Goal: Task Accomplishment & Management: Use online tool/utility

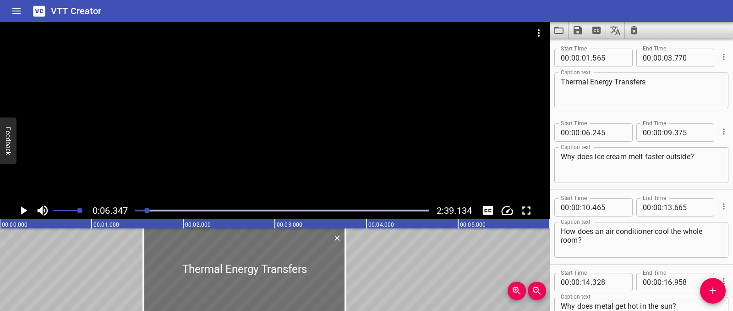
scroll to position [75, 0]
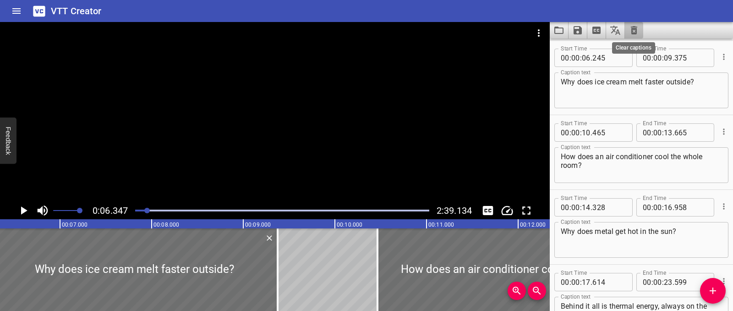
click at [629, 29] on icon "Clear captions" at bounding box center [634, 30] width 11 height 11
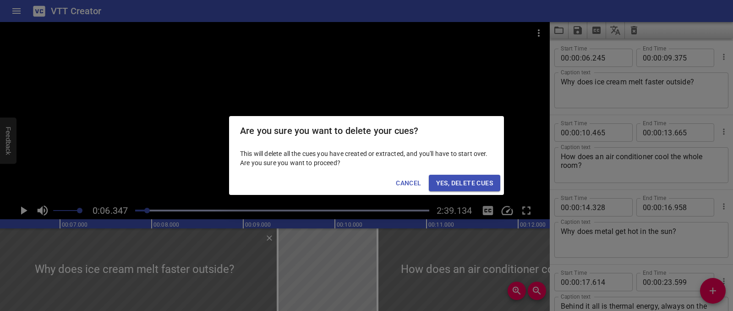
click at [482, 182] on span "Yes, Delete Cues" at bounding box center [464, 182] width 57 height 11
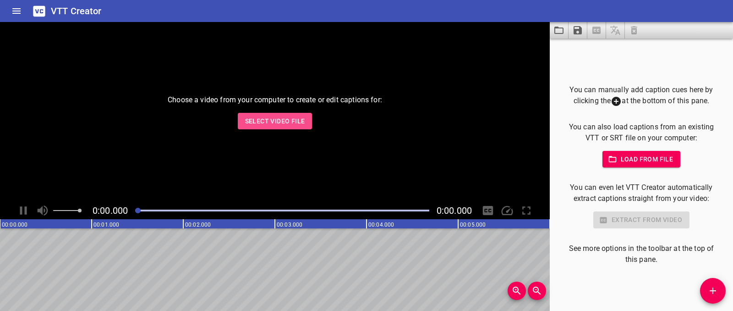
click at [298, 121] on span "Select Video File" at bounding box center [275, 120] width 60 height 11
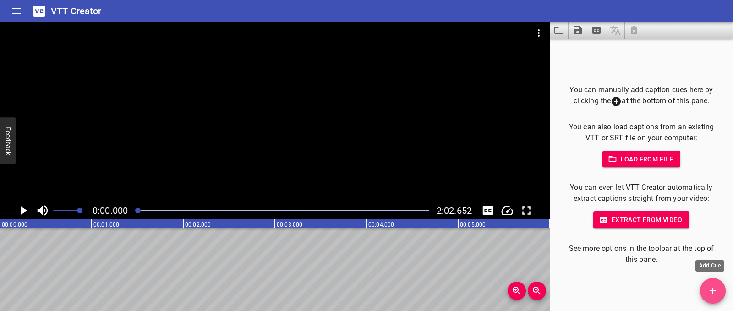
click at [718, 302] on button "Add Cue" at bounding box center [713, 291] width 26 height 26
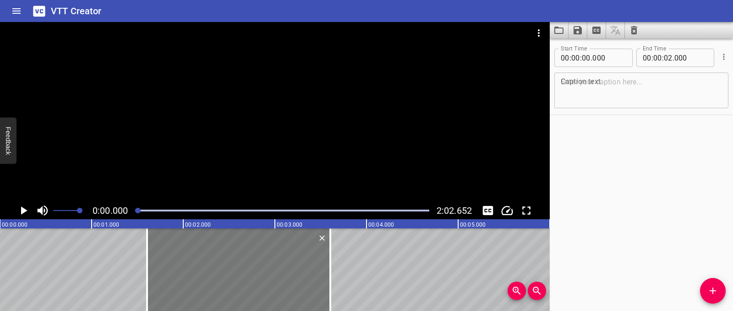
drag, startPoint x: 59, startPoint y: 257, endPoint x: 206, endPoint y: 265, distance: 147.3
click at [206, 265] on div at bounding box center [238, 269] width 183 height 82
type input "01"
type input "605"
type input "03"
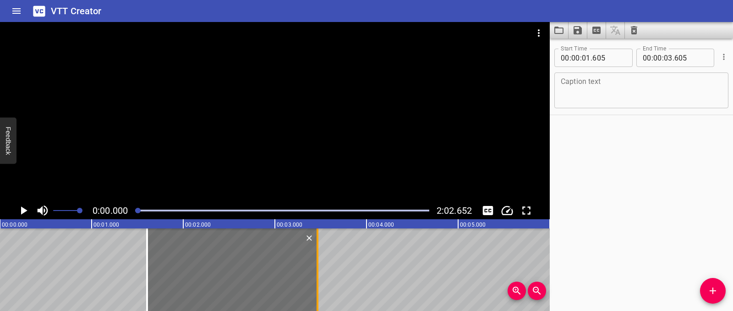
drag, startPoint x: 325, startPoint y: 278, endPoint x: 316, endPoint y: 278, distance: 9.2
click at [317, 278] on div at bounding box center [318, 269] width 2 height 82
type input "465"
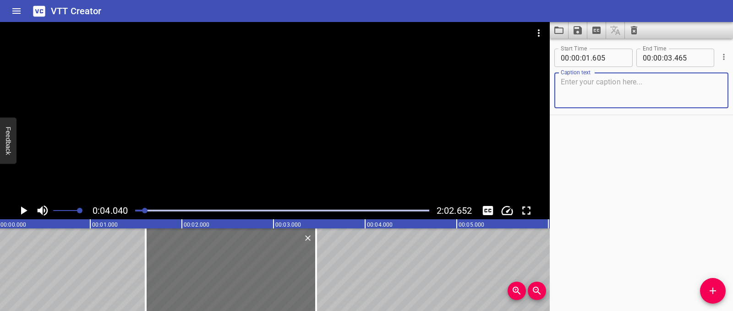
click at [605, 77] on textarea at bounding box center [641, 90] width 161 height 26
paste textarea "The Mystery of the Dark Room"
type textarea "The Mystery of the Dark Room"
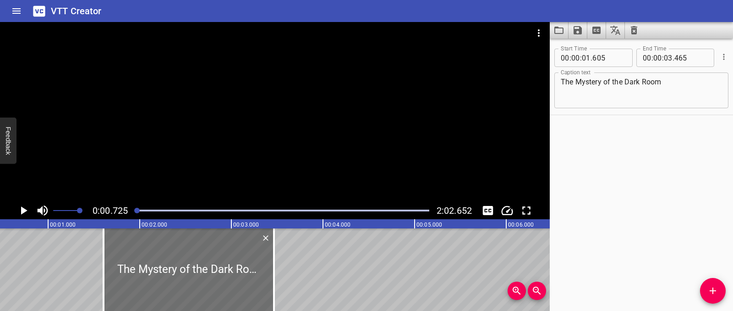
scroll to position [0, 66]
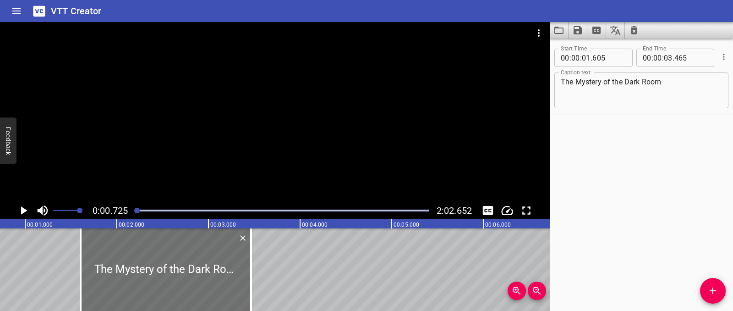
click at [26, 209] on icon "Play/Pause" at bounding box center [23, 210] width 14 height 14
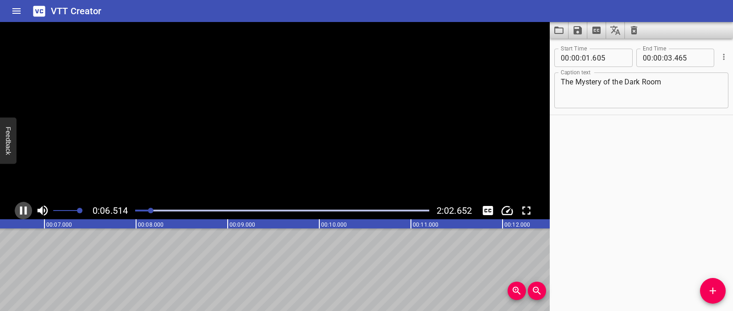
click at [26, 209] on icon "Play/Pause" at bounding box center [23, 210] width 7 height 8
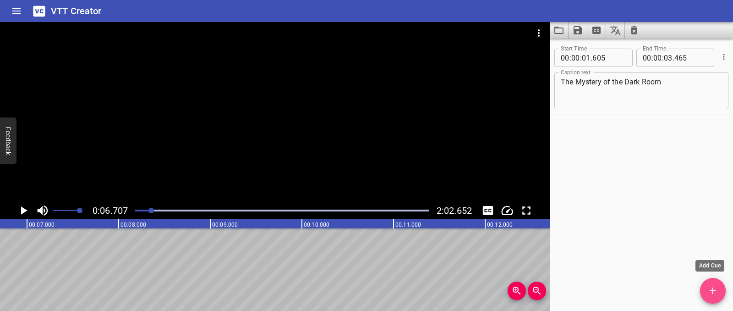
click at [714, 284] on button "Add Cue" at bounding box center [713, 291] width 26 height 26
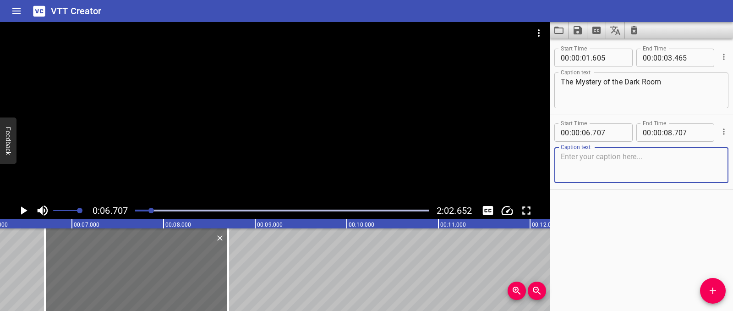
scroll to position [0, 528]
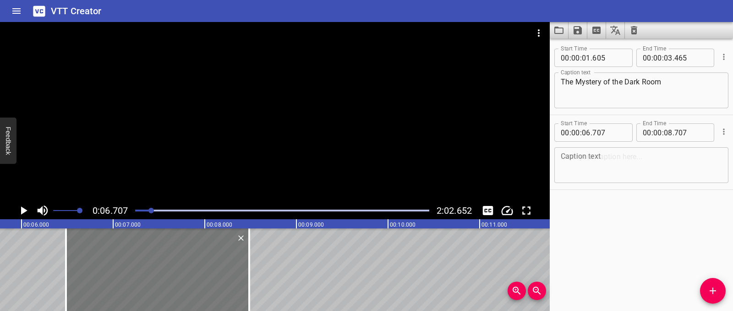
drag, startPoint x: 149, startPoint y: 273, endPoint x: 129, endPoint y: 273, distance: 20.2
click at [129, 273] on div at bounding box center [157, 269] width 183 height 82
type input "487"
click at [252, 265] on div at bounding box center [253, 269] width 2 height 82
type input "522"
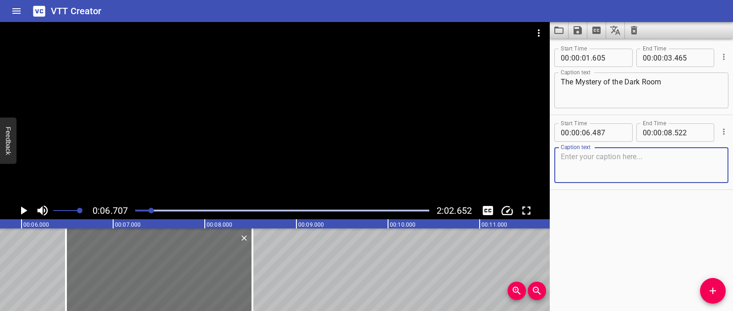
click at [622, 156] on textarea at bounding box center [641, 165] width 161 height 26
paste textarea "It’s so dark in this room. But when the electrical current starts to move, some…"
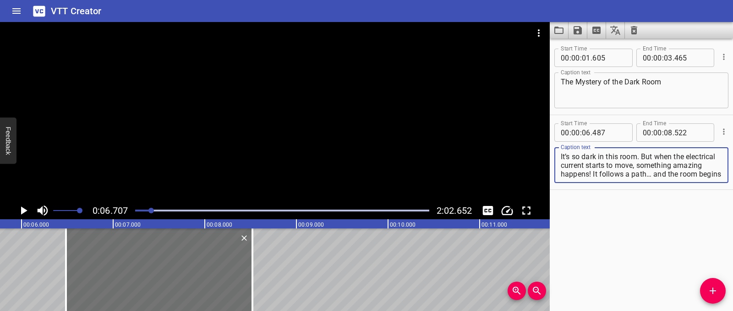
scroll to position [9, 0]
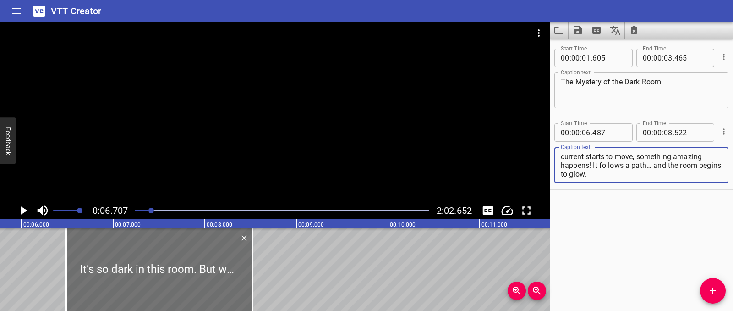
drag, startPoint x: 623, startPoint y: 165, endPoint x: 644, endPoint y: 175, distance: 23.6
click at [644, 175] on textarea "It’s so dark in this room. But when the electrical current starts to move, some…" at bounding box center [641, 165] width 161 height 26
click at [651, 165] on textarea "It’s so dark in this room. But when the electrical current starts to move, some…" at bounding box center [641, 165] width 161 height 26
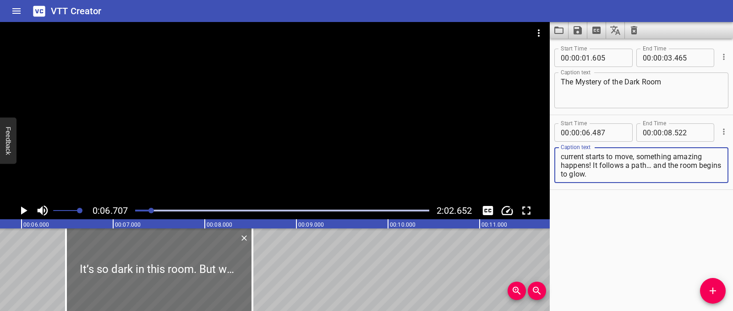
drag, startPoint x: 643, startPoint y: 156, endPoint x: 668, endPoint y: 179, distance: 33.8
click at [668, 179] on div "It’s so dark in this room. But when the electrical current starts to move, some…" at bounding box center [641, 165] width 174 height 36
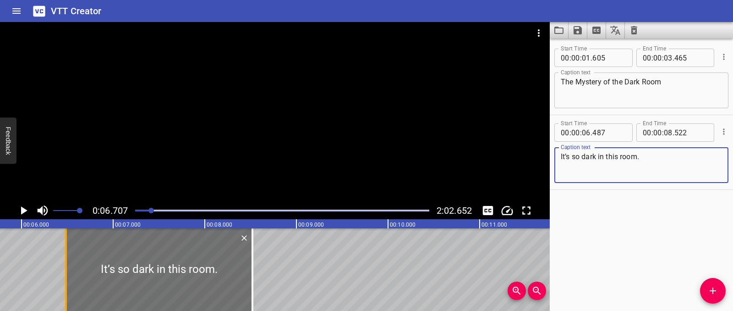
type textarea "It’s so dark in this room."
click at [62, 266] on div at bounding box center [65, 269] width 9 height 82
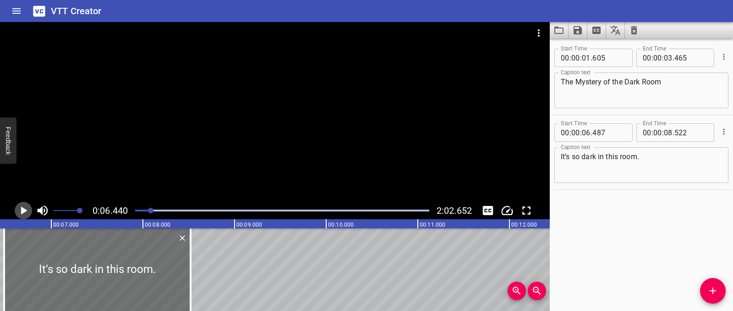
click at [26, 215] on icon "Play/Pause" at bounding box center [23, 210] width 14 height 14
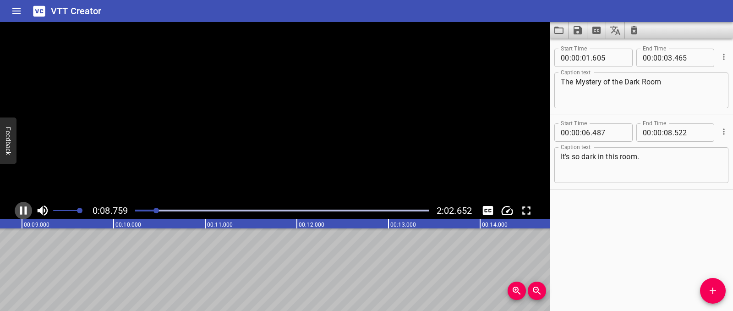
click at [26, 215] on icon "Play/Pause" at bounding box center [23, 210] width 14 height 14
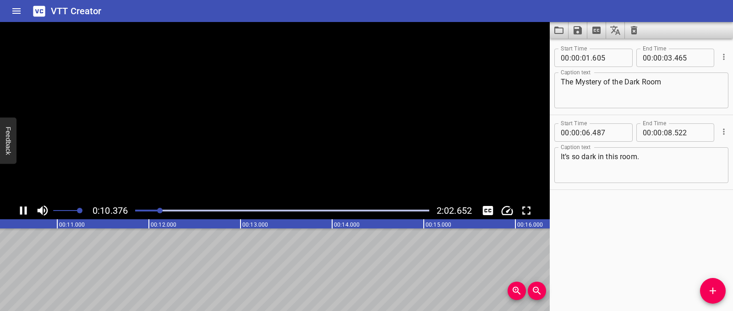
click at [26, 215] on icon "Play/Pause" at bounding box center [23, 210] width 14 height 14
click at [714, 291] on icon "Add Cue" at bounding box center [713, 290] width 6 height 6
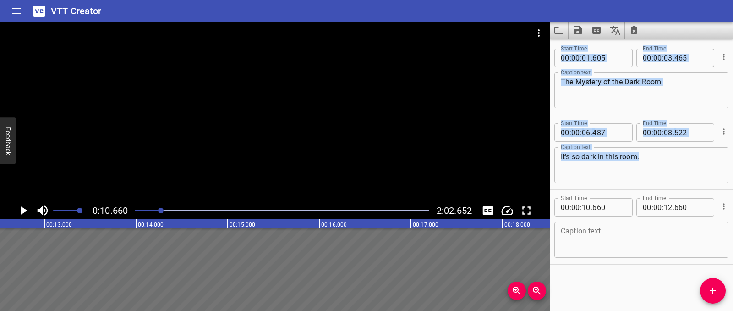
scroll to position [0, 1199]
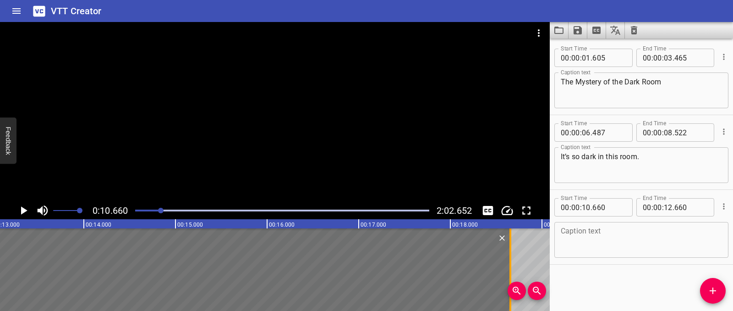
drag, startPoint x: 184, startPoint y: 269, endPoint x: 511, endPoint y: 273, distance: 327.2
click at [511, 273] on div at bounding box center [510, 269] width 9 height 82
type input "18"
type input "655"
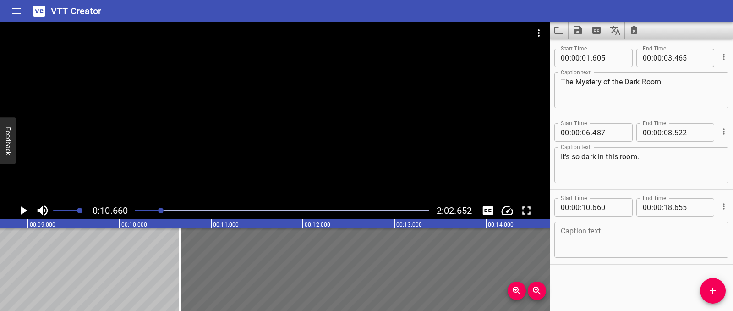
scroll to position [0, 838]
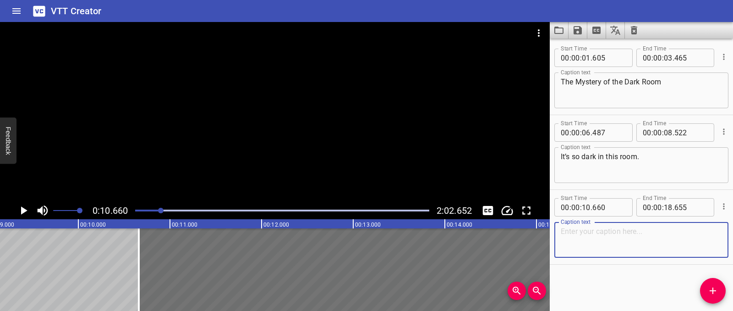
click at [643, 236] on textarea at bounding box center [641, 240] width 161 height 26
paste textarea "But when the electrical current starts to move, something amazing happens! It f…"
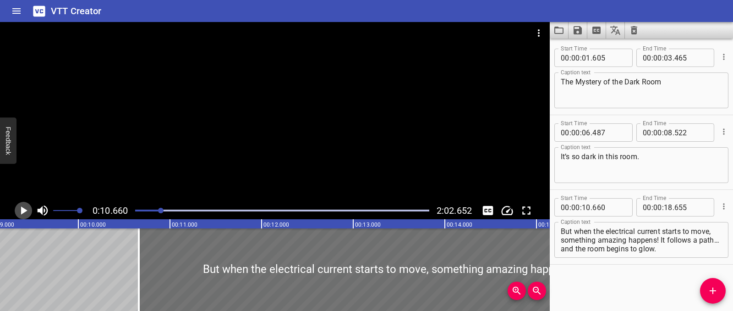
click at [20, 210] on icon "Play/Pause" at bounding box center [23, 210] width 14 height 14
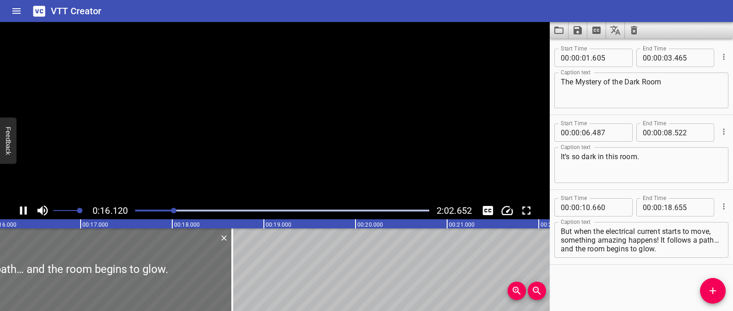
click at [20, 210] on icon "Play/Pause" at bounding box center [23, 210] width 7 height 8
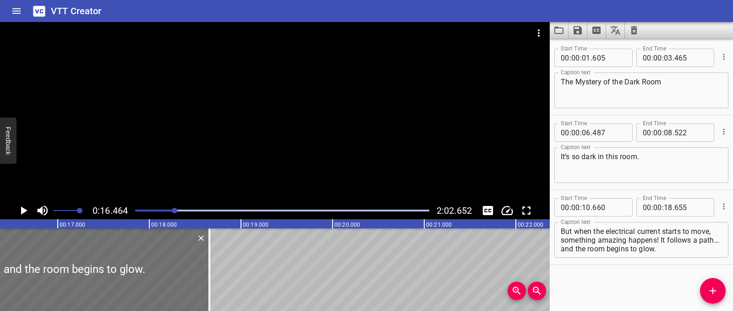
scroll to position [0, 1509]
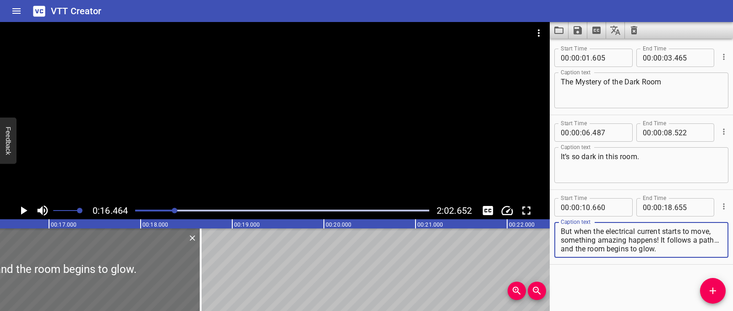
drag, startPoint x: 582, startPoint y: 248, endPoint x: 686, endPoint y: 249, distance: 103.6
click at [686, 249] on textarea "But when the electrical current starts to move, something amazing happens! It f…" at bounding box center [641, 240] width 161 height 26
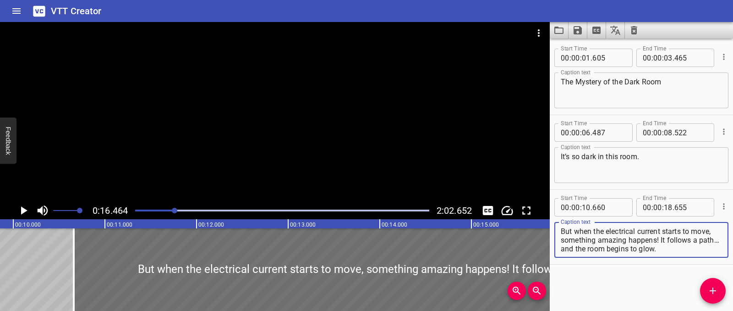
scroll to position [0, 999]
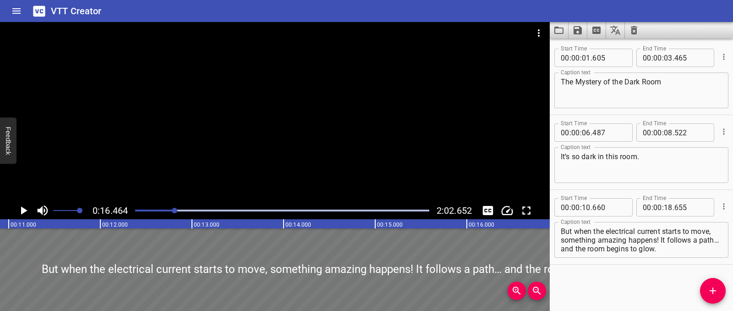
click at [213, 280] on div at bounding box center [344, 269] width 733 height 82
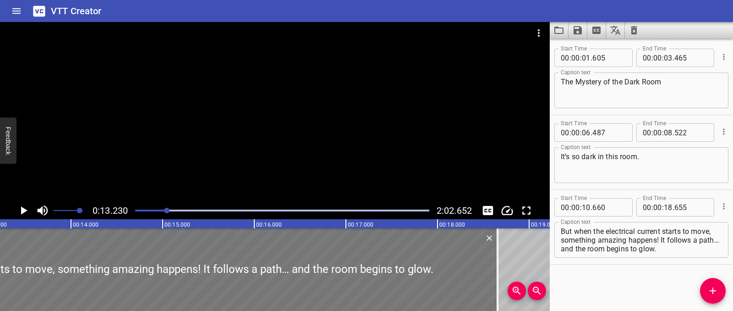
scroll to position [0, 1212]
click at [28, 213] on icon "Play/Pause" at bounding box center [23, 210] width 14 height 14
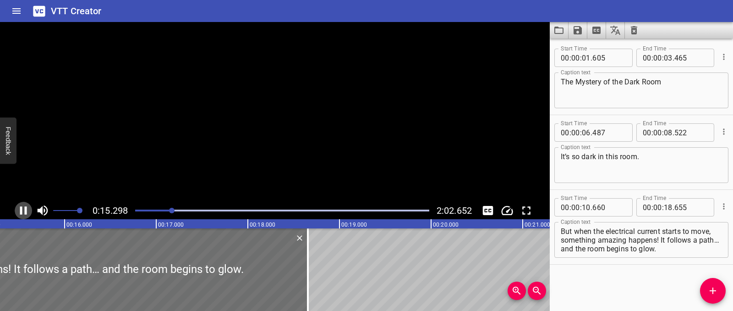
click at [28, 213] on icon "Play/Pause" at bounding box center [23, 210] width 14 height 14
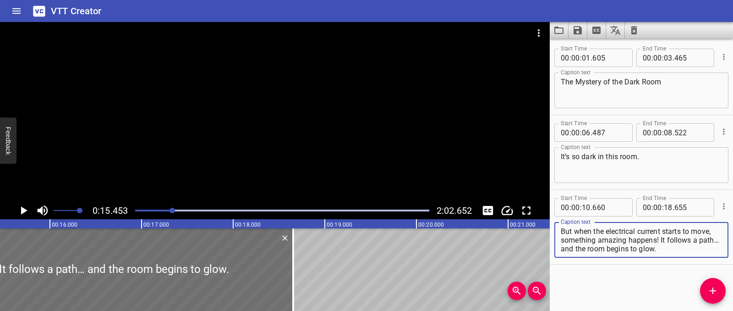
drag, startPoint x: 660, startPoint y: 240, endPoint x: 675, endPoint y: 257, distance: 23.1
click at [675, 257] on div "But when the electrical current starts to move, something amazing happens! It f…" at bounding box center [641, 240] width 174 height 36
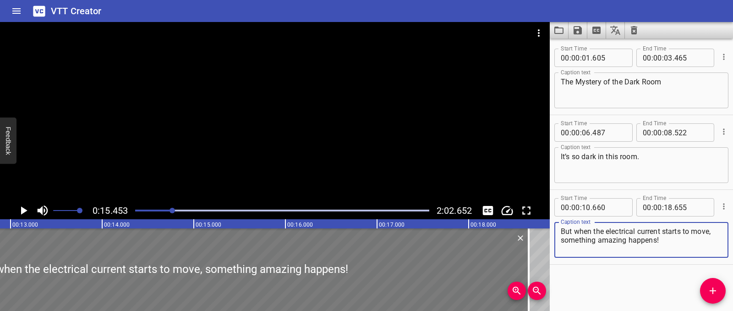
scroll to position [0, 1195]
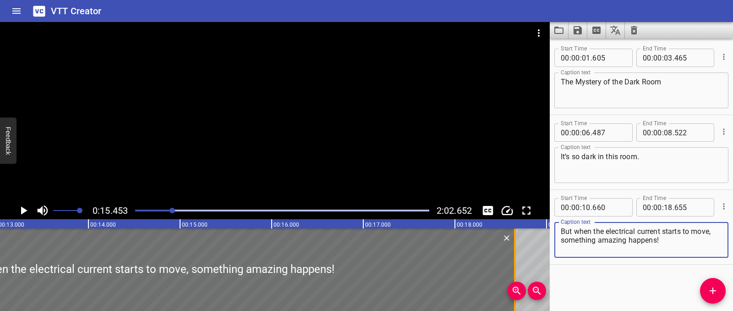
type textarea "But when the electrical current starts to move, something amazing happens!"
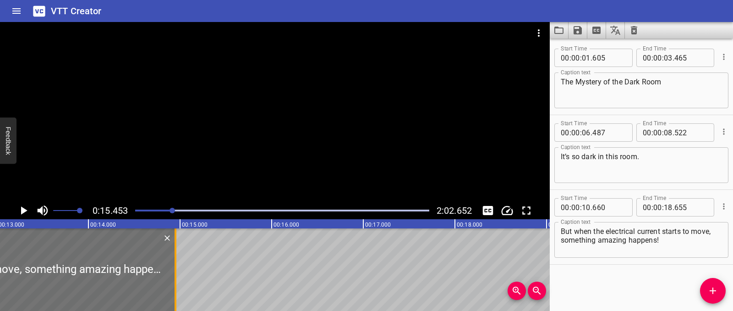
drag, startPoint x: 519, startPoint y: 260, endPoint x: 180, endPoint y: 254, distance: 339.6
click at [180, 254] on div at bounding box center [175, 269] width 9 height 82
type input "14"
type input "950"
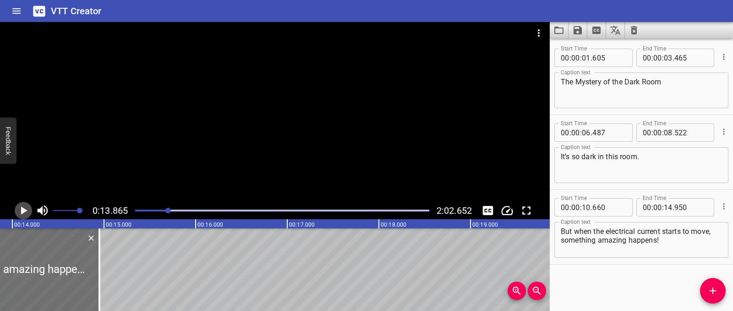
click at [20, 208] on icon "Play/Pause" at bounding box center [23, 210] width 14 height 14
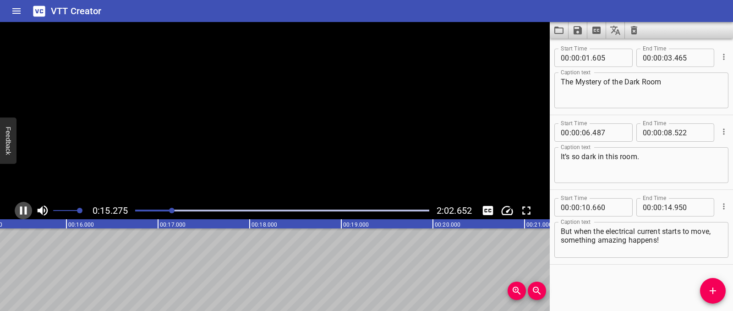
click at [20, 208] on icon "Play/Pause" at bounding box center [23, 210] width 7 height 8
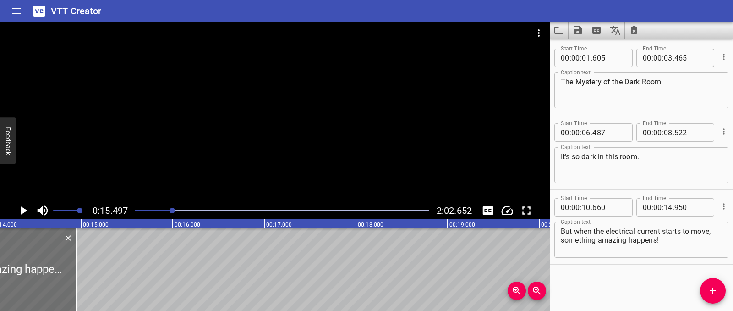
scroll to position [0, 1252]
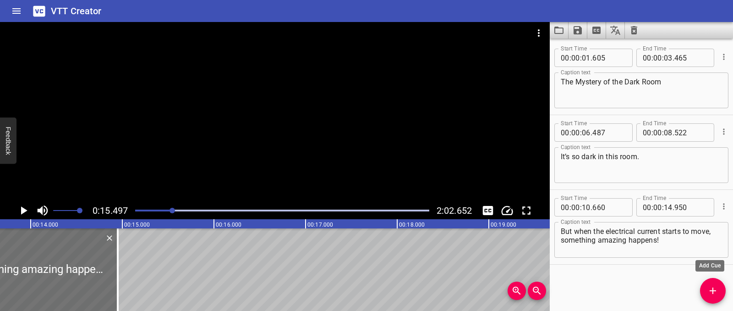
click at [716, 288] on icon "Add Cue" at bounding box center [712, 290] width 11 height 11
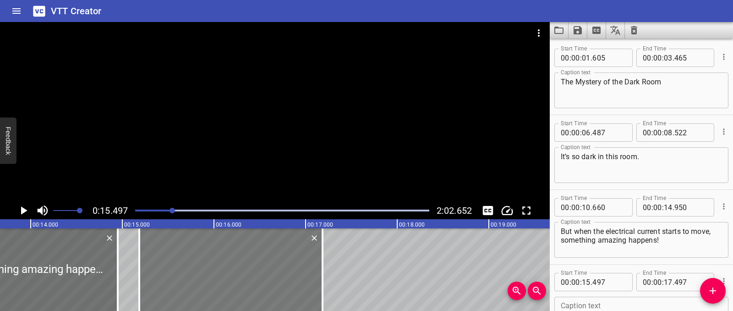
drag, startPoint x: 233, startPoint y: 295, endPoint x: 207, endPoint y: 294, distance: 26.6
click at [207, 294] on div at bounding box center [230, 269] width 183 height 82
type input "207"
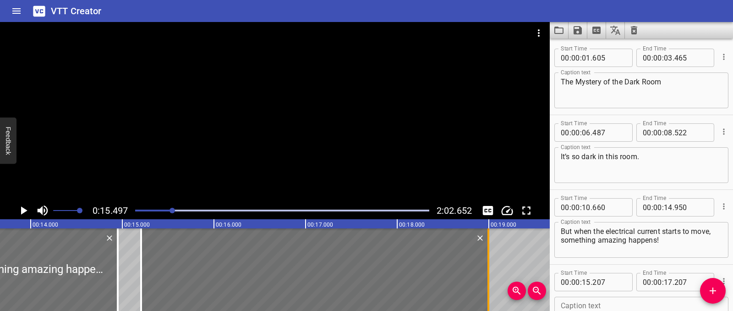
drag, startPoint x: 323, startPoint y: 281, endPoint x: 487, endPoint y: 277, distance: 164.1
click at [488, 277] on div at bounding box center [489, 269] width 2 height 82
type input "18"
type input "997"
click at [390, 274] on div at bounding box center [311, 269] width 347 height 82
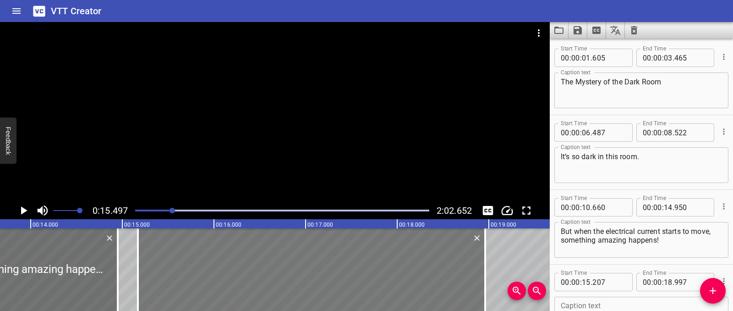
type input "172"
type input "962"
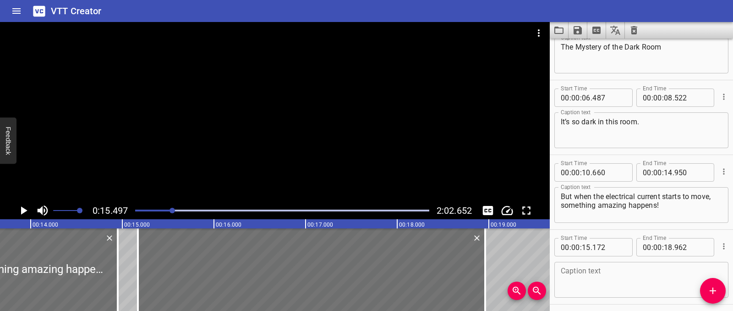
scroll to position [70, 0]
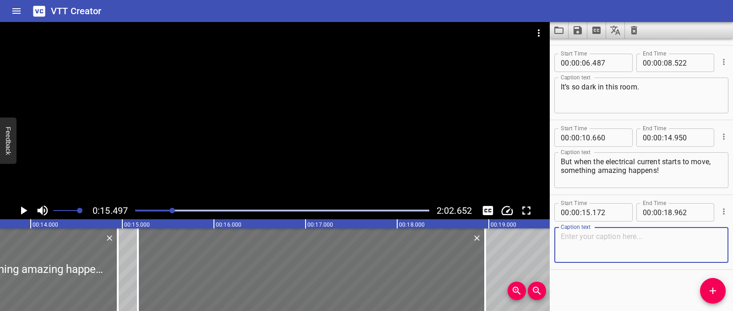
click at [595, 236] on textarea at bounding box center [641, 245] width 161 height 26
paste textarea "It follows a path… and the room begins to glow."
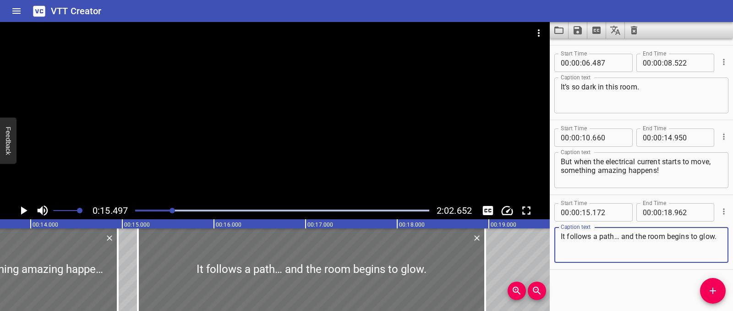
type textarea "It follows a path… and the room begins to glow."
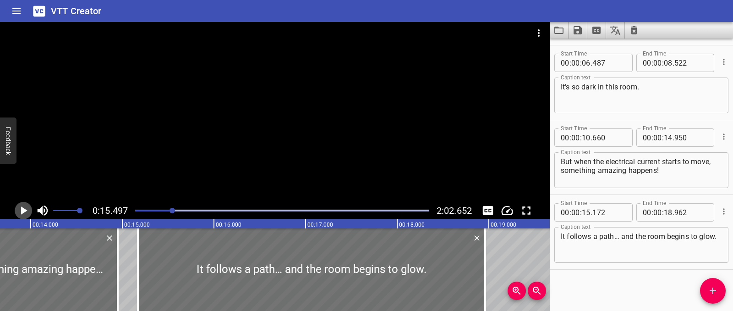
click at [21, 209] on icon "Play/Pause" at bounding box center [24, 210] width 6 height 8
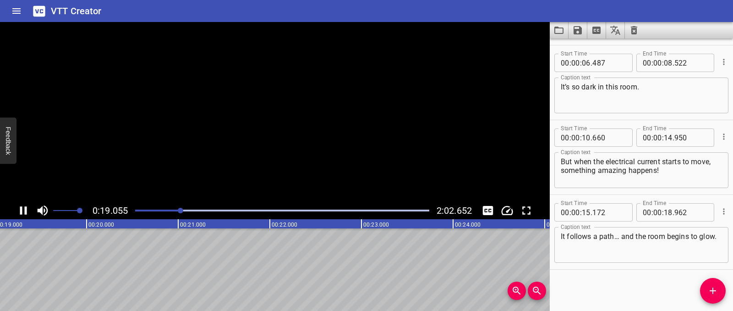
click at [21, 209] on icon "Play/Pause" at bounding box center [23, 210] width 7 height 8
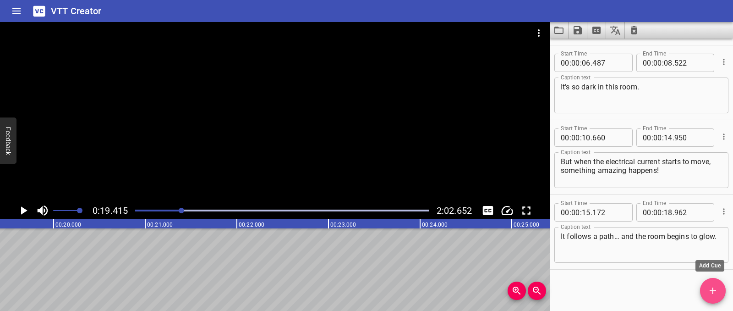
click at [722, 292] on span "Add Cue" at bounding box center [713, 290] width 26 height 11
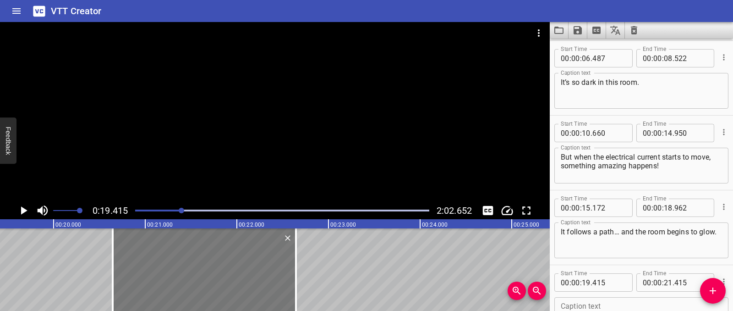
drag, startPoint x: 130, startPoint y: 265, endPoint x: 242, endPoint y: 269, distance: 112.8
click at [242, 269] on div at bounding box center [204, 269] width 183 height 82
type input "20"
type input "645"
type input "22"
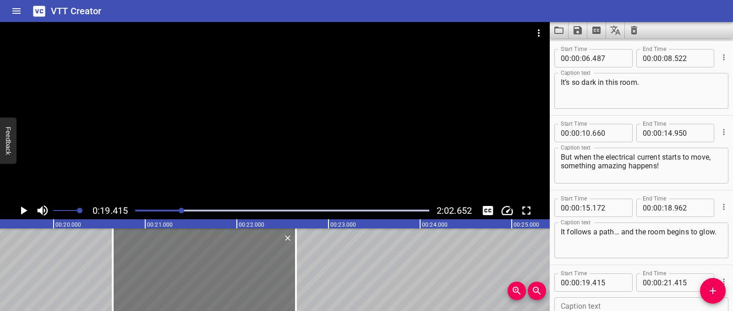
type input "645"
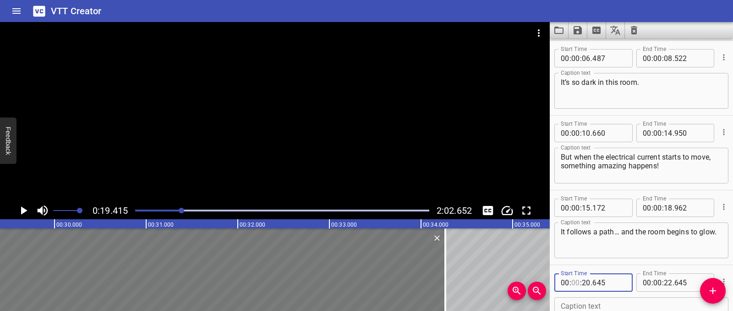
scroll to position [0, 2876]
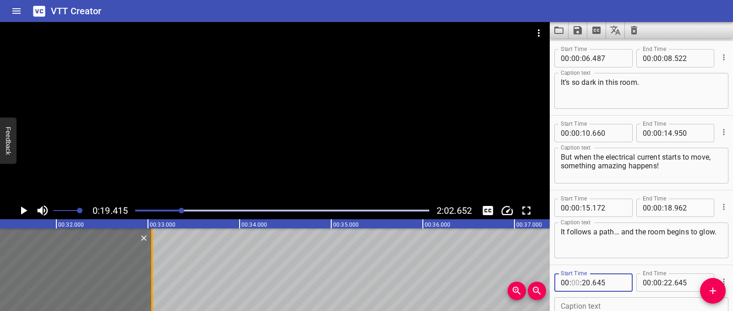
drag, startPoint x: 296, startPoint y: 262, endPoint x: 138, endPoint y: 262, distance: 157.6
click at [151, 262] on div at bounding box center [152, 269] width 2 height 82
type input "32"
type input "895"
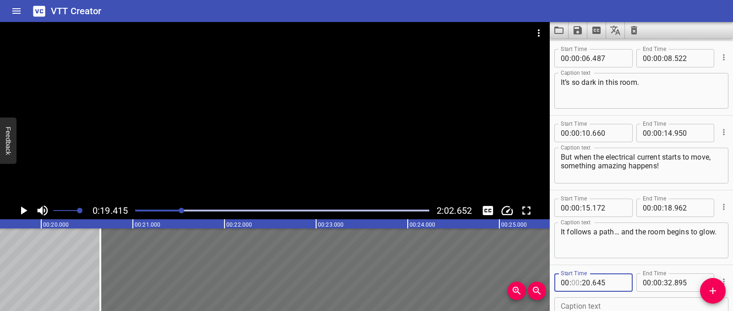
scroll to position [144, 0]
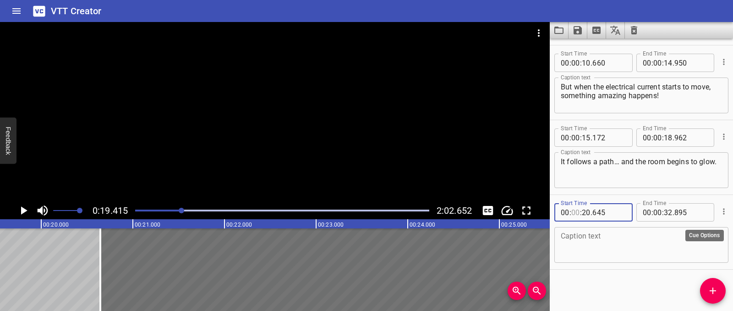
type input "00"
click at [719, 208] on icon "Cue Options" at bounding box center [723, 211] width 9 height 9
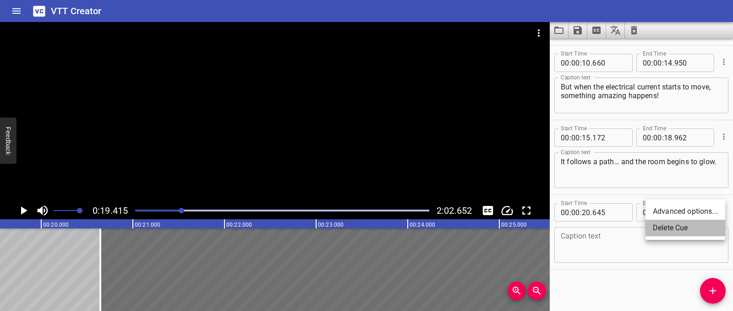
click at [696, 221] on li "Delete Cue" at bounding box center [686, 227] width 80 height 16
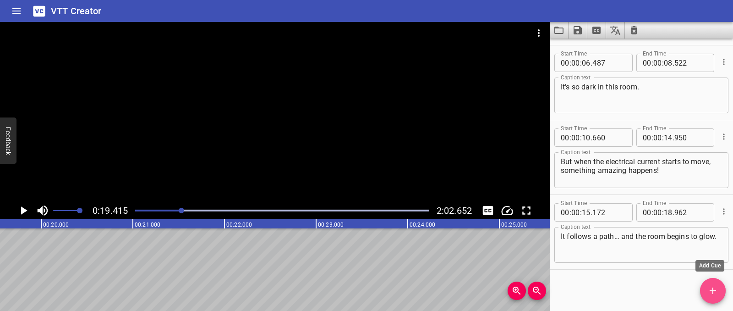
click at [711, 287] on icon "Add Cue" at bounding box center [712, 290] width 11 height 11
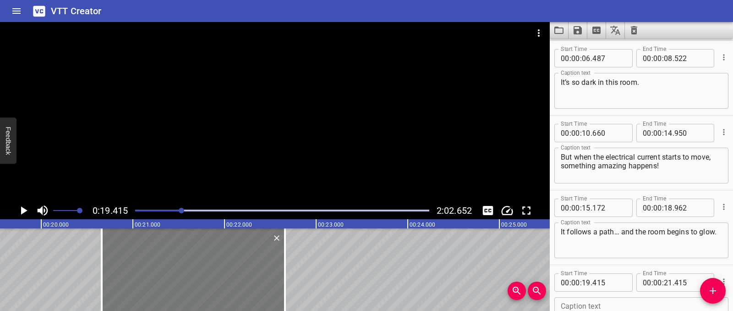
drag, startPoint x: 67, startPoint y: 290, endPoint x: 181, endPoint y: 277, distance: 113.9
click at [181, 277] on div at bounding box center [193, 269] width 183 height 82
type input "20"
type input "655"
type input "22"
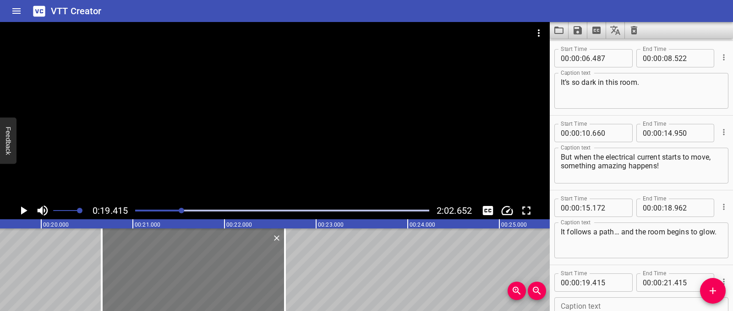
type input "655"
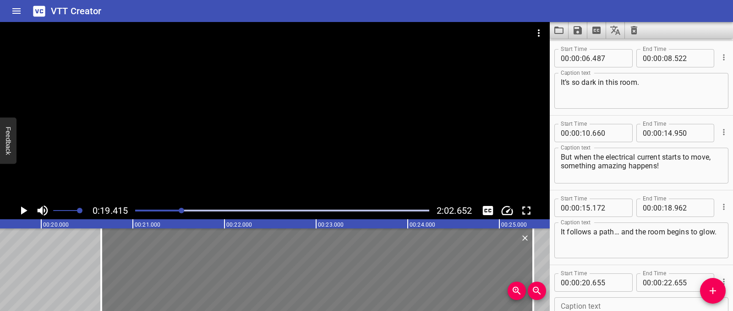
drag, startPoint x: 280, startPoint y: 273, endPoint x: 526, endPoint y: 273, distance: 246.5
click at [529, 273] on div at bounding box center [533, 269] width 9 height 82
type input "25"
type input "360"
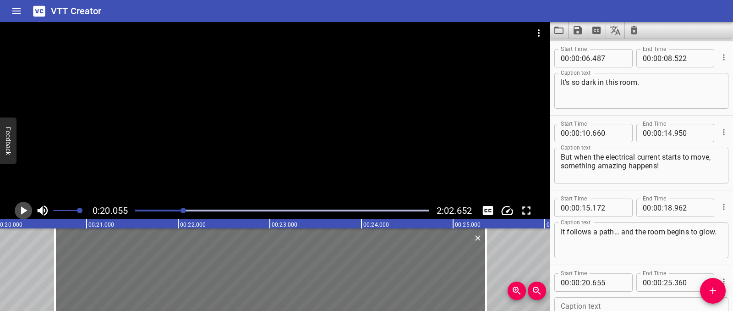
click at [22, 209] on icon "Play/Pause" at bounding box center [24, 210] width 6 height 8
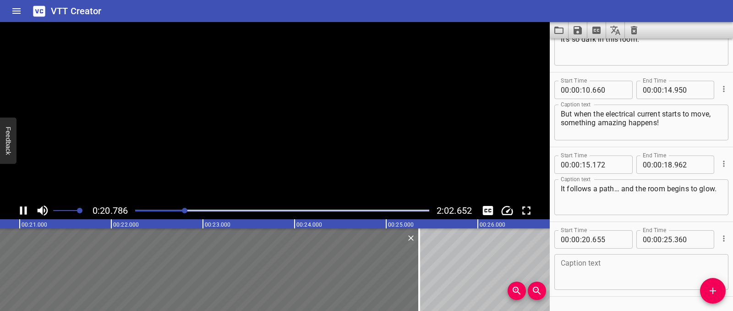
scroll to position [144, 0]
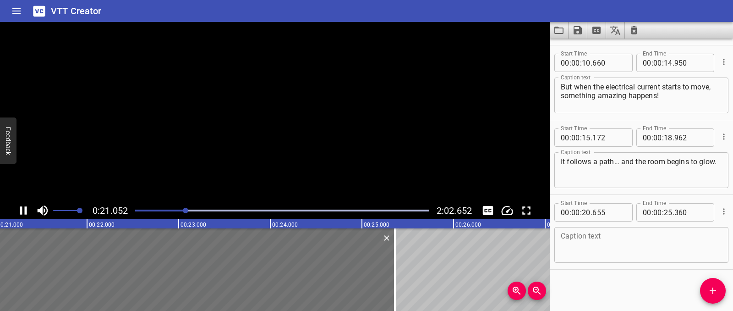
click at [22, 209] on icon "Play/Pause" at bounding box center [23, 210] width 14 height 14
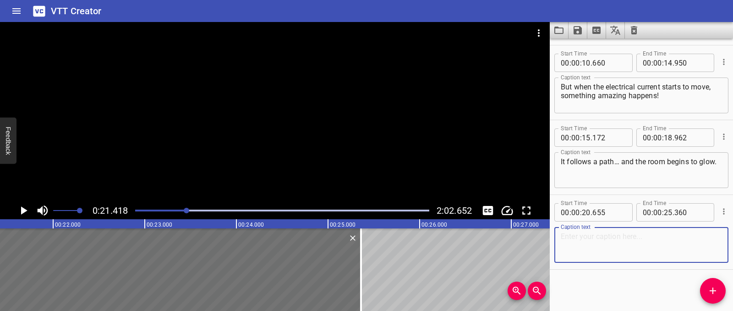
click at [563, 233] on textarea at bounding box center [641, 245] width 161 height 26
paste textarea "It follows a path… and the room begins to glow."
type textarea "It follows a path… and the room begins to glow."
paste textarea "The path an electrical current flows through is called an electrical circuit. I…"
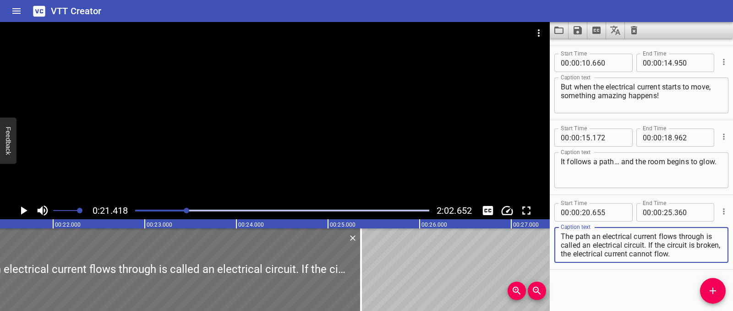
scroll to position [9, 0]
drag, startPoint x: 656, startPoint y: 246, endPoint x: 664, endPoint y: 257, distance: 12.8
click at [664, 257] on textarea "The path an electrical current flows through is called an electrical circuit. I…" at bounding box center [641, 245] width 161 height 26
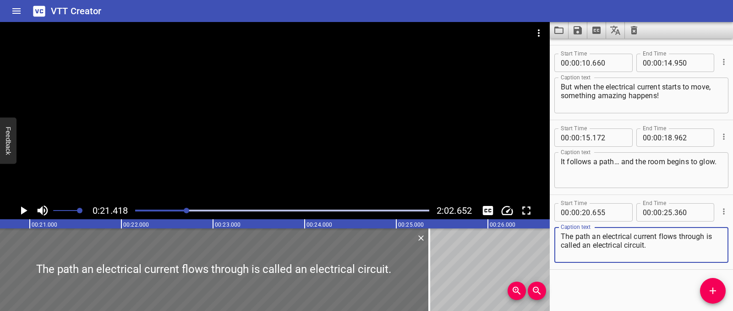
scroll to position [0, 1854]
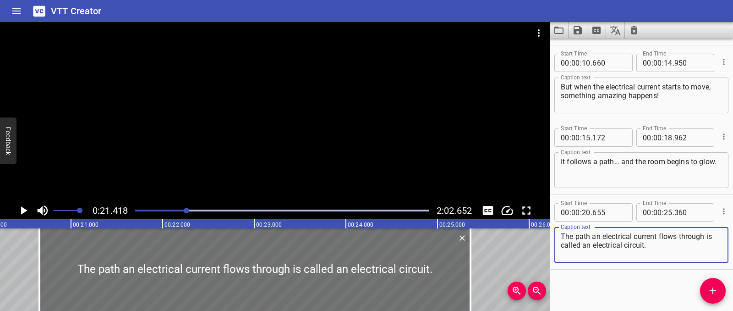
type textarea "The path an electrical current flows through is called an electrical circuit."
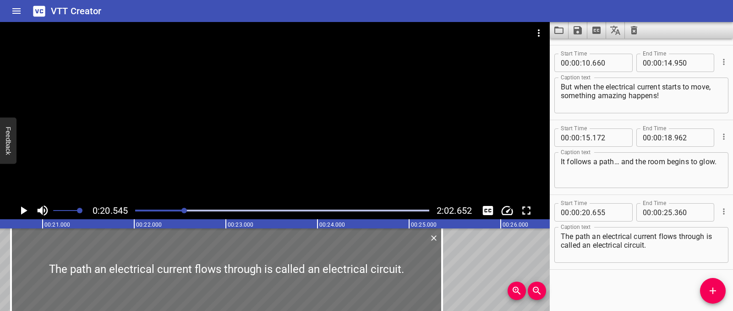
scroll to position [0, 1883]
click at [17, 204] on icon "Play/Pause" at bounding box center [23, 210] width 14 height 14
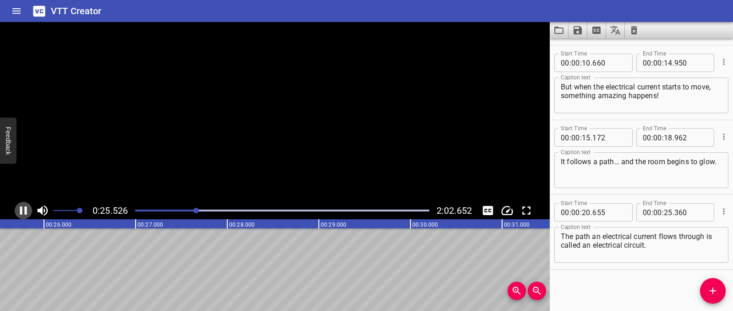
click at [17, 204] on icon "Play/Pause" at bounding box center [23, 210] width 14 height 14
drag, startPoint x: 716, startPoint y: 296, endPoint x: 681, endPoint y: 287, distance: 36.2
click at [710, 293] on icon "Add Cue" at bounding box center [712, 290] width 11 height 11
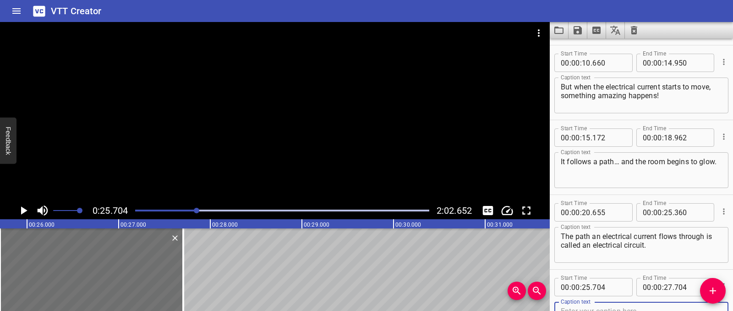
scroll to position [149, 0]
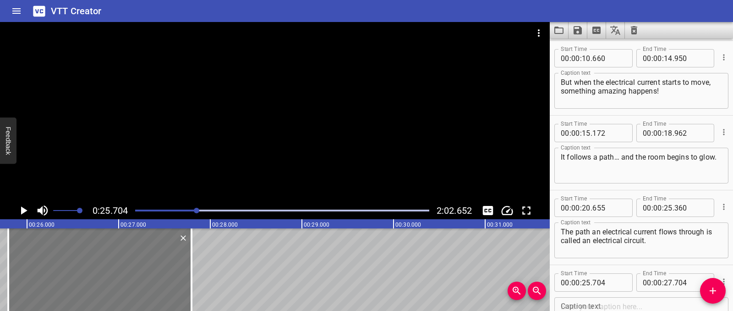
drag, startPoint x: 137, startPoint y: 279, endPoint x: 146, endPoint y: 277, distance: 8.4
click at [146, 277] on div at bounding box center [99, 269] width 183 height 82
type input "794"
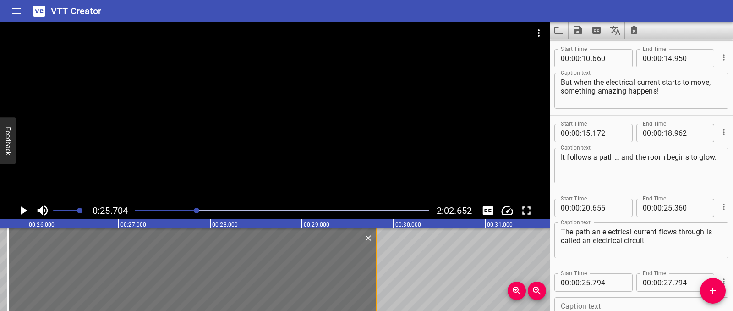
drag, startPoint x: 192, startPoint y: 262, endPoint x: 375, endPoint y: 267, distance: 183.4
click at [376, 267] on div at bounding box center [377, 269] width 2 height 82
type input "29"
type input "799"
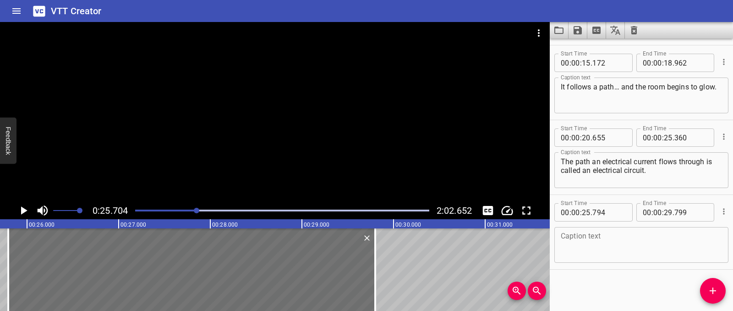
click at [598, 247] on textarea at bounding box center [641, 245] width 161 height 26
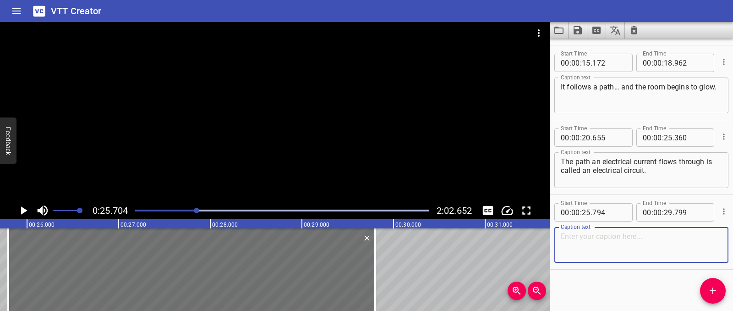
paste textarea "If the circuit is broken, the electrical current cannot flow."
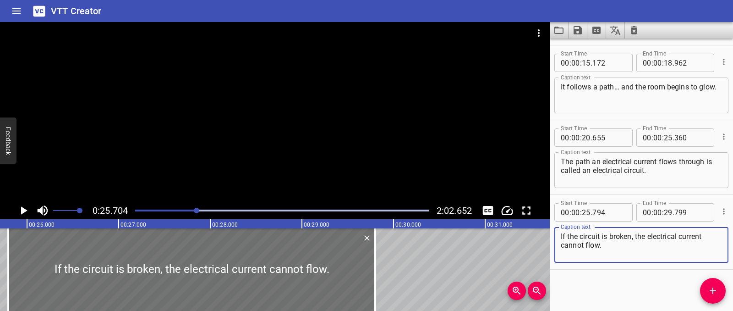
type textarea "If the circuit is broken, the electrical current cannot flow."
click at [18, 206] on icon "Play/Pause" at bounding box center [23, 210] width 14 height 14
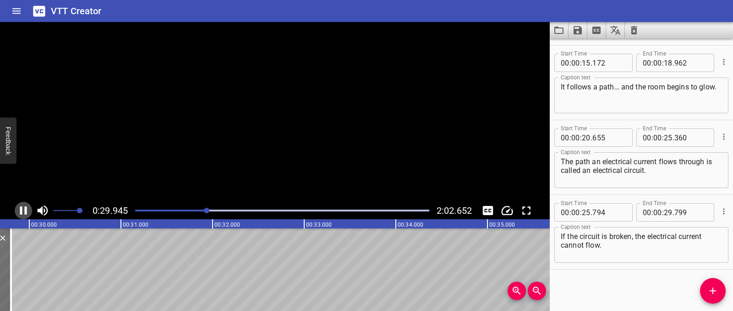
click at [18, 206] on icon "Play/Pause" at bounding box center [23, 210] width 14 height 14
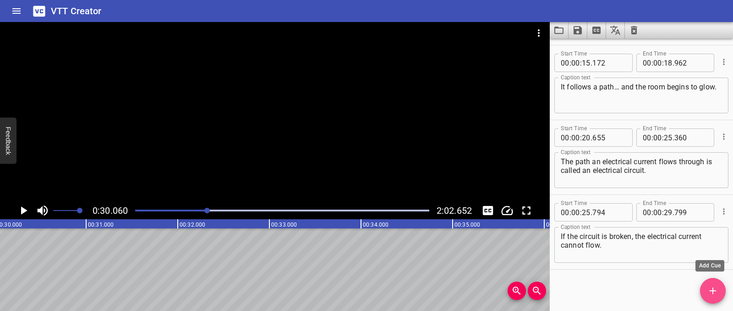
click at [711, 291] on icon "Add Cue" at bounding box center [713, 290] width 6 height 6
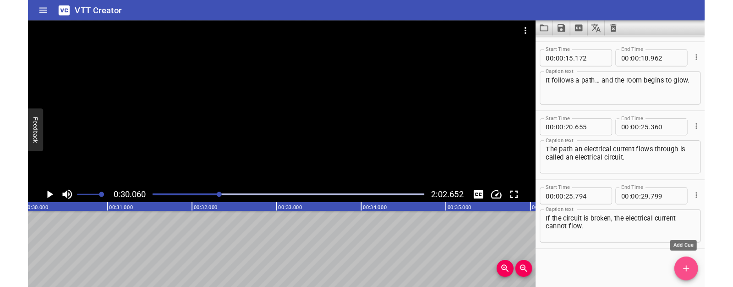
scroll to position [224, 0]
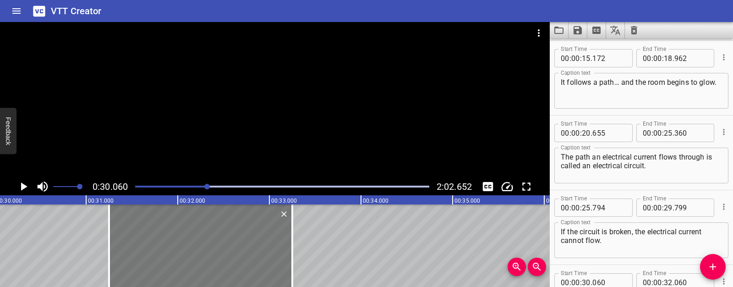
drag, startPoint x: 139, startPoint y: 246, endPoint x: 240, endPoint y: 251, distance: 100.9
click at [240, 251] on div at bounding box center [200, 245] width 183 height 82
type input "31"
type input "250"
type input "33"
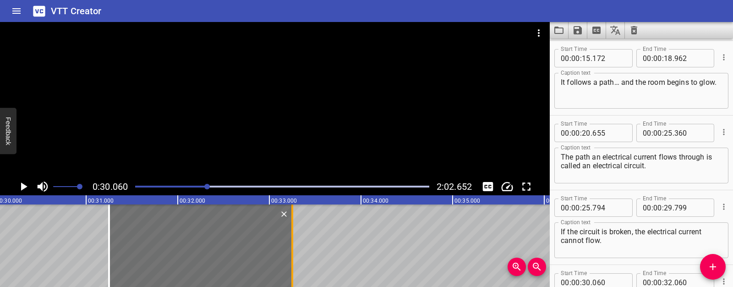
type input "250"
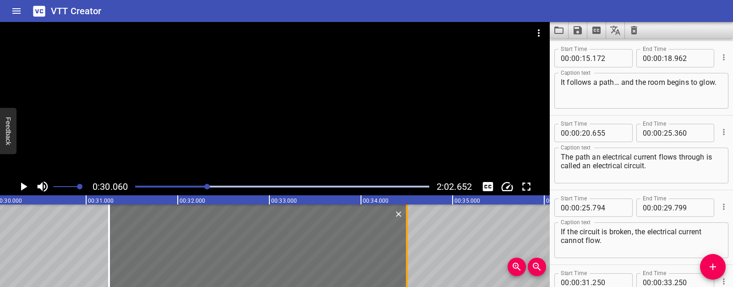
drag, startPoint x: 292, startPoint y: 245, endPoint x: 407, endPoint y: 245, distance: 114.6
click at [407, 245] on div at bounding box center [407, 245] width 2 height 82
type input "34"
type input "500"
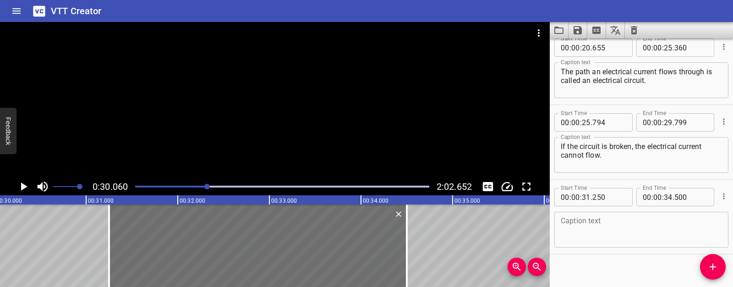
scroll to position [318, 0]
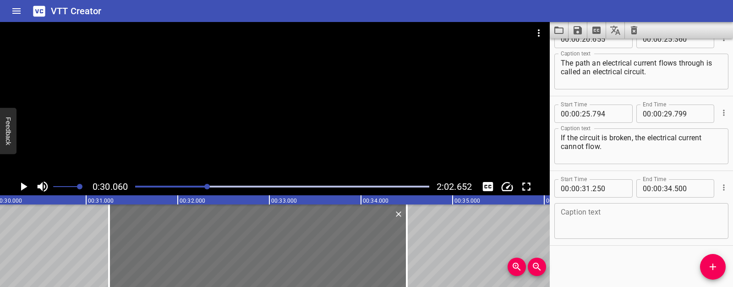
click at [583, 211] on textarea at bounding box center [641, 221] width 161 height 26
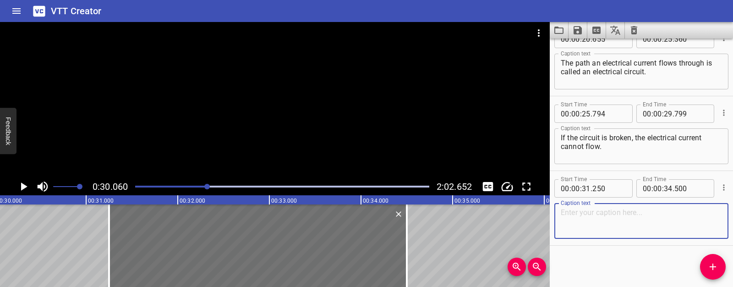
paste textarea "The path in a circuit usually consists of wires. Which are made of a conductor …"
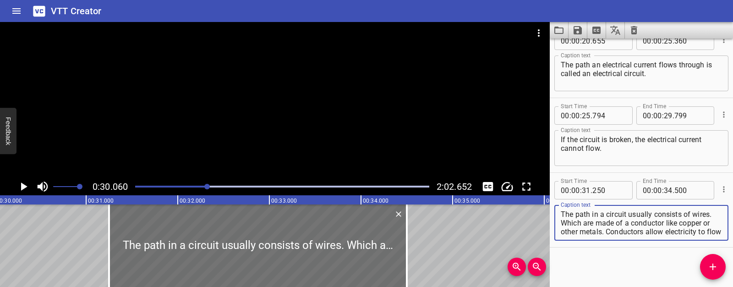
scroll to position [9, 0]
drag, startPoint x: 582, startPoint y: 221, endPoint x: 595, endPoint y: 243, distance: 25.6
click at [595, 243] on div "Start Time 00 : 00 : 31 . 250 Start Time End Time 00 : 00 : 34 . 500 End Time C…" at bounding box center [641, 210] width 183 height 74
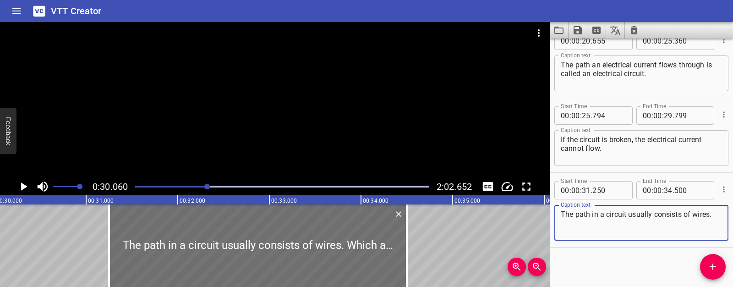
scroll to position [0, 0]
type textarea "The path in a circuit usually consists of wires."
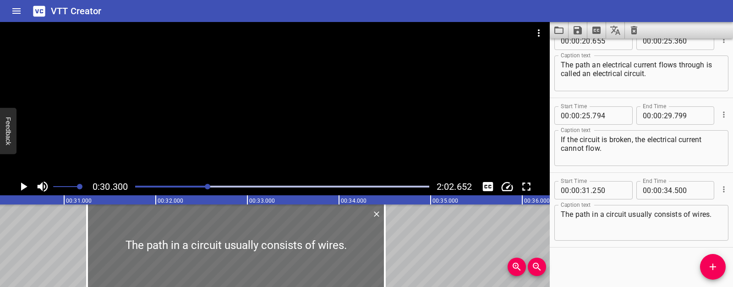
click at [24, 186] on icon "Play/Pause" at bounding box center [24, 186] width 6 height 8
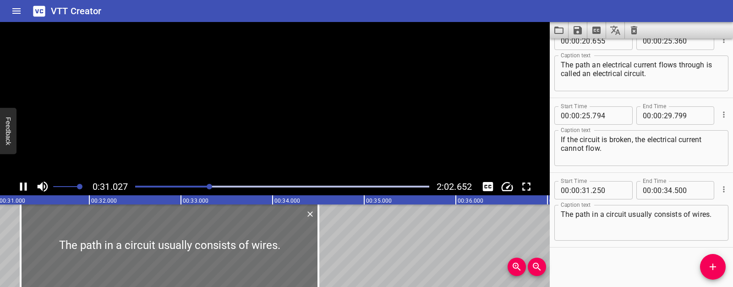
scroll to position [318, 0]
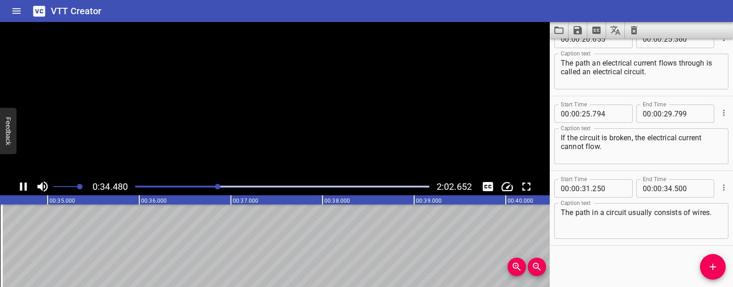
click at [24, 186] on icon "Play/Pause" at bounding box center [23, 187] width 14 height 14
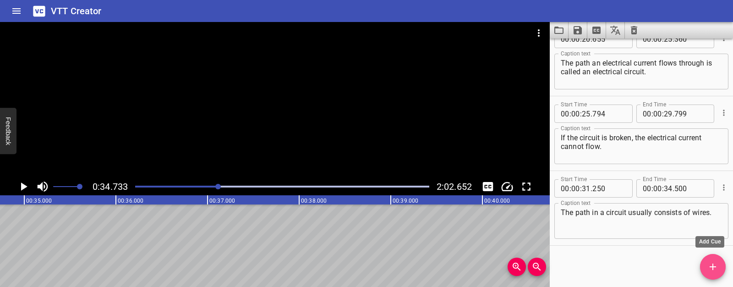
click at [709, 271] on icon "Add Cue" at bounding box center [712, 266] width 11 height 11
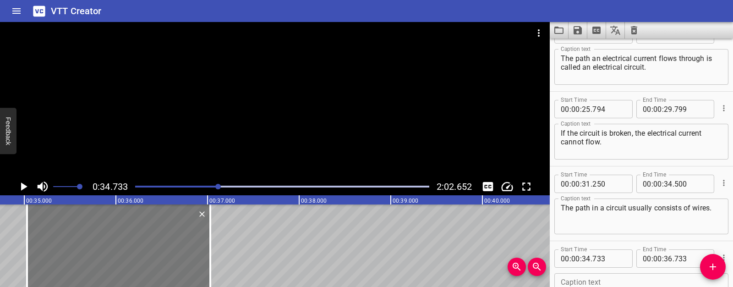
drag, startPoint x: 152, startPoint y: 249, endPoint x: 179, endPoint y: 247, distance: 27.1
click at [179, 247] on div at bounding box center [118, 245] width 183 height 82
type input "35"
type input "028"
type input "37"
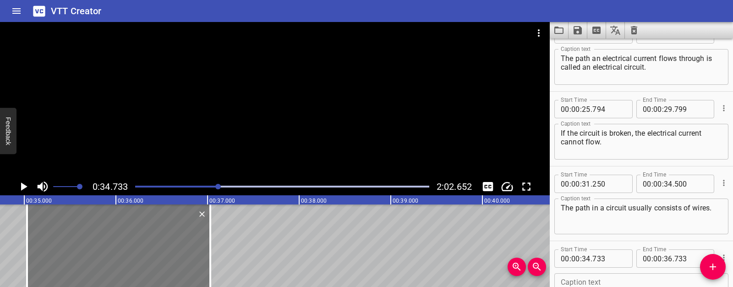
type input "028"
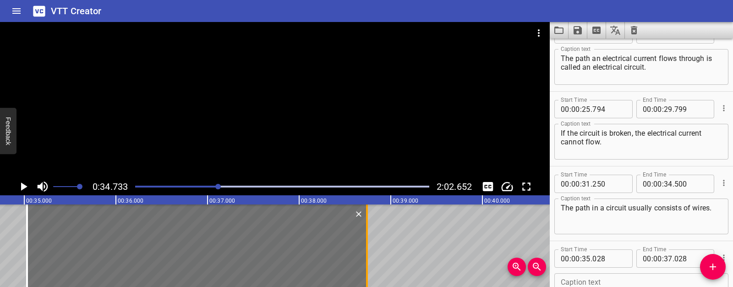
drag, startPoint x: 208, startPoint y: 247, endPoint x: 365, endPoint y: 253, distance: 156.8
click at [365, 253] on div at bounding box center [366, 245] width 9 height 82
type input "38"
type input "738"
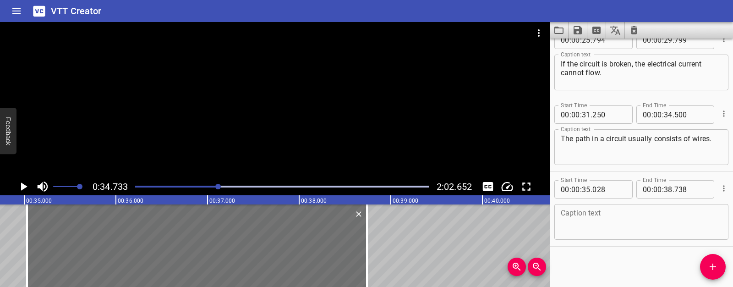
scroll to position [392, 0]
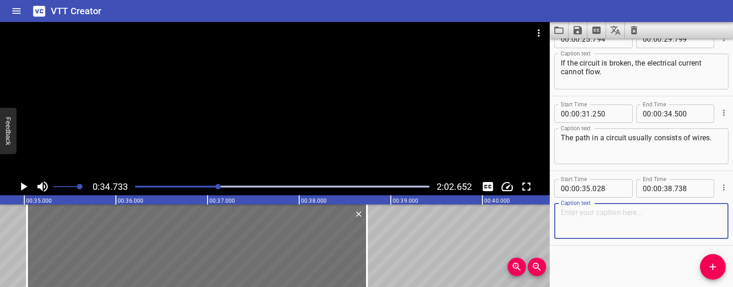
click at [572, 227] on textarea at bounding box center [641, 221] width 161 height 26
paste textarea "Which are made of a conductor like copper or other metals. Conductors allow ele…"
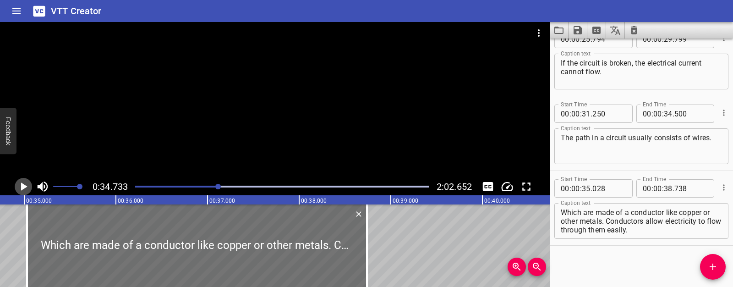
click at [22, 186] on icon "Play/Pause" at bounding box center [24, 186] width 6 height 8
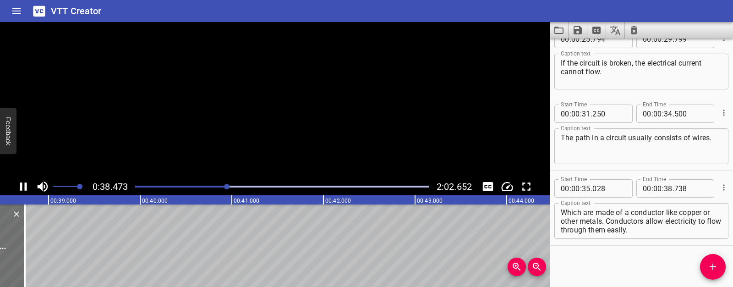
click at [22, 186] on icon "Play/Pause" at bounding box center [23, 186] width 7 height 8
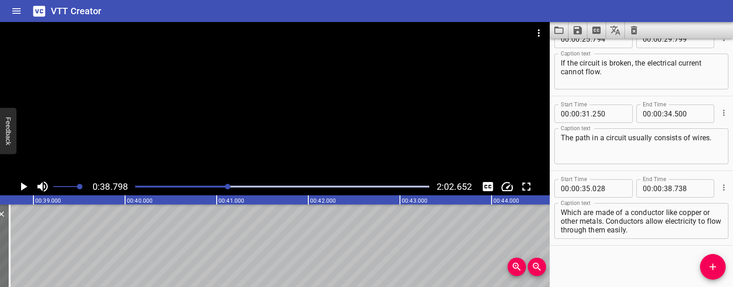
scroll to position [0, 3556]
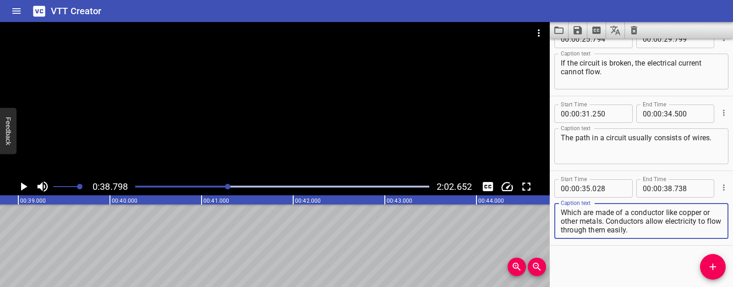
drag, startPoint x: 607, startPoint y: 221, endPoint x: 646, endPoint y: 239, distance: 42.4
click at [646, 239] on div "Caption text Which are made of a conductor like copper or other metals. Conduct…" at bounding box center [641, 219] width 174 height 41
type textarea "Which are made of a conductor like copper or other metals."
click at [717, 270] on icon "Add Cue" at bounding box center [712, 266] width 11 height 11
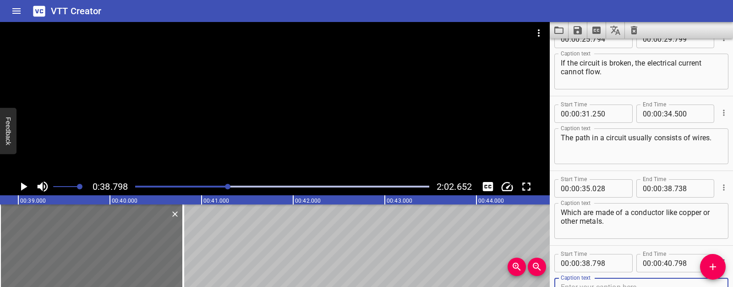
scroll to position [397, 0]
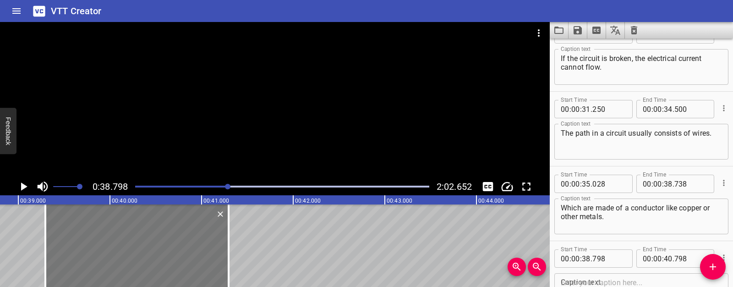
drag, startPoint x: 61, startPoint y: 230, endPoint x: 107, endPoint y: 243, distance: 47.4
click at [107, 243] on div at bounding box center [136, 245] width 183 height 82
type input "39"
type input "293"
type input "41"
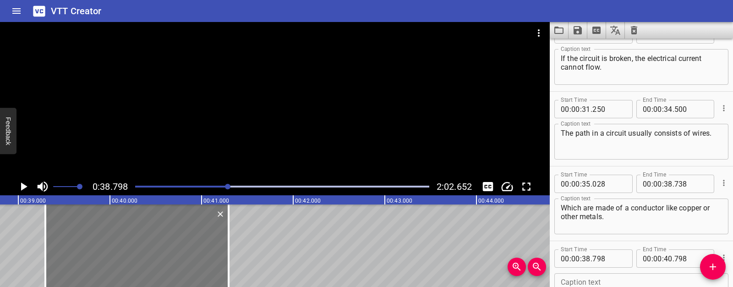
type input "293"
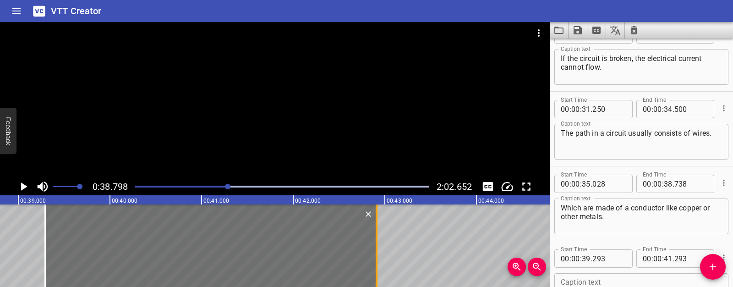
drag, startPoint x: 227, startPoint y: 241, endPoint x: 375, endPoint y: 238, distance: 147.6
click at [375, 238] on div at bounding box center [376, 245] width 9 height 82
type input "42"
type input "908"
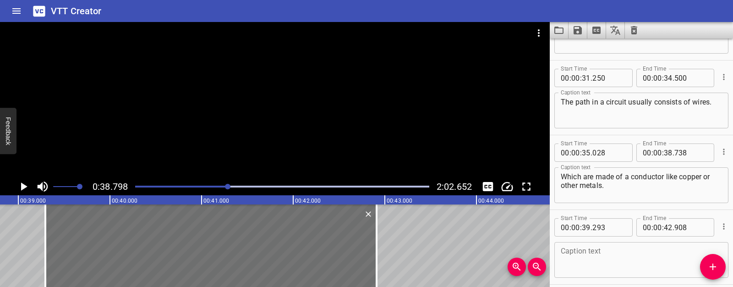
scroll to position [467, 0]
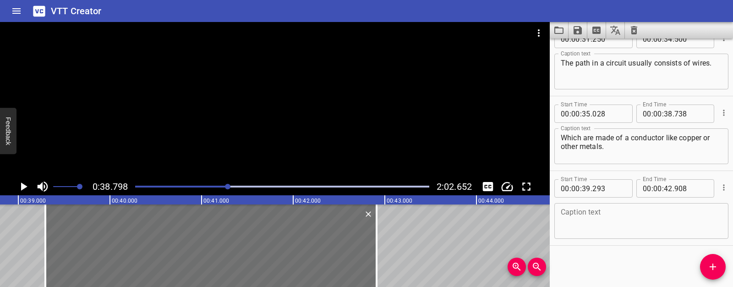
click at [599, 220] on textarea at bounding box center [641, 221] width 161 height 26
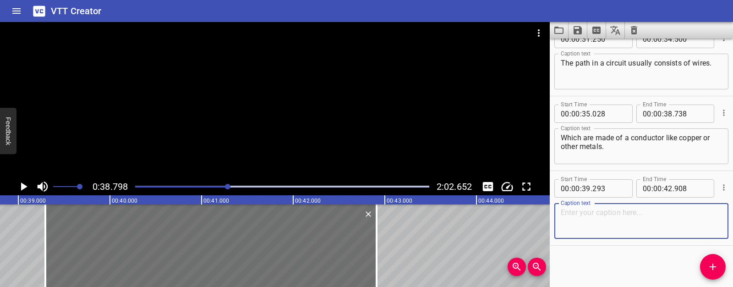
paste textarea "Conductors allow electricity to flow through them easily."
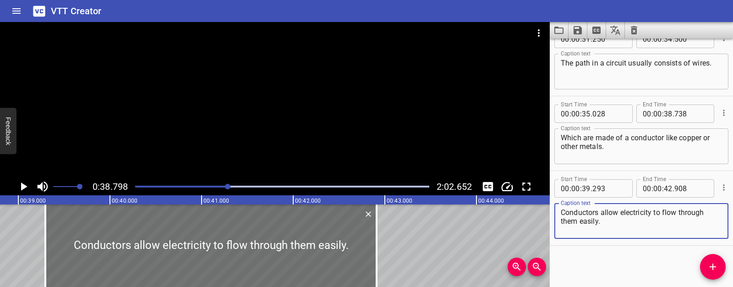
type textarea "Conductors allow electricity to flow through them easily."
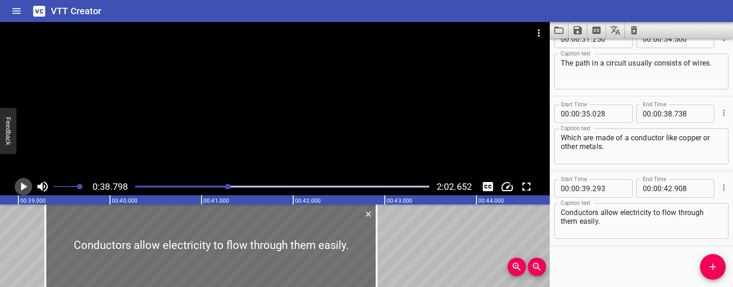
click at [16, 185] on icon "Play/Pause" at bounding box center [23, 187] width 14 height 14
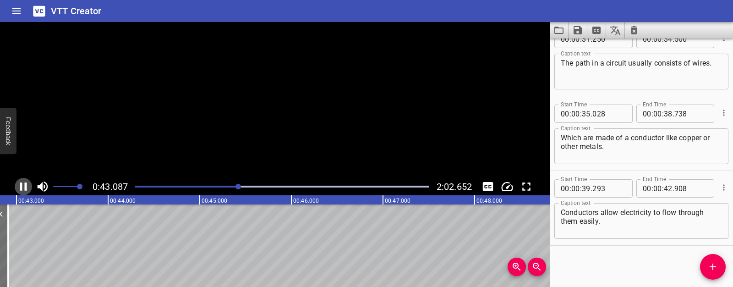
click at [16, 185] on icon "Play/Pause" at bounding box center [23, 187] width 14 height 14
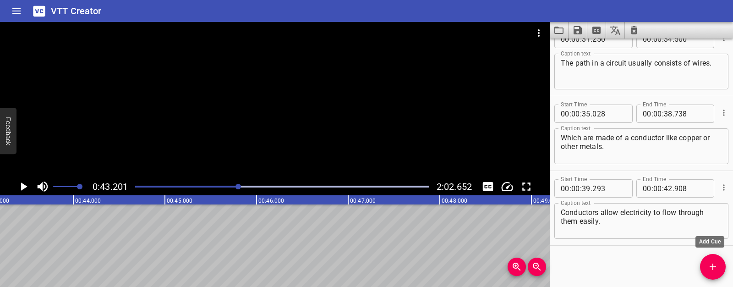
click at [712, 260] on button "Add Cue" at bounding box center [713, 267] width 26 height 26
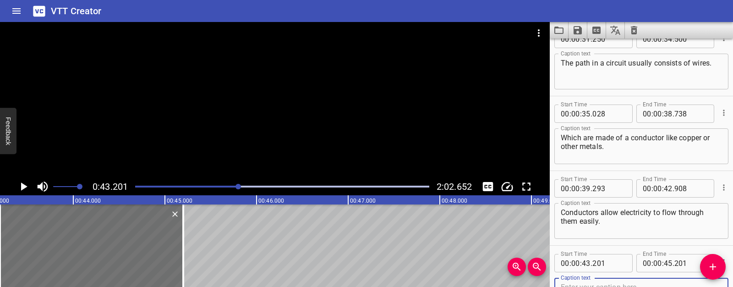
scroll to position [472, 0]
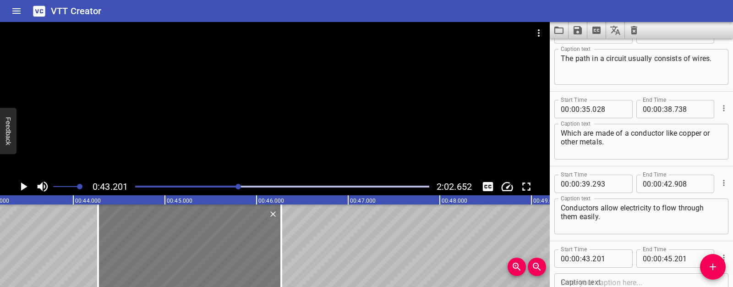
drag, startPoint x: 65, startPoint y: 231, endPoint x: 163, endPoint y: 231, distance: 98.1
click at [163, 231] on div at bounding box center [189, 245] width 183 height 82
type input "44"
type input "271"
type input "46"
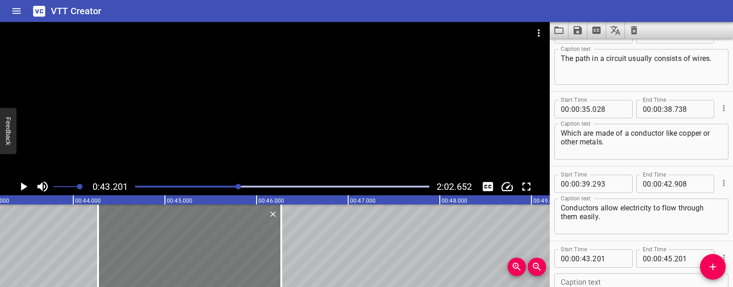
type input "271"
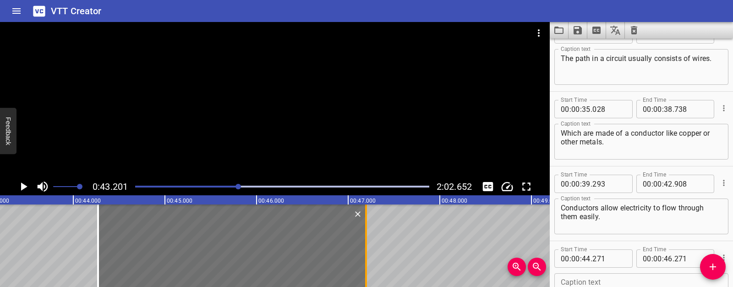
drag, startPoint x: 283, startPoint y: 235, endPoint x: 367, endPoint y: 235, distance: 83.9
click at [367, 235] on div at bounding box center [366, 245] width 9 height 82
type input "47"
type input "186"
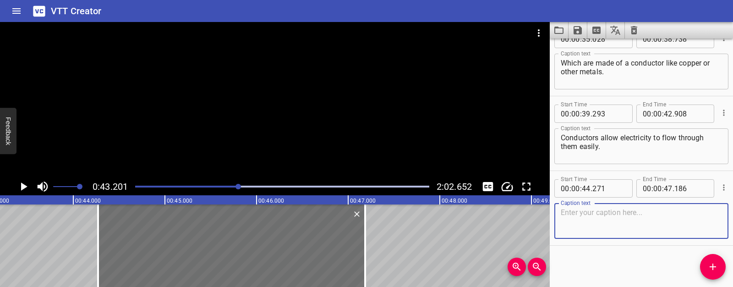
click at [573, 218] on textarea at bounding box center [641, 221] width 161 height 26
paste textarea "Wires have an insulator like plastic on them. Insulators slow or stop the flow …"
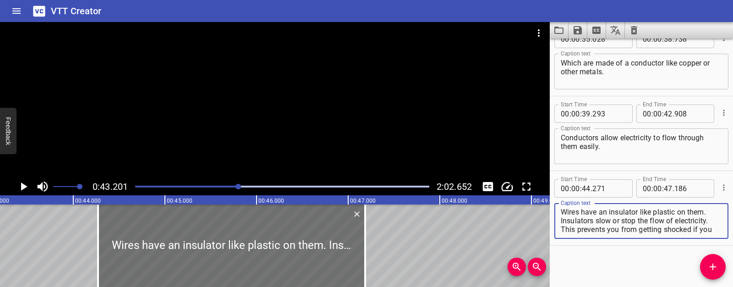
scroll to position [0, 0]
click at [598, 229] on textarea "Wires have an insulator like plastic on them. Insulators slow or stop the flow …" at bounding box center [641, 221] width 161 height 26
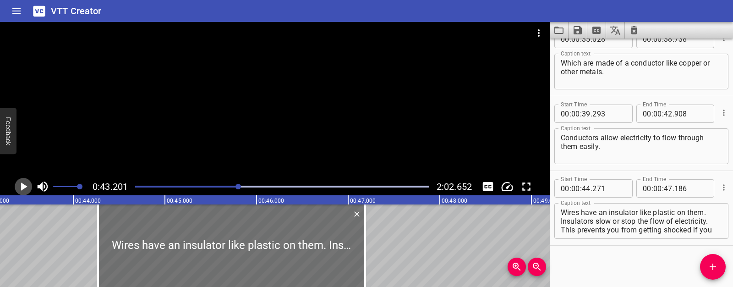
click at [19, 186] on icon "Play/Pause" at bounding box center [23, 187] width 14 height 14
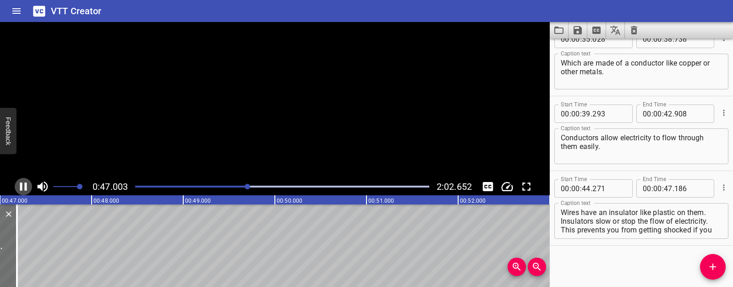
click at [19, 186] on icon "Play/Pause" at bounding box center [23, 187] width 14 height 14
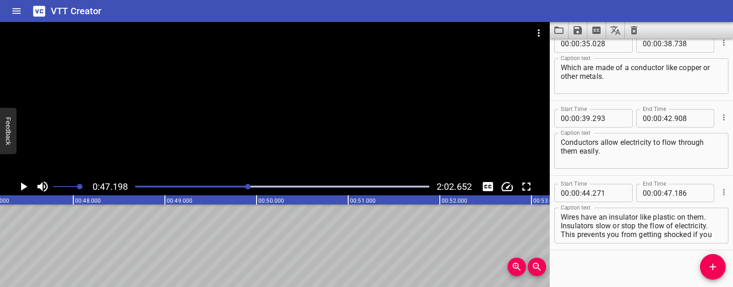
scroll to position [537, 0]
drag, startPoint x: 562, startPoint y: 225, endPoint x: 572, endPoint y: 239, distance: 16.7
click at [574, 240] on div "Wires have an insulator like plastic on them. Insulators slow or stop the flow …" at bounding box center [641, 226] width 174 height 36
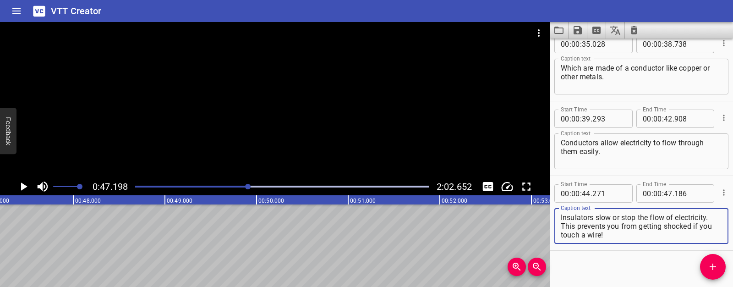
drag, startPoint x: 562, startPoint y: 227, endPoint x: 613, endPoint y: 245, distance: 54.2
click at [613, 245] on div "Caption text Wires have an insulator like plastic on them. Insulators slow or s…" at bounding box center [641, 224] width 174 height 41
type textarea "Wires have an insulator like plastic on them."
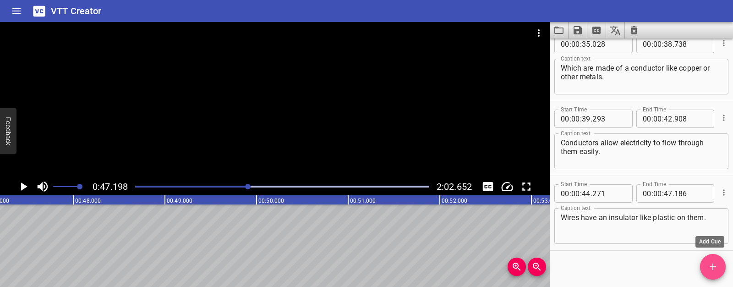
click at [718, 266] on icon "Add Cue" at bounding box center [712, 266] width 11 height 11
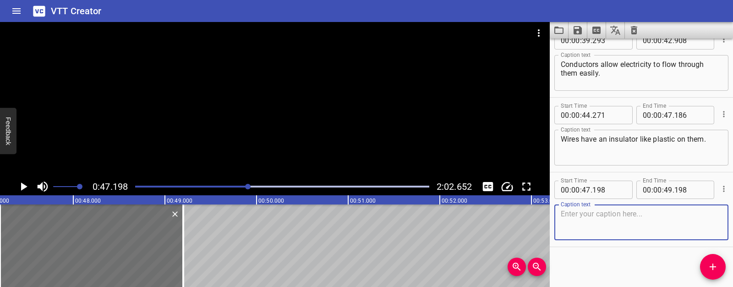
scroll to position [616, 0]
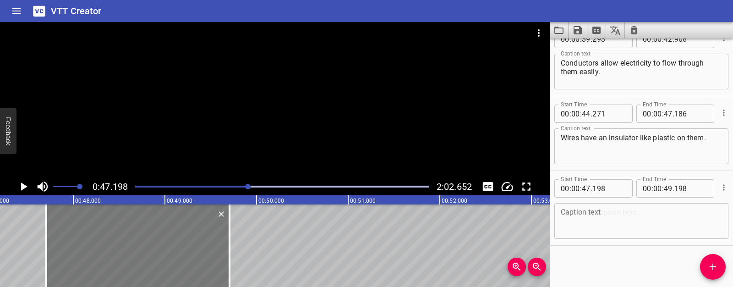
drag, startPoint x: 71, startPoint y: 256, endPoint x: 117, endPoint y: 249, distance: 46.3
click at [117, 249] on div at bounding box center [137, 245] width 183 height 82
type input "698"
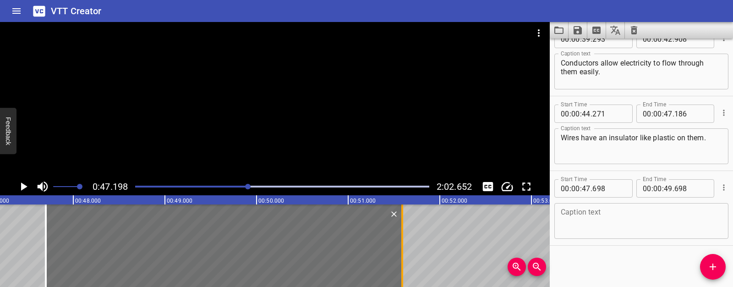
drag, startPoint x: 231, startPoint y: 244, endPoint x: 404, endPoint y: 246, distance: 173.2
click at [404, 246] on div at bounding box center [402, 245] width 9 height 82
type input "51"
type input "588"
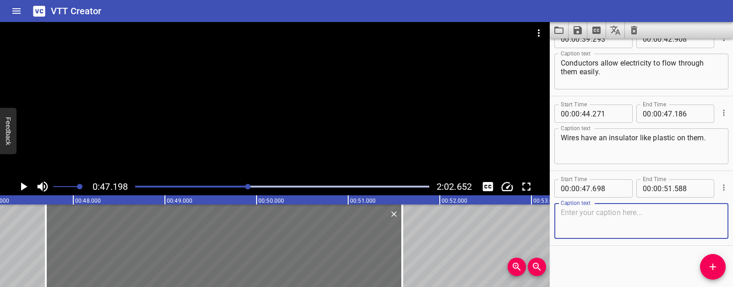
click at [592, 212] on textarea at bounding box center [641, 221] width 161 height 26
paste textarea "Insulators slow or stop the flow of electricity. This prevents you from getting…"
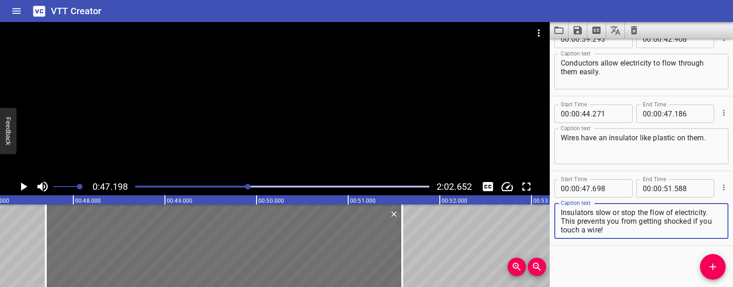
scroll to position [9, 0]
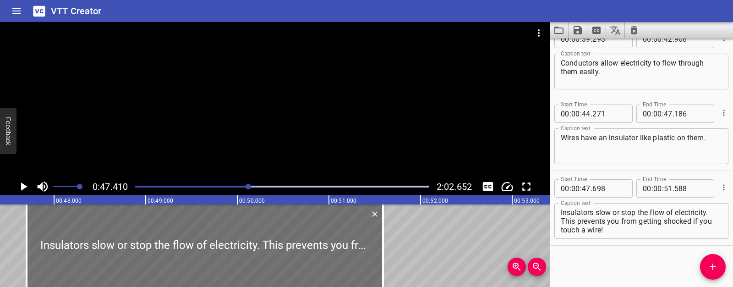
click at [24, 184] on icon "Play/Pause" at bounding box center [23, 187] width 14 height 14
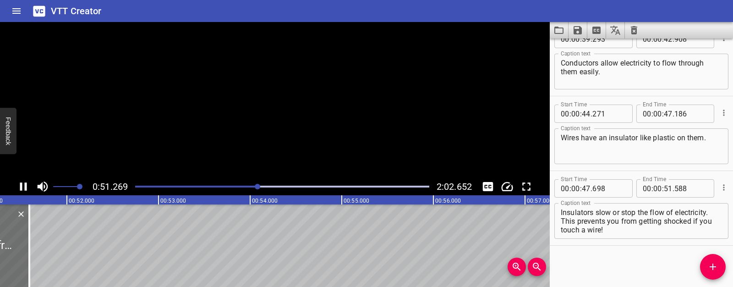
click at [24, 184] on icon "Play/Pause" at bounding box center [23, 186] width 7 height 8
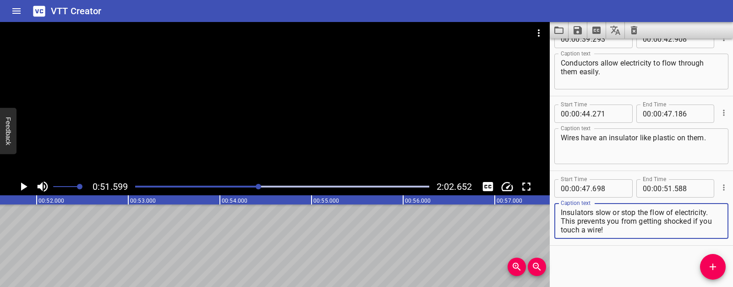
drag, startPoint x: 598, startPoint y: 222, endPoint x: 642, endPoint y: 235, distance: 46.7
click at [642, 235] on div "Insulators slow or stop the flow of electricity. This prevents you from getting…" at bounding box center [641, 221] width 174 height 36
type textarea "Insulators slow or stop the flow of electricity."
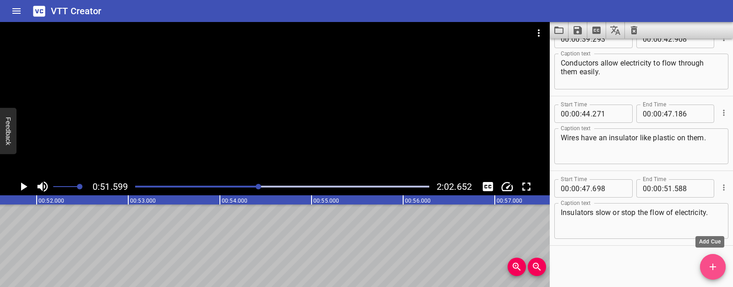
click at [720, 269] on span "Add Cue" at bounding box center [713, 266] width 26 height 11
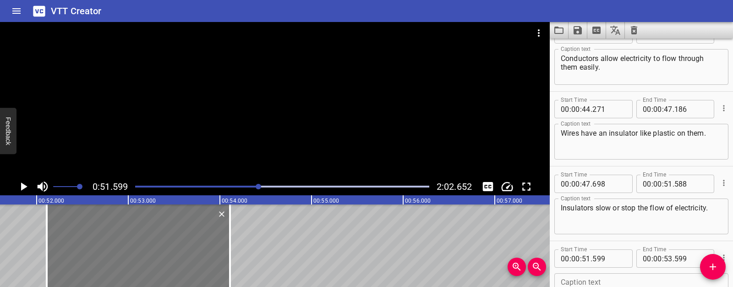
drag, startPoint x: 127, startPoint y: 248, endPoint x: 174, endPoint y: 239, distance: 47.6
click at [174, 239] on div at bounding box center [138, 245] width 183 height 82
type input "52"
type input "109"
type input "54"
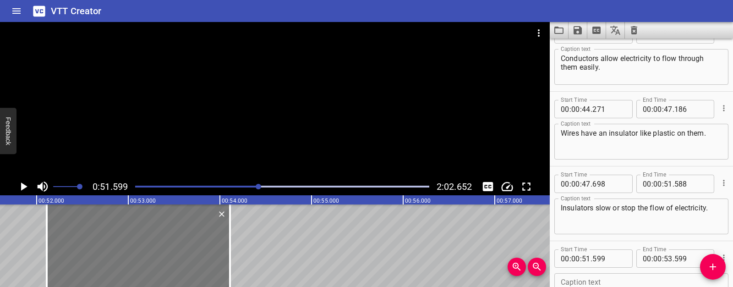
type input "109"
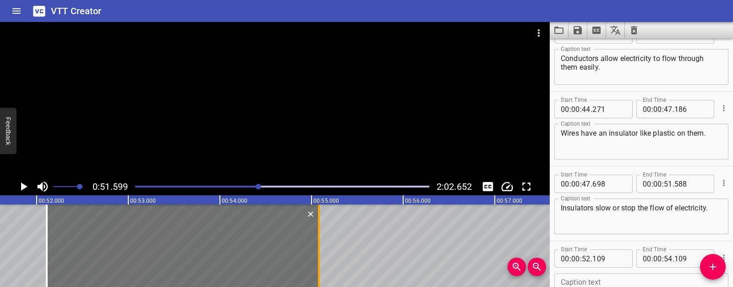
drag, startPoint x: 228, startPoint y: 235, endPoint x: 317, endPoint y: 244, distance: 89.4
click at [317, 244] on div at bounding box center [318, 245] width 9 height 82
type input "55"
type input "079"
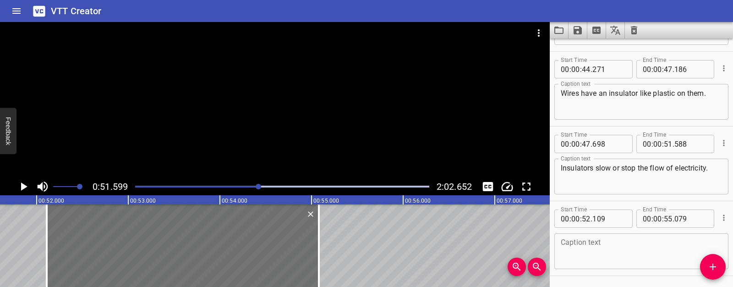
scroll to position [691, 0]
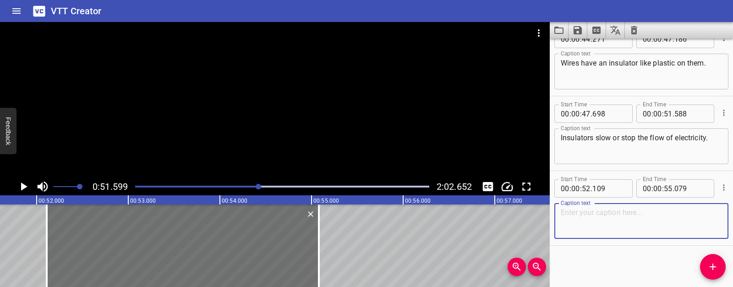
click at [587, 217] on textarea at bounding box center [641, 221] width 161 height 26
paste textarea "This prevents you from getting shocked if you touch a wire!"
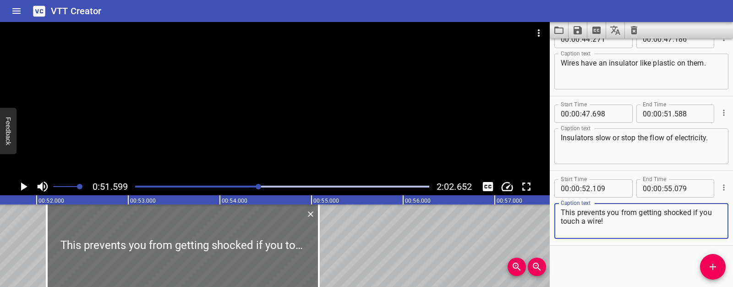
type textarea "This prevents you from getting shocked if you touch a wire!"
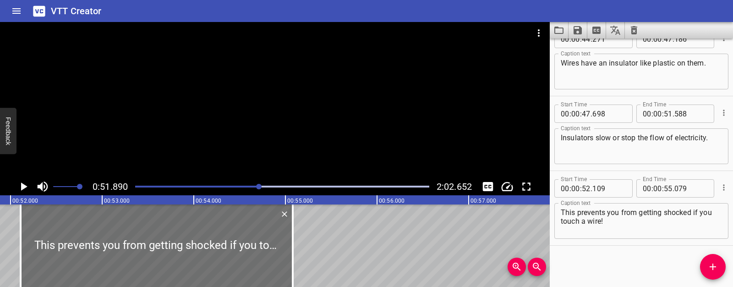
scroll to position [0, 4755]
click at [27, 191] on icon "Play/Pause" at bounding box center [23, 187] width 14 height 14
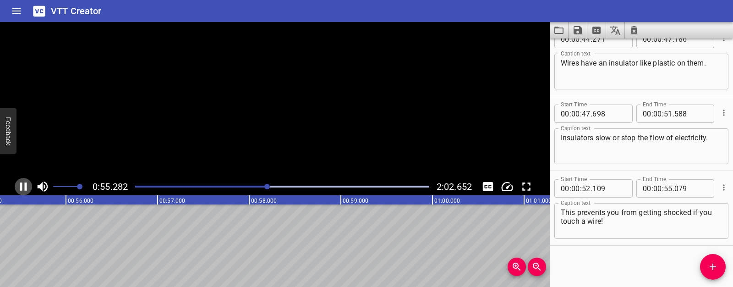
click at [27, 191] on icon "Play/Pause" at bounding box center [23, 187] width 14 height 14
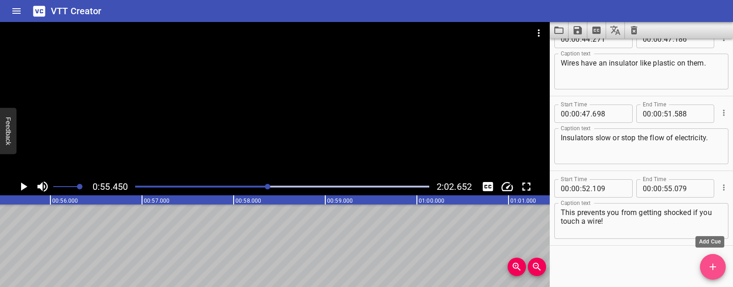
click at [707, 262] on span "Add Cue" at bounding box center [713, 266] width 26 height 11
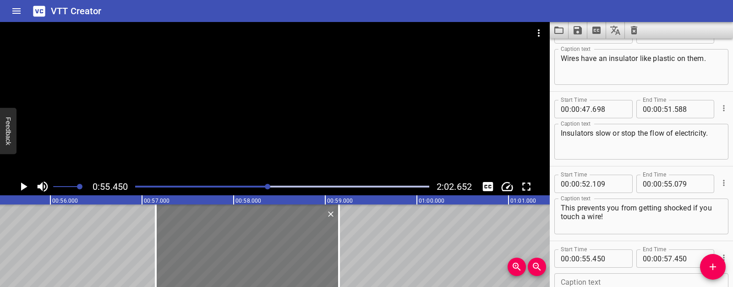
drag, startPoint x: 132, startPoint y: 232, endPoint x: 313, endPoint y: 226, distance: 181.1
click at [287, 226] on div at bounding box center [247, 245] width 183 height 82
type input "57"
type input "145"
type input "59"
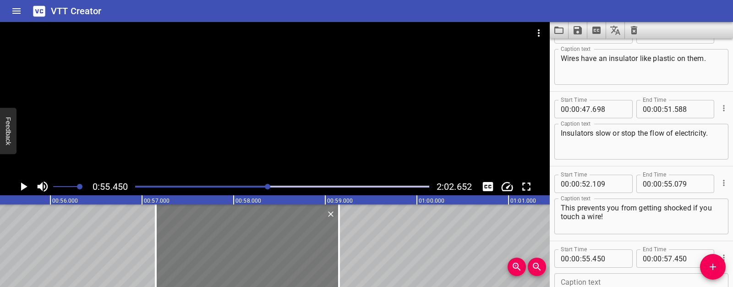
type input "145"
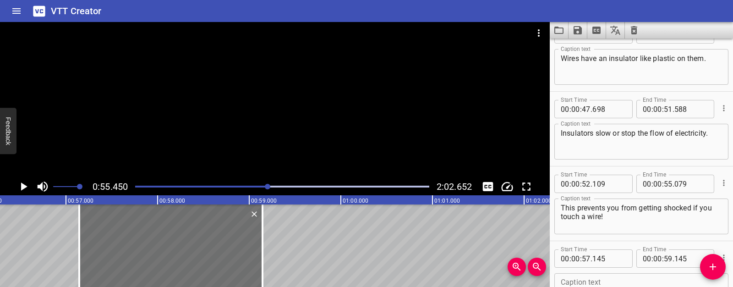
scroll to position [0, 5213]
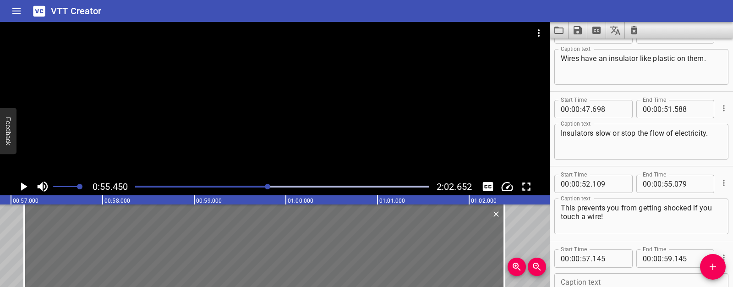
drag, startPoint x: 208, startPoint y: 249, endPoint x: 505, endPoint y: 247, distance: 296.9
click at [505, 247] on div at bounding box center [505, 245] width 2 height 82
type input "01"
type input "02"
type input "385"
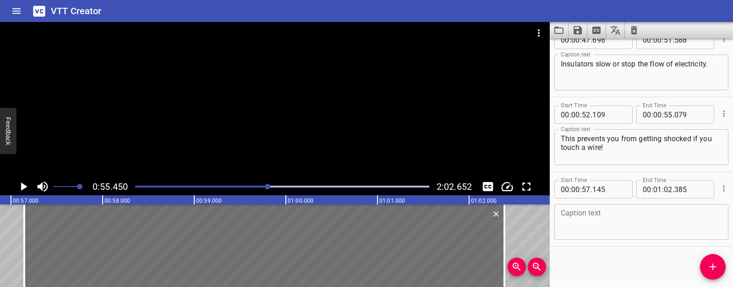
scroll to position [766, 0]
click at [587, 213] on textarea at bounding box center [641, 221] width 161 height 26
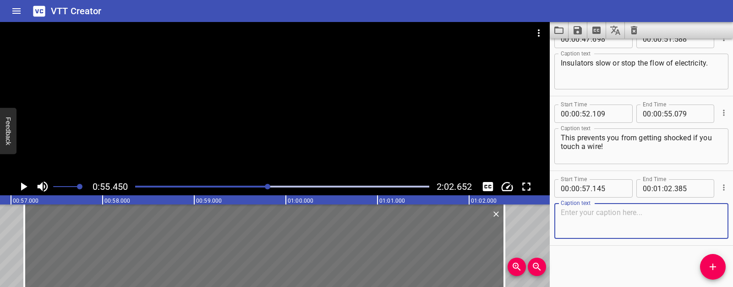
paste textarea "Electrical current cannot flow without a voltage source like a battery."
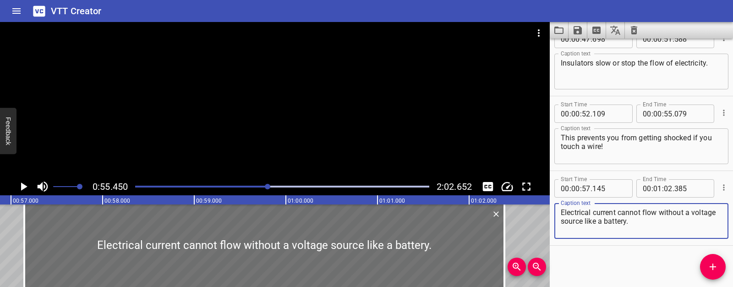
type textarea "Electrical current cannot flow without a voltage source like a battery."
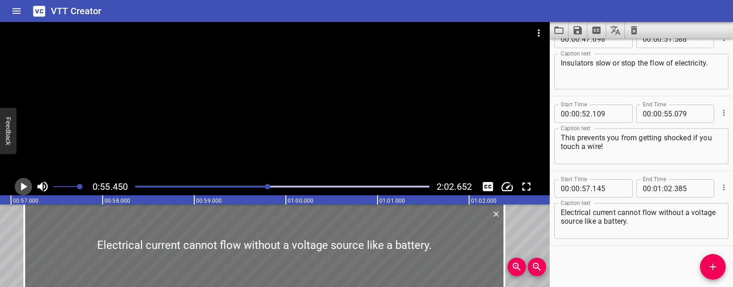
click at [21, 189] on icon "Play/Pause" at bounding box center [24, 186] width 6 height 8
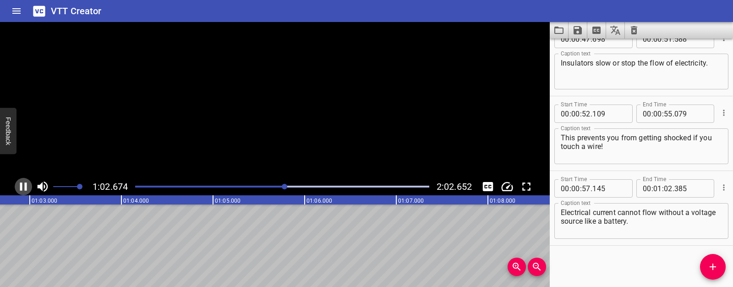
click at [21, 189] on icon "Play/Pause" at bounding box center [23, 186] width 7 height 8
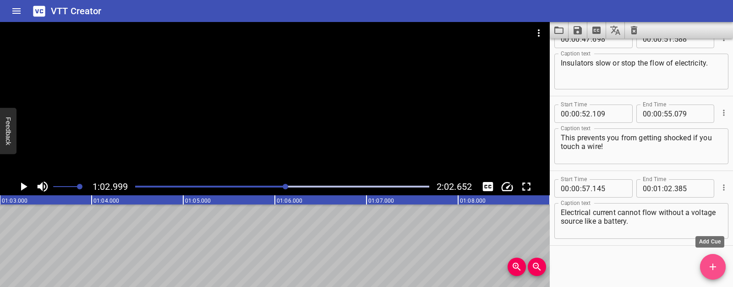
click at [716, 270] on icon "Add Cue" at bounding box center [712, 266] width 11 height 11
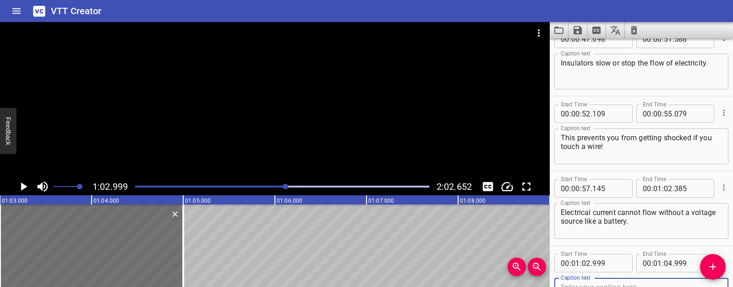
scroll to position [770, 0]
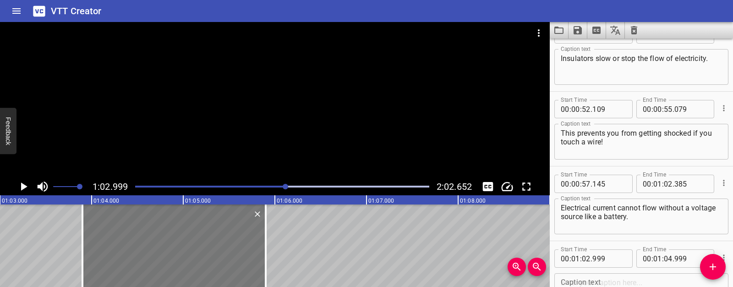
drag, startPoint x: 137, startPoint y: 245, endPoint x: 219, endPoint y: 243, distance: 82.5
click at [219, 243] on div at bounding box center [173, 245] width 183 height 82
type input "03"
type input "899"
type input "05"
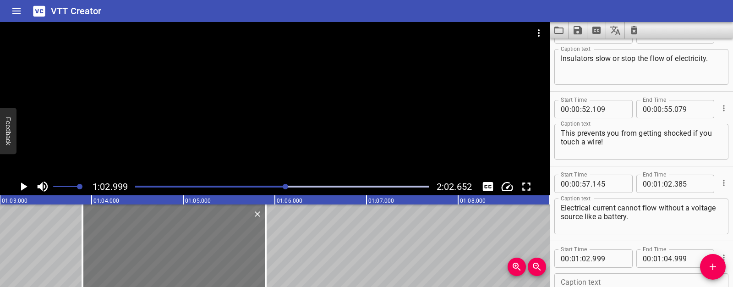
type input "899"
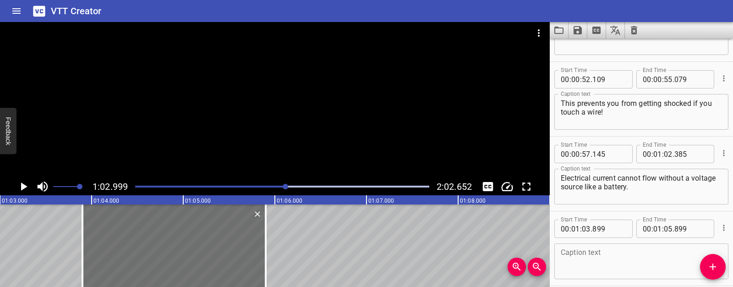
scroll to position [840, 0]
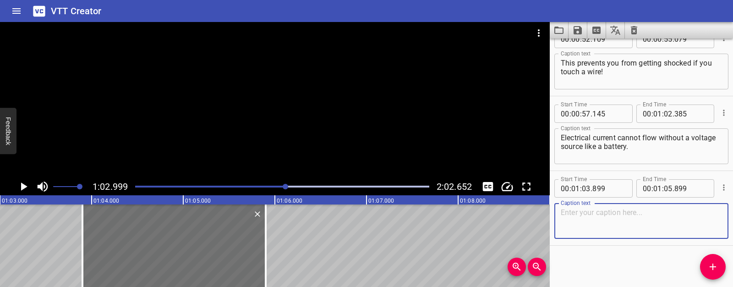
click at [602, 225] on textarea at bounding box center [641, 221] width 161 height 26
paste textarea "Finally, when the electricity reaches the light bulb, electrical energy is tran…"
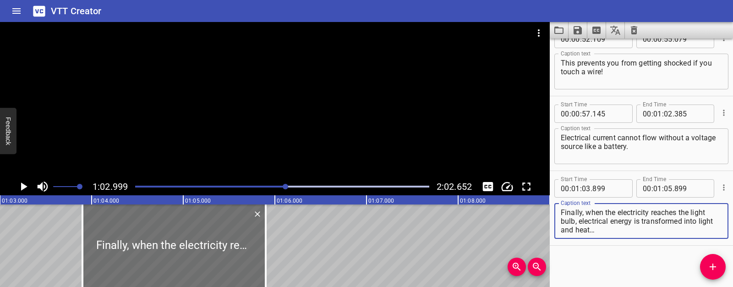
type textarea "Finally, when the electricity reaches the light bulb, electrical energy is tran…"
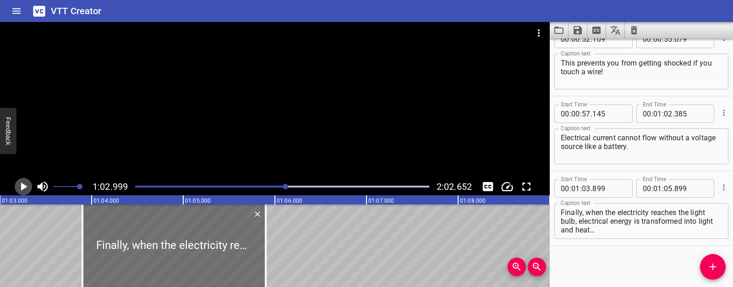
click at [20, 185] on icon "Play/Pause" at bounding box center [23, 187] width 14 height 14
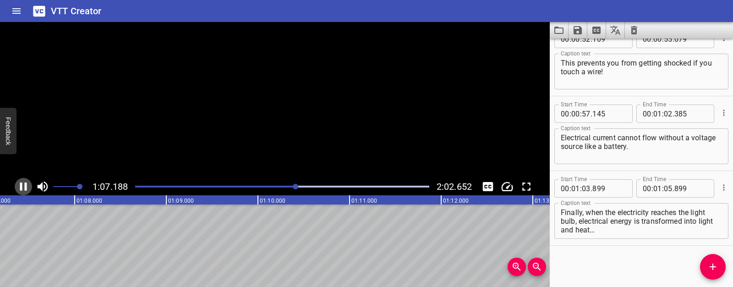
click at [20, 185] on icon "Play/Pause" at bounding box center [23, 186] width 7 height 8
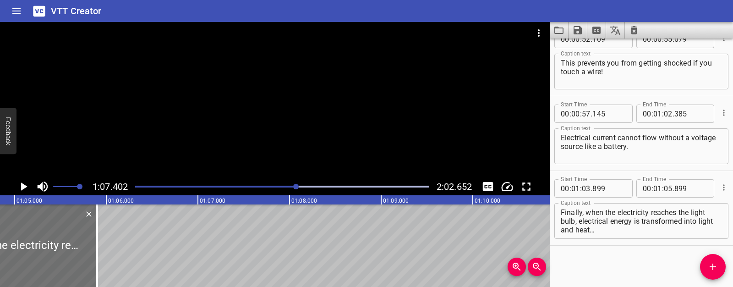
scroll to position [0, 5928]
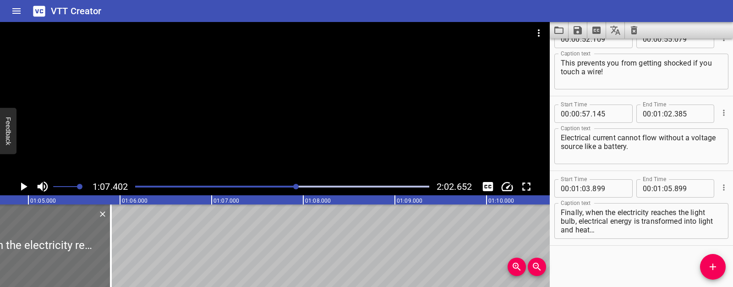
drag, startPoint x: 116, startPoint y: 241, endPoint x: 320, endPoint y: 250, distance: 203.7
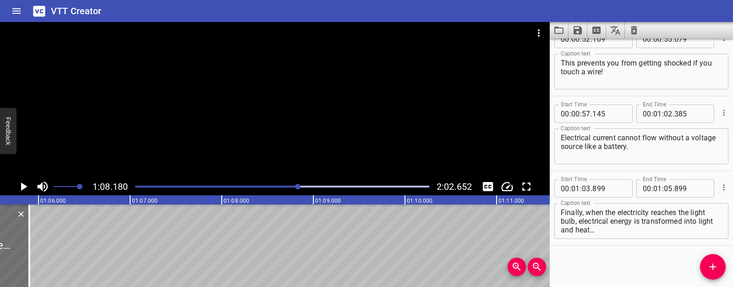
scroll to position [0, 5928]
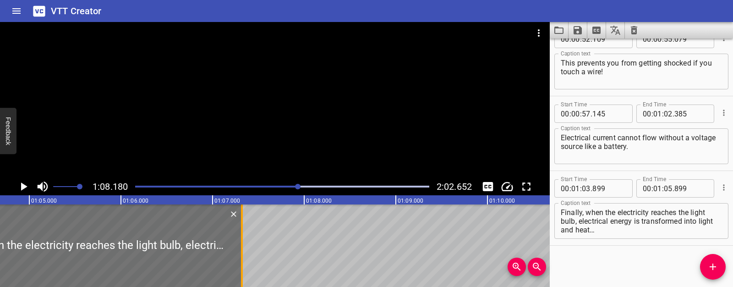
drag, startPoint x: 113, startPoint y: 244, endPoint x: 243, endPoint y: 243, distance: 130.1
click at [243, 243] on div at bounding box center [241, 245] width 9 height 82
type input "07"
type input "319"
click at [126, 238] on div at bounding box center [85, 245] width 313 height 82
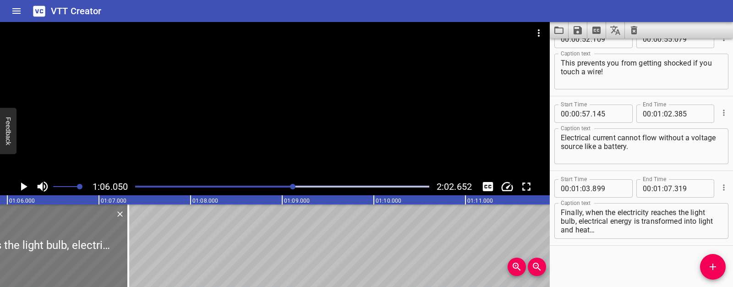
scroll to position [0, 6053]
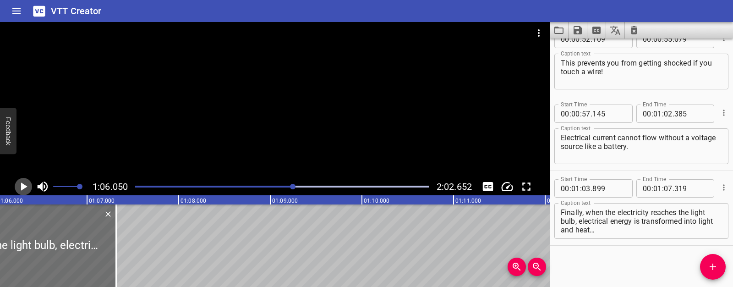
click at [22, 186] on icon "Play/Pause" at bounding box center [24, 186] width 6 height 8
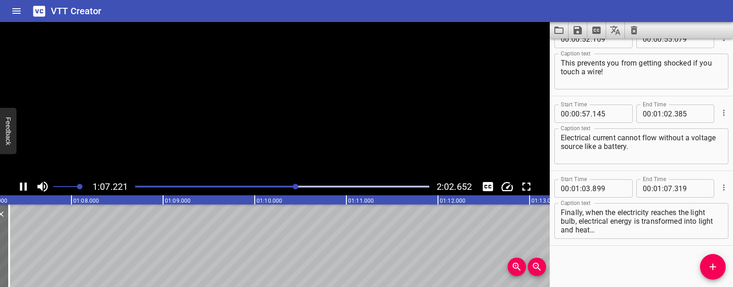
click at [22, 186] on icon "Play/Pause" at bounding box center [23, 187] width 14 height 14
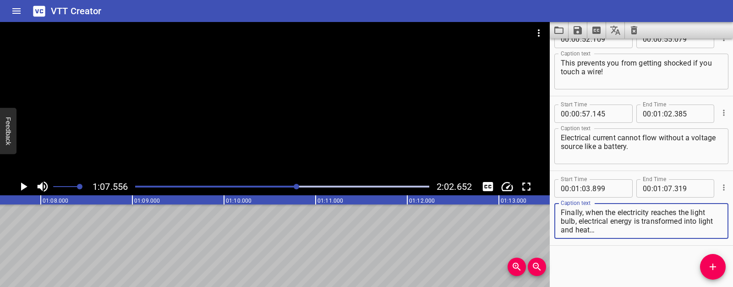
drag, startPoint x: 578, startPoint y: 224, endPoint x: 595, endPoint y: 234, distance: 20.0
click at [595, 234] on div "Finally, when the electricity reaches the light bulb, electrical energy is tran…" at bounding box center [641, 221] width 174 height 36
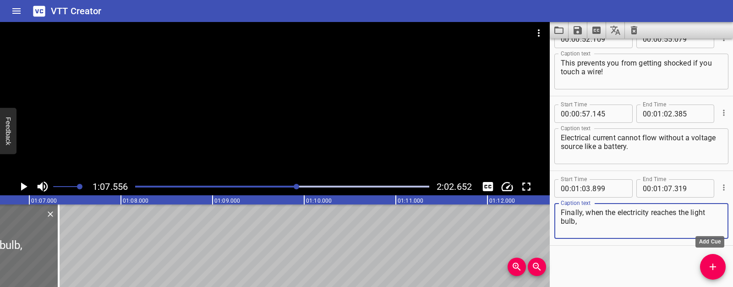
type textarea "Finally, when the electricity reaches the light bulb,"
click at [706, 262] on span "Add Cue" at bounding box center [713, 266] width 26 height 11
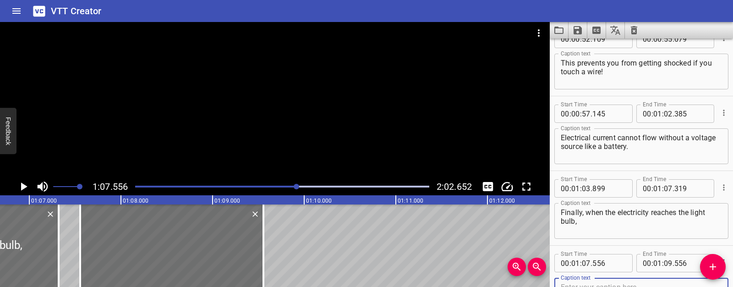
scroll to position [845, 0]
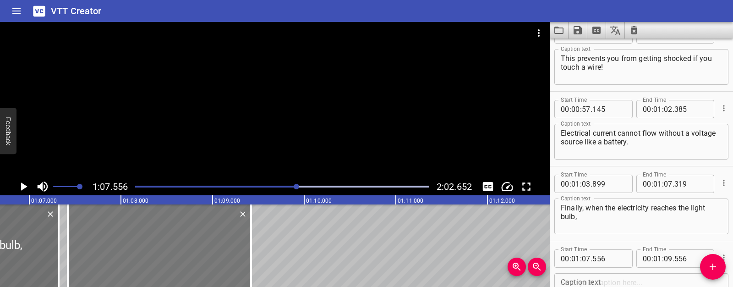
drag, startPoint x: 198, startPoint y: 238, endPoint x: 186, endPoint y: 237, distance: 12.4
click at [186, 237] on div at bounding box center [159, 245] width 183 height 82
type input "421"
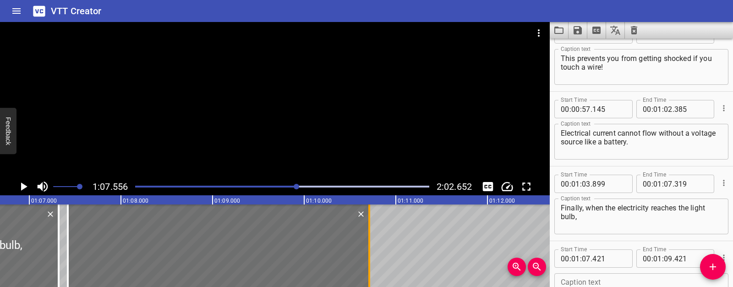
drag, startPoint x: 247, startPoint y: 234, endPoint x: 365, endPoint y: 238, distance: 118.3
click at [365, 238] on div at bounding box center [369, 245] width 9 height 82
type input "10"
type input "711"
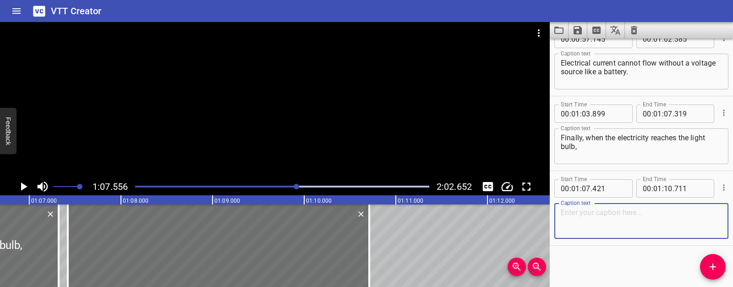
click at [592, 225] on textarea at bounding box center [641, 221] width 161 height 26
paste textarea "electrical energy is transformed into light and heat…"
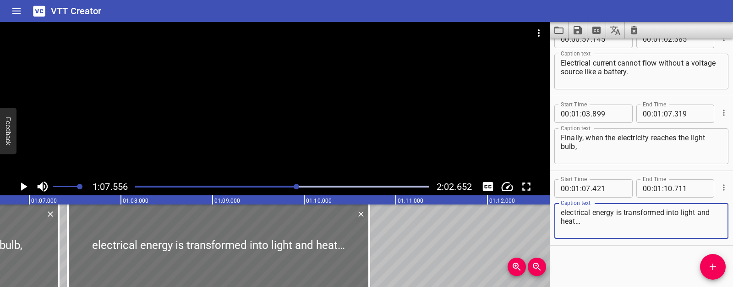
type textarea "electrical energy is transformed into light and heat…"
click at [28, 187] on icon "Play/Pause" at bounding box center [23, 187] width 14 height 14
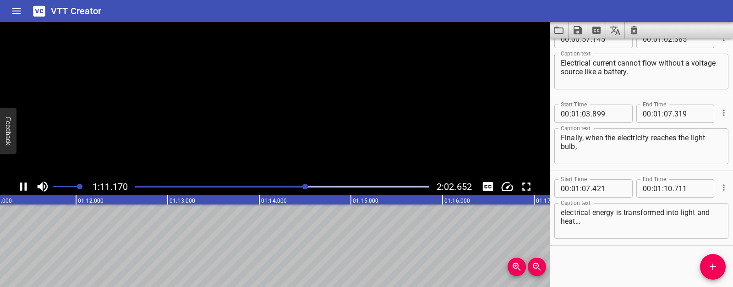
click at [28, 187] on icon "Play/Pause" at bounding box center [23, 187] width 14 height 14
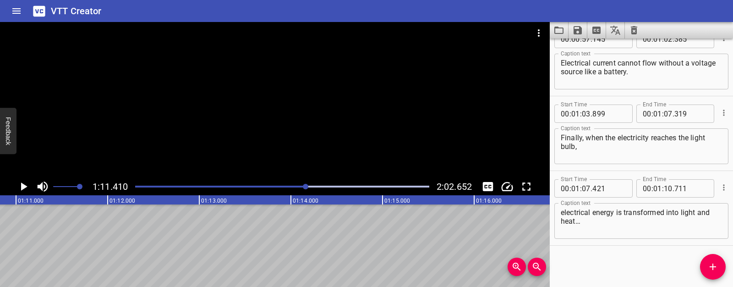
scroll to position [0, 6463]
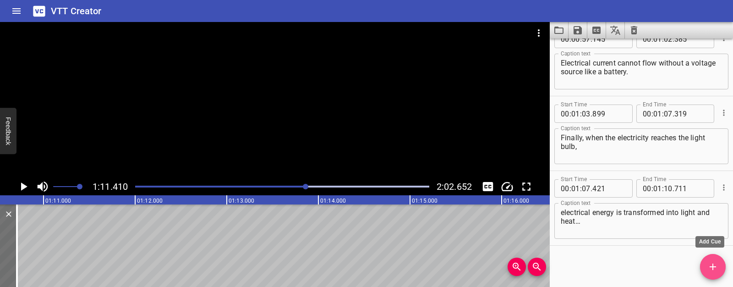
click at [719, 270] on span "Add Cue" at bounding box center [713, 266] width 26 height 11
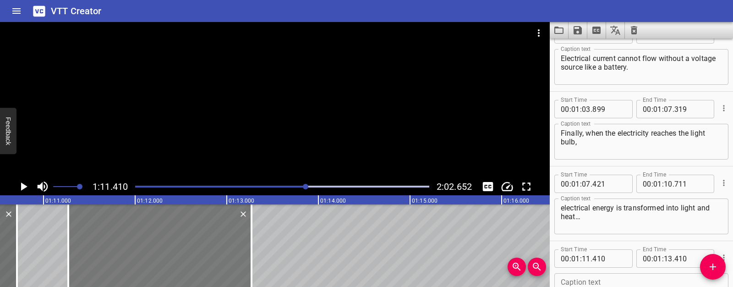
drag, startPoint x: 235, startPoint y: 249, endPoint x: 222, endPoint y: 248, distance: 12.9
click at [222, 248] on div at bounding box center [159, 245] width 183 height 82
type input "270"
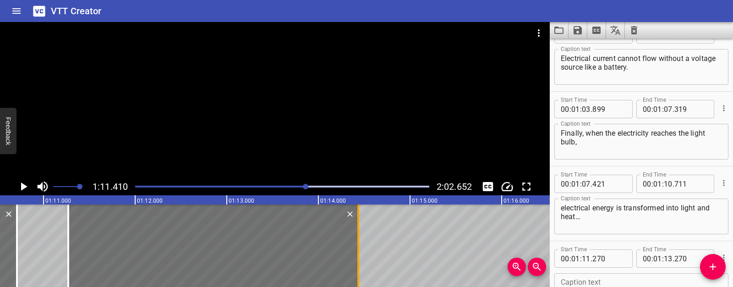
drag, startPoint x: 249, startPoint y: 244, endPoint x: 355, endPoint y: 254, distance: 106.3
click at [355, 254] on div at bounding box center [358, 245] width 9 height 82
type input "14"
type input "435"
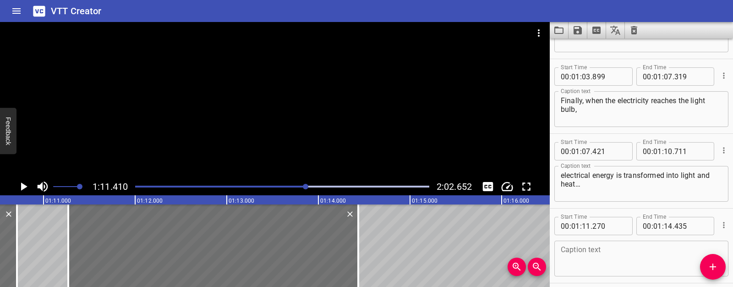
scroll to position [990, 0]
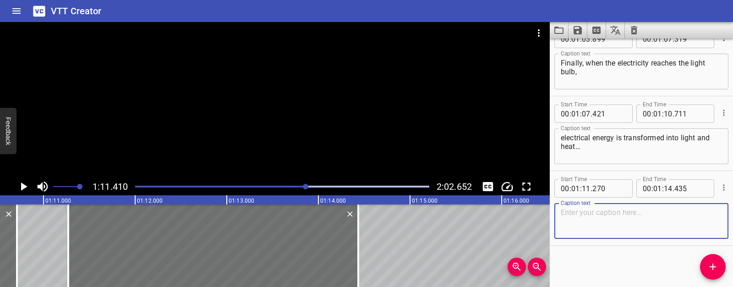
click at [586, 216] on textarea at bounding box center [641, 221] width 161 height 26
paste textarea "This is why light bulbs function as resistors. They resist the flow of energy."
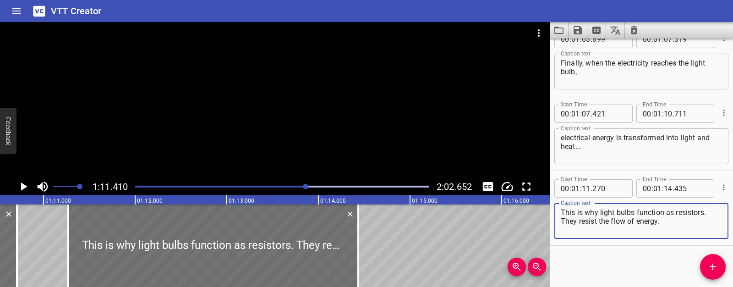
type textarea "This is why light bulbs function as resistors. They resist the flow of energy."
click at [19, 190] on icon "Play/Pause" at bounding box center [23, 187] width 14 height 14
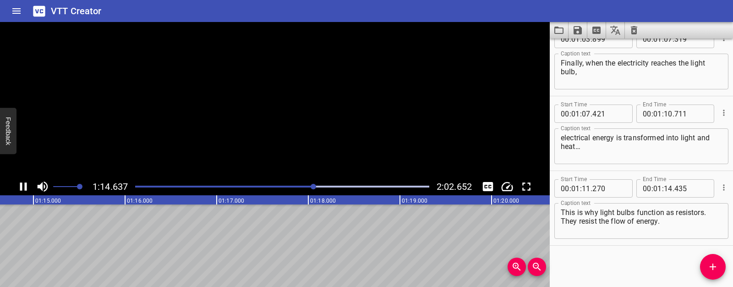
click at [19, 190] on icon "Play/Pause" at bounding box center [23, 187] width 14 height 14
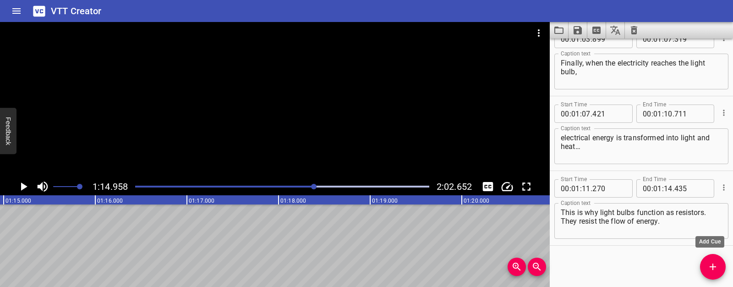
click at [708, 266] on icon "Add Cue" at bounding box center [712, 266] width 11 height 11
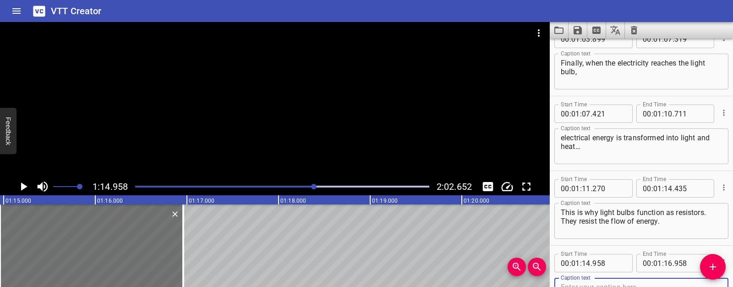
scroll to position [994, 0]
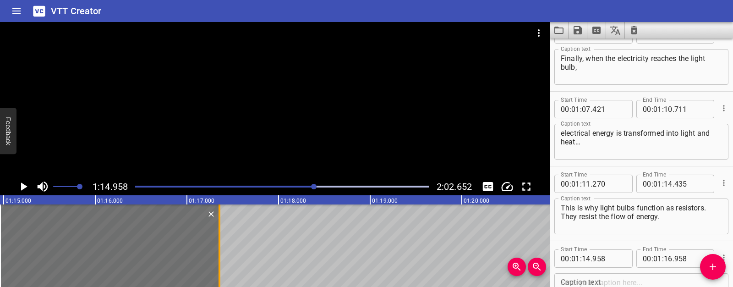
drag, startPoint x: 184, startPoint y: 237, endPoint x: 214, endPoint y: 238, distance: 30.3
click at [219, 238] on div at bounding box center [220, 245] width 2 height 82
type input "17"
type input "333"
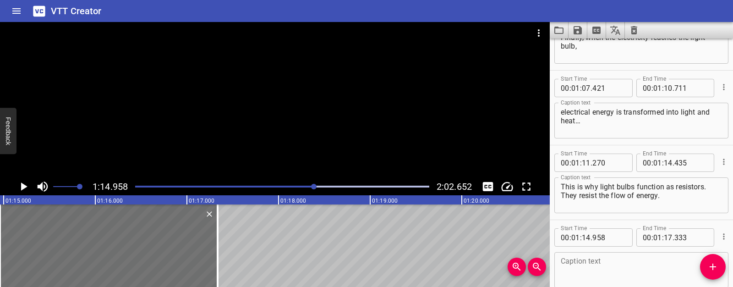
scroll to position [1064, 0]
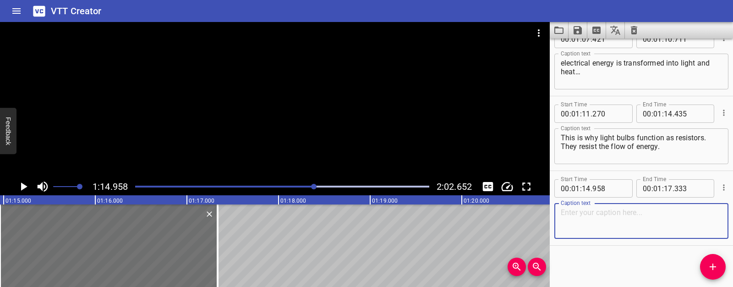
click at [588, 218] on textarea at bounding box center [641, 221] width 161 height 26
paste textarea "But how does one bulb light up if the other is broken?"
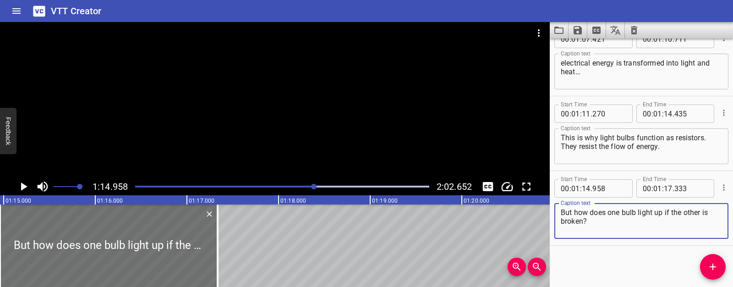
type textarea "But how does one bulb light up if the other is broken?"
click at [25, 184] on icon "Play/Pause" at bounding box center [23, 187] width 14 height 14
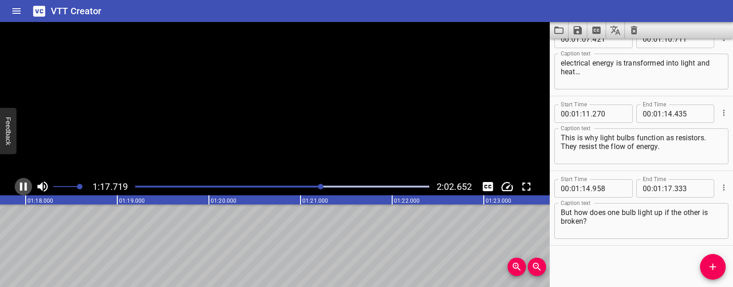
click at [25, 184] on icon "Play/Pause" at bounding box center [23, 186] width 7 height 8
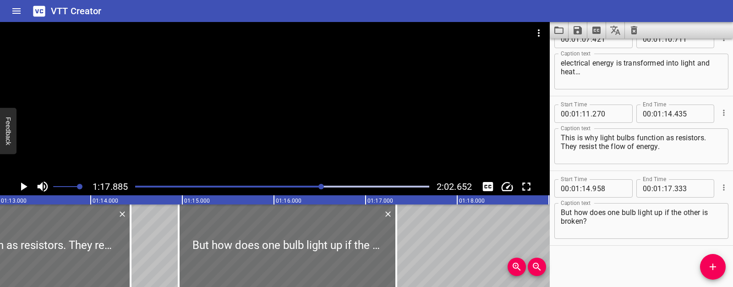
scroll to position [0, 6677]
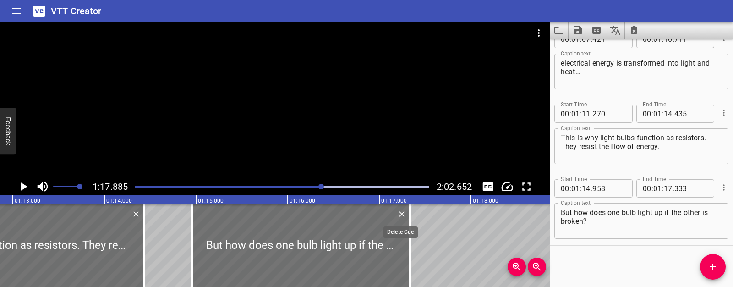
click at [402, 218] on icon "Delete" at bounding box center [401, 213] width 9 height 9
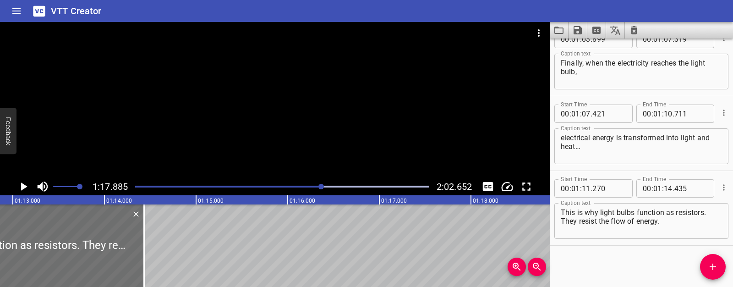
scroll to position [990, 0]
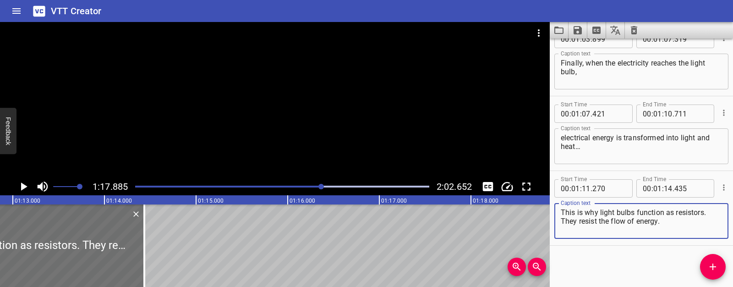
drag, startPoint x: 562, startPoint y: 221, endPoint x: 666, endPoint y: 223, distance: 104.0
click at [666, 223] on textarea "This is why light bulbs function as resistors. They resist the flow of energy." at bounding box center [641, 221] width 161 height 26
type textarea "This is why light bulbs function as resistors."
click at [716, 270] on icon "Add Cue" at bounding box center [712, 266] width 11 height 11
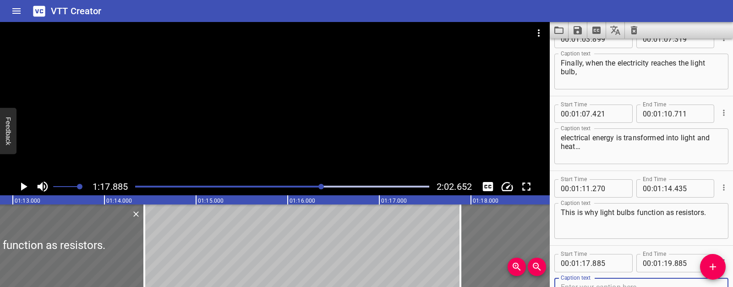
scroll to position [994, 0]
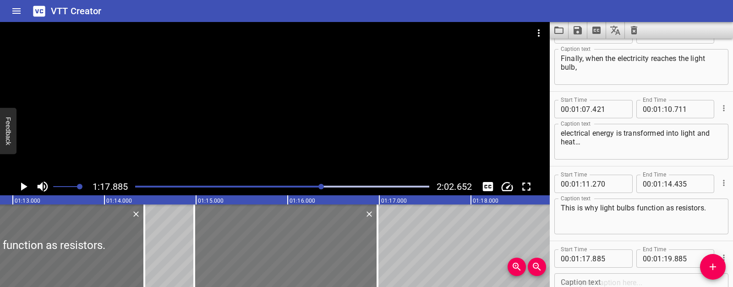
drag, startPoint x: 483, startPoint y: 249, endPoint x: 217, endPoint y: 247, distance: 266.2
click at [217, 247] on div at bounding box center [285, 245] width 183 height 82
type input "14"
type input "980"
type input "16"
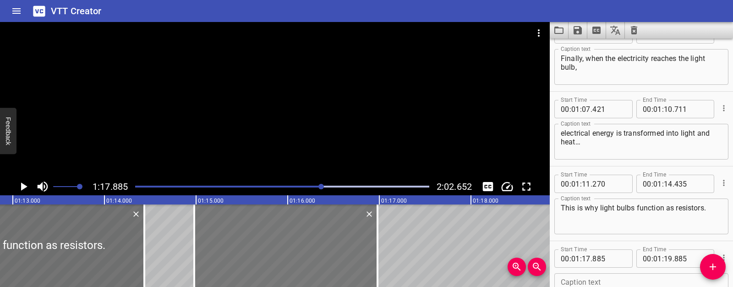
type input "980"
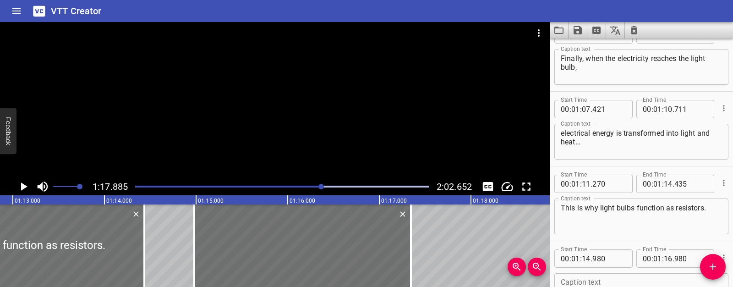
drag, startPoint x: 378, startPoint y: 244, endPoint x: 421, endPoint y: 245, distance: 43.1
click at [412, 246] on div at bounding box center [411, 245] width 2 height 82
type input "17"
type input "395"
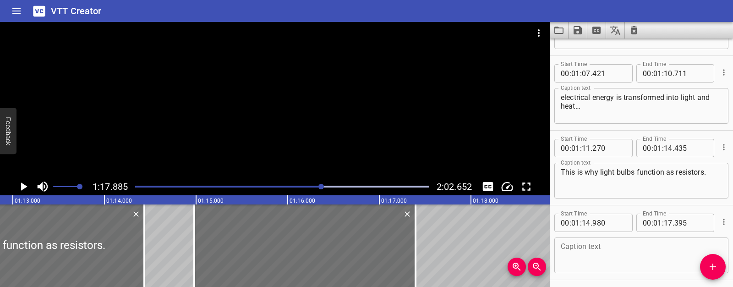
scroll to position [1064, 0]
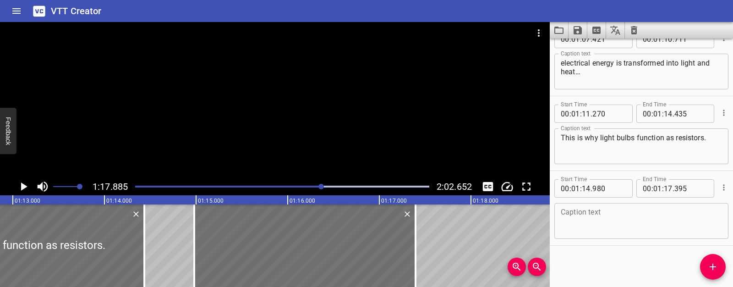
click at [575, 226] on textarea at bounding box center [641, 221] width 161 height 26
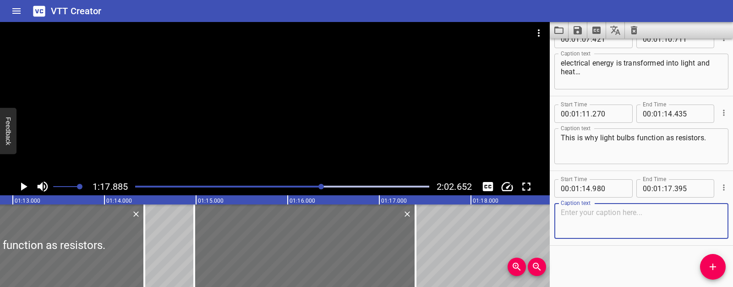
paste textarea "They resist the flow of energy."
type textarea "They resist the flow of energy."
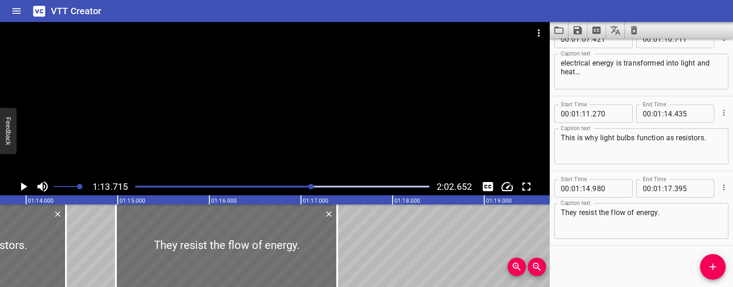
click at [25, 182] on icon "Play/Pause" at bounding box center [23, 187] width 14 height 14
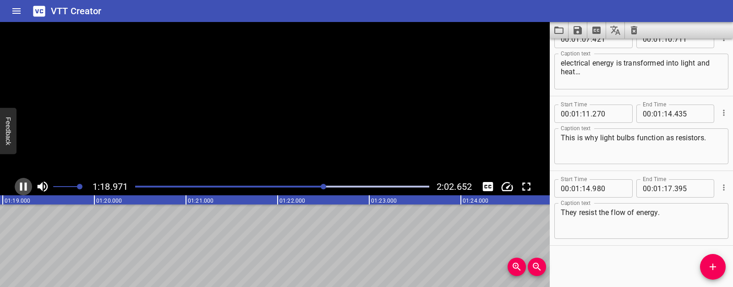
click at [25, 182] on icon "Play/Pause" at bounding box center [23, 186] width 7 height 8
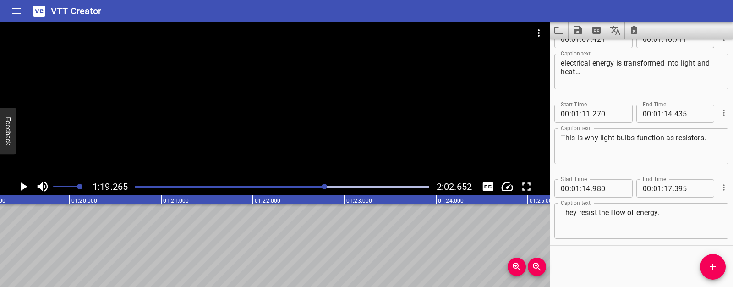
scroll to position [0, 7264]
click at [705, 266] on span "Add Cue" at bounding box center [713, 266] width 26 height 11
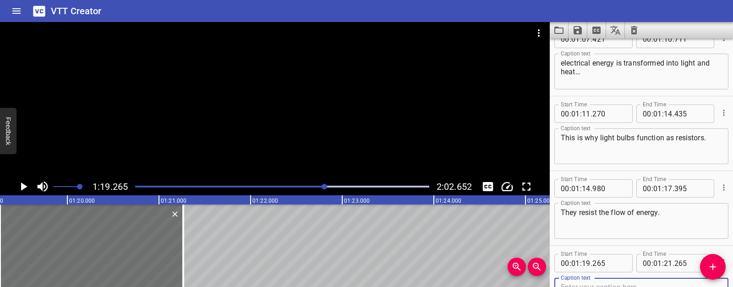
scroll to position [1069, 0]
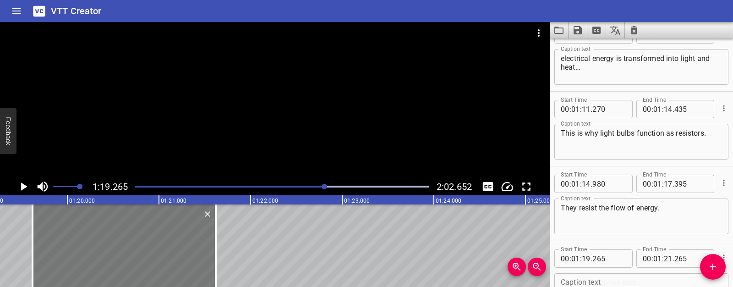
drag, startPoint x: 137, startPoint y: 223, endPoint x: 169, endPoint y: 223, distance: 32.5
click at [169, 223] on div at bounding box center [124, 245] width 183 height 82
type input "620"
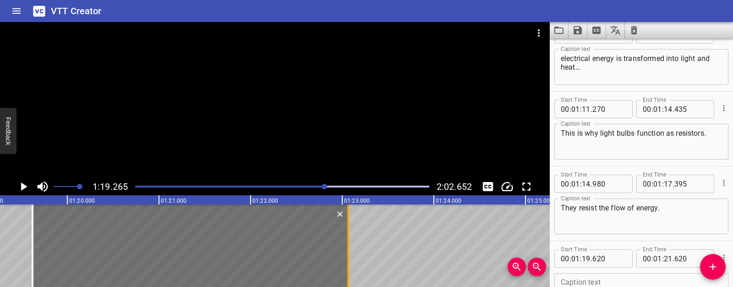
drag, startPoint x: 215, startPoint y: 233, endPoint x: 347, endPoint y: 236, distance: 132.5
click at [347, 236] on div at bounding box center [348, 245] width 2 height 82
type input "23"
type input "065"
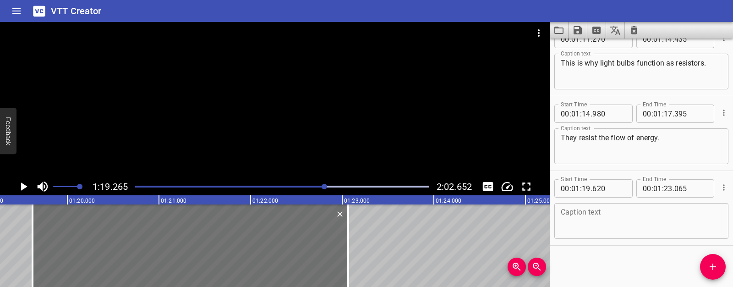
click at [584, 218] on textarea at bounding box center [641, 221] width 161 height 26
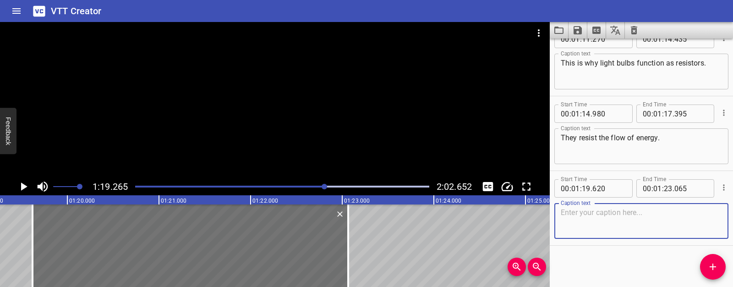
paste textarea "But how does one bulb light up if the other is broken?"
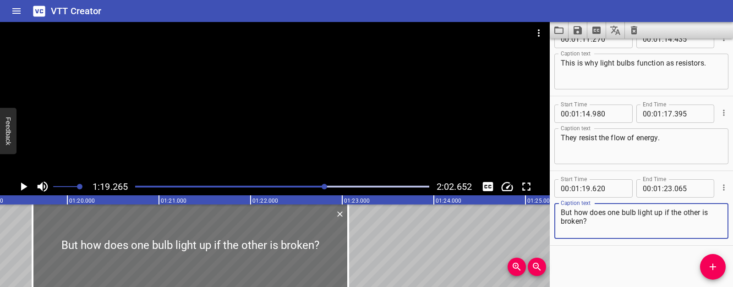
type textarea "But how does one bulb light up if the other is broken?"
click at [20, 185] on icon "Play/Pause" at bounding box center [23, 187] width 14 height 14
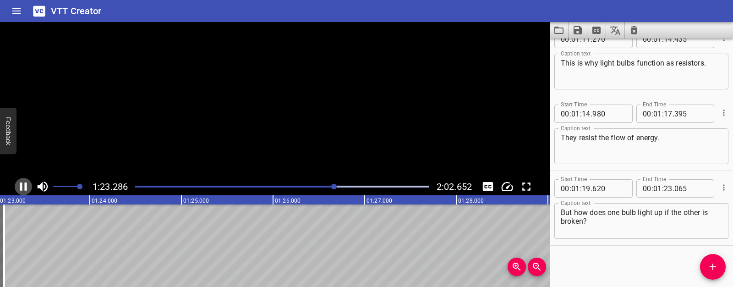
click at [20, 184] on icon "Play/Pause" at bounding box center [23, 187] width 14 height 14
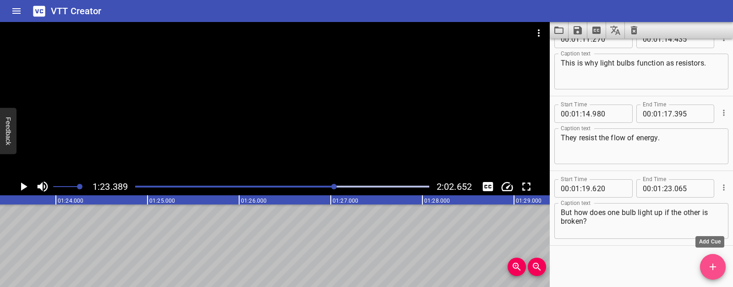
click at [702, 266] on span "Add Cue" at bounding box center [713, 266] width 26 height 11
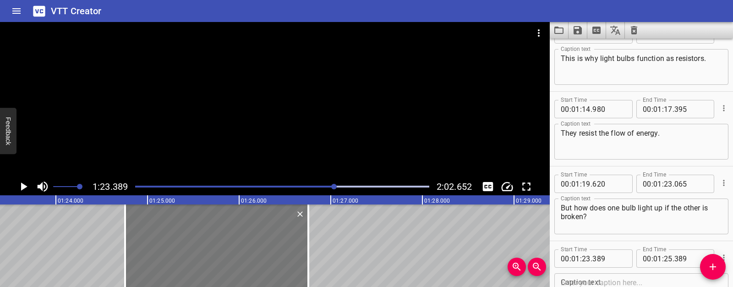
drag, startPoint x: 82, startPoint y: 267, endPoint x: 207, endPoint y: 269, distance: 125.1
click at [207, 269] on div at bounding box center [216, 245] width 183 height 82
type input "24"
type input "754"
type input "26"
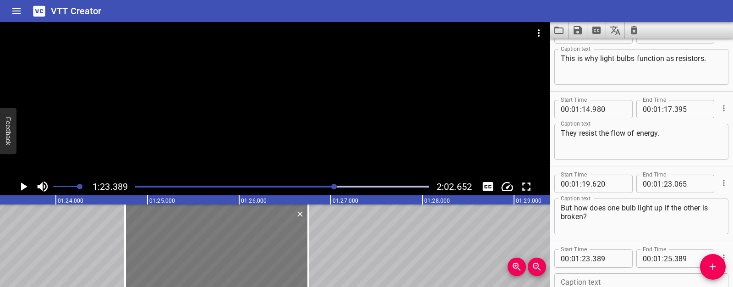
type input "754"
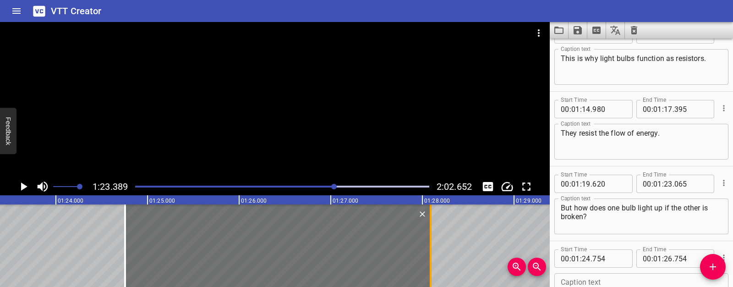
drag, startPoint x: 308, startPoint y: 252, endPoint x: 430, endPoint y: 242, distance: 122.7
click at [430, 242] on div at bounding box center [431, 245] width 2 height 82
type input "28"
type input "089"
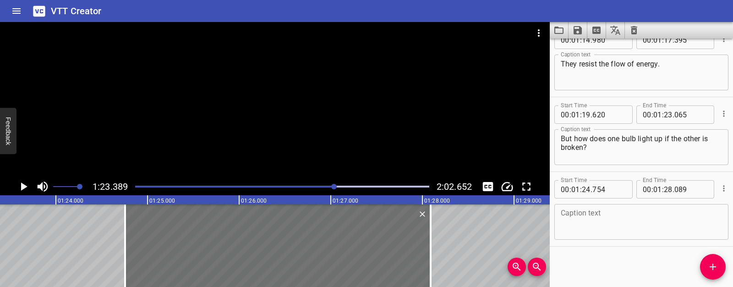
scroll to position [1214, 0]
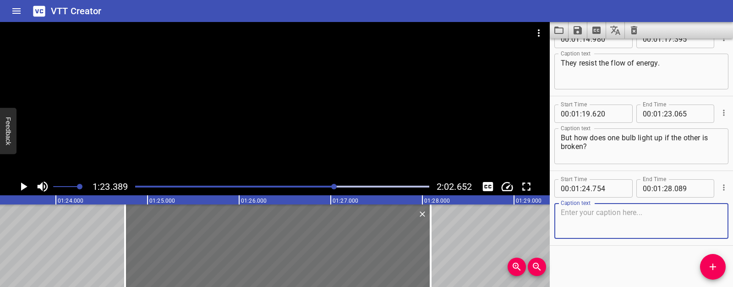
click at [608, 224] on textarea at bounding box center [641, 221] width 161 height 26
paste textarea "This is because they are connected in parallel."
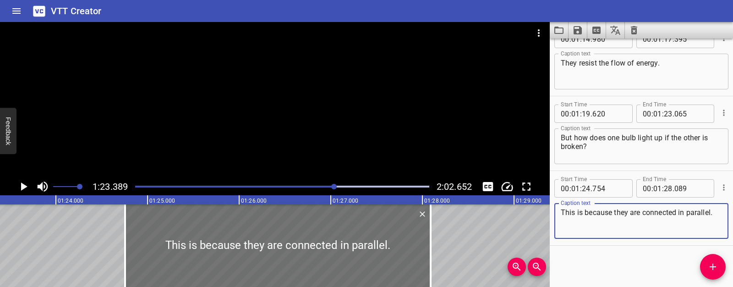
type textarea "This is because they are connected in parallel."
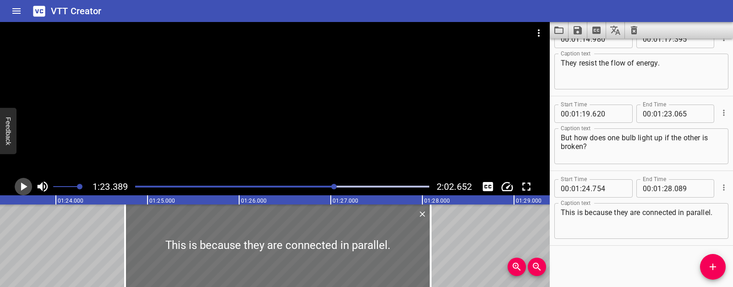
click at [29, 186] on icon "Play/Pause" at bounding box center [23, 187] width 14 height 14
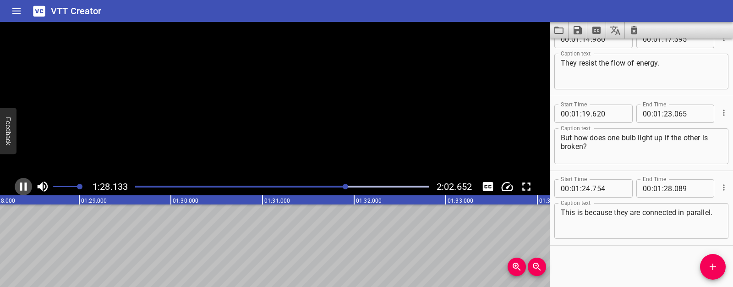
click at [29, 186] on icon "Play/Pause" at bounding box center [23, 187] width 14 height 14
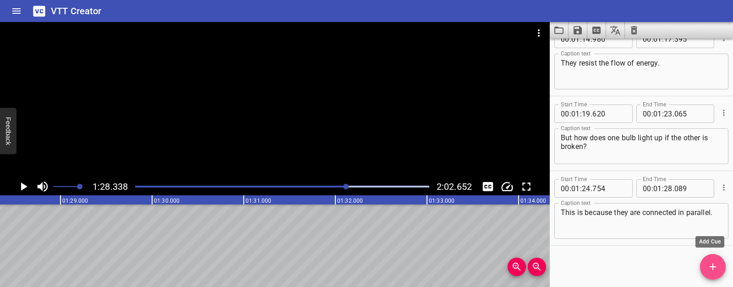
click at [718, 264] on span "Add Cue" at bounding box center [713, 266] width 26 height 11
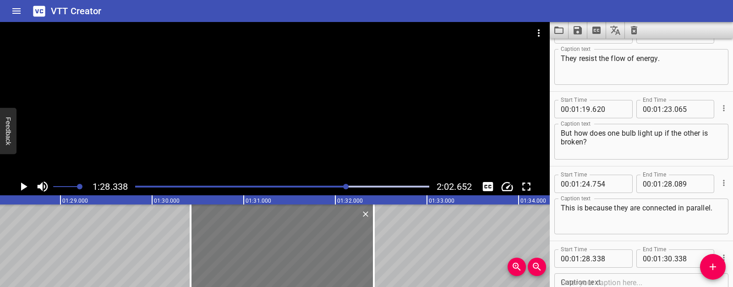
drag, startPoint x: 124, startPoint y: 238, endPoint x: 314, endPoint y: 232, distance: 190.7
click at [314, 232] on div at bounding box center [282, 245] width 183 height 82
type input "30"
type input "418"
type input "32"
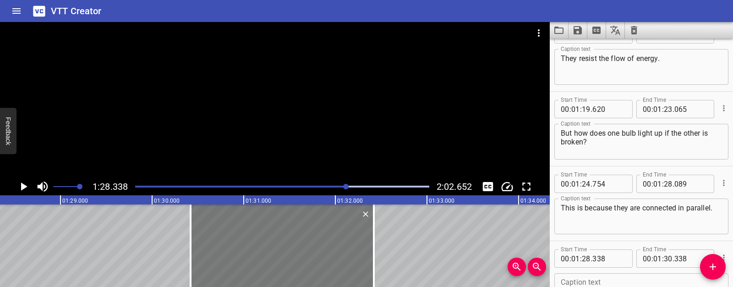
type input "418"
click at [25, 187] on icon "Play/Pause" at bounding box center [24, 186] width 6 height 8
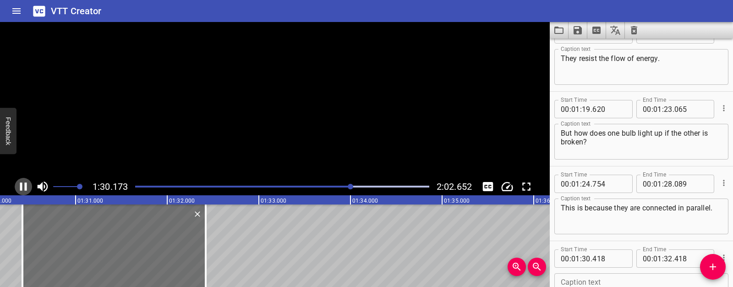
click at [25, 187] on icon "Play/Pause" at bounding box center [23, 186] width 7 height 8
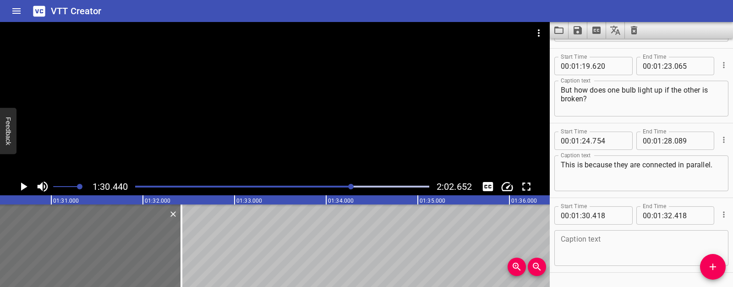
scroll to position [1289, 0]
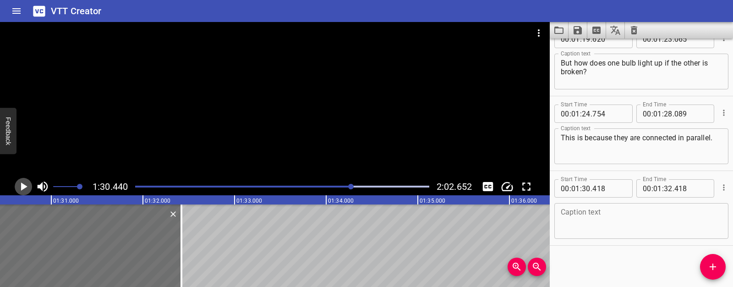
click at [25, 187] on icon "Play/Pause" at bounding box center [24, 186] width 6 height 8
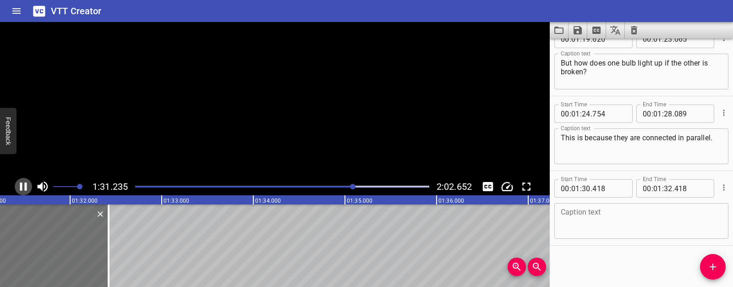
click at [25, 187] on icon "Play/Pause" at bounding box center [23, 186] width 7 height 8
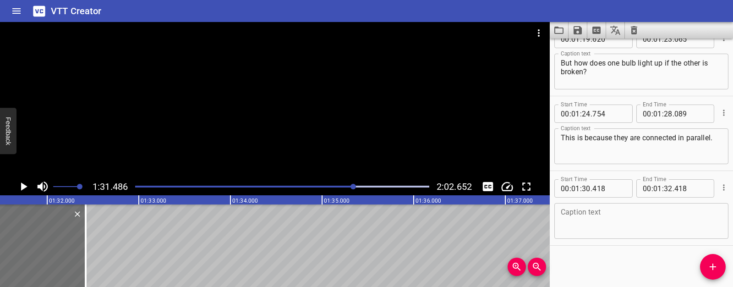
click at [599, 219] on textarea at bounding box center [641, 221] width 161 height 26
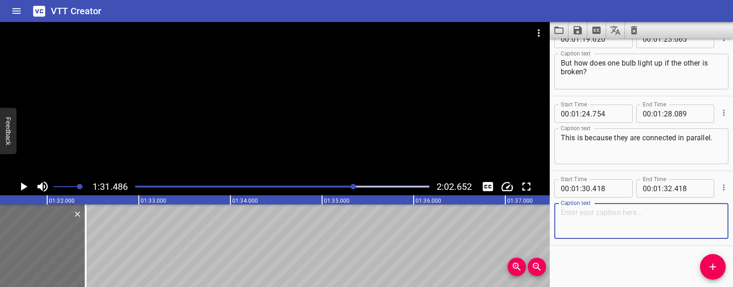
paste textarea "When the light bulbs are connected in parallel there are more than one path in …"
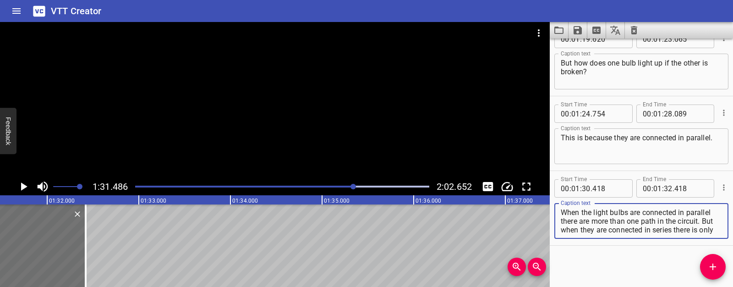
scroll to position [9, 0]
type textarea "When the light bulbs are connected in parallel there are more than one path in …"
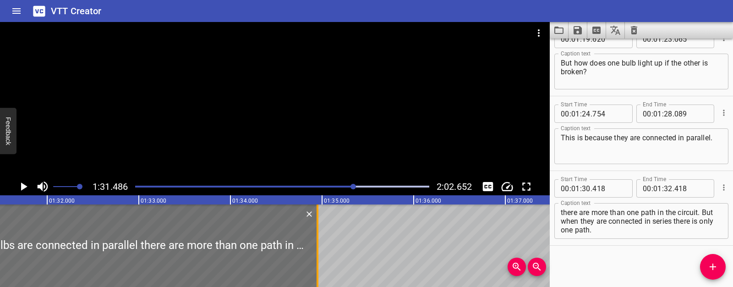
drag, startPoint x: 85, startPoint y: 239, endPoint x: 317, endPoint y: 236, distance: 231.9
click at [317, 236] on div at bounding box center [318, 245] width 2 height 82
type input "34"
type input "948"
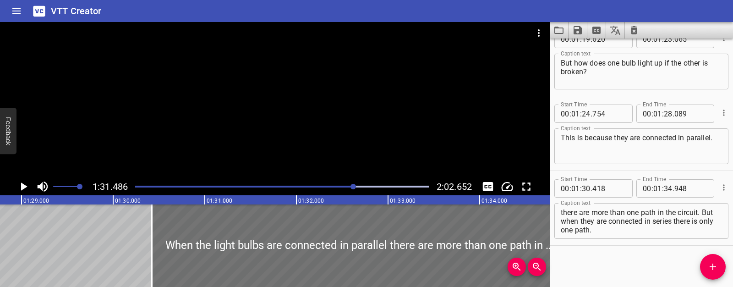
scroll to position [0, 8094]
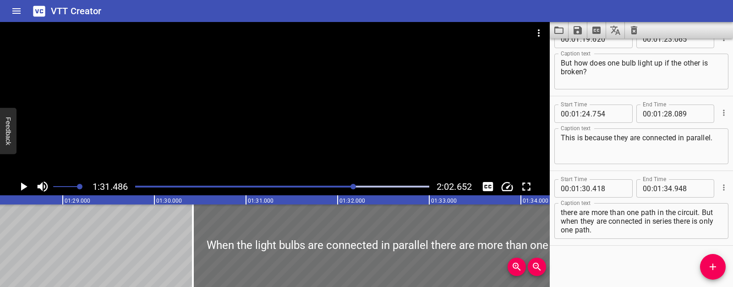
click at [150, 235] on div "The Mystery of the Dark Room It’s so dark in this room. But when the electrical…" at bounding box center [154, 245] width 16496 height 82
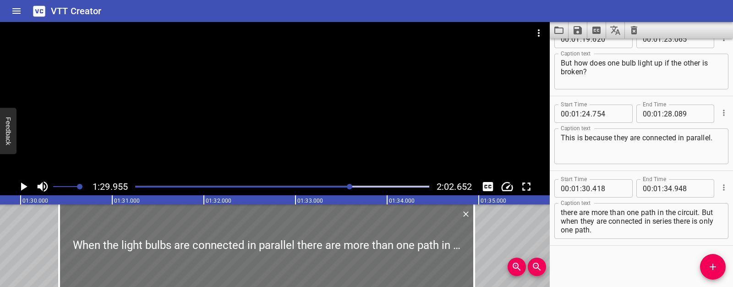
scroll to position [0, 8244]
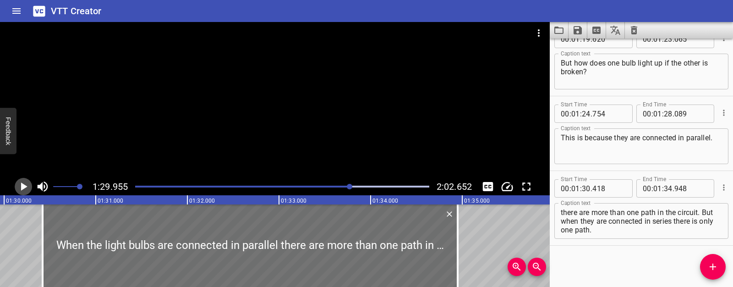
click at [28, 190] on icon "Play/Pause" at bounding box center [23, 187] width 14 height 14
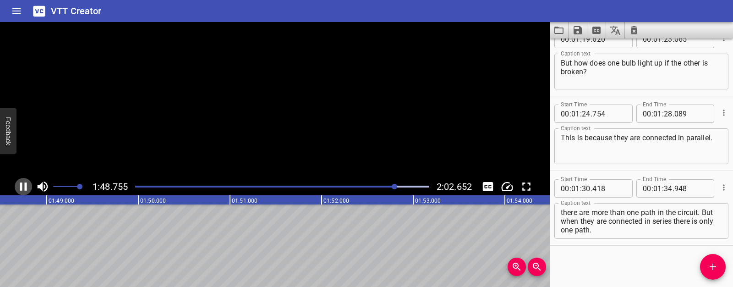
click at [28, 190] on icon "Play/Pause" at bounding box center [23, 187] width 14 height 14
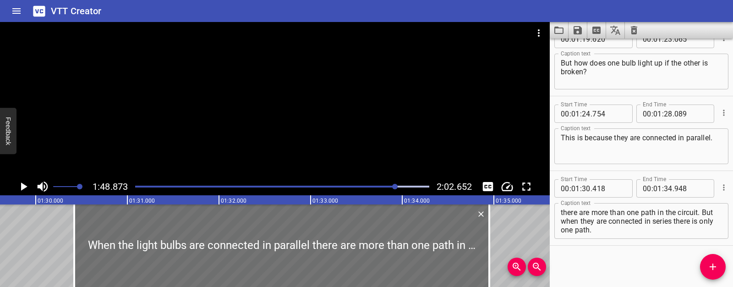
scroll to position [0, 8199]
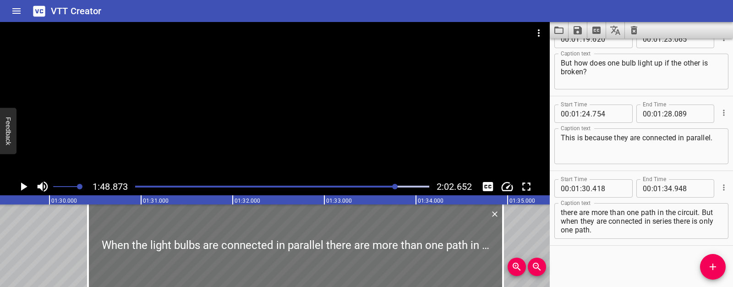
click at [74, 250] on div "The Mystery of the Dark Room It’s so dark in this room. But when the electrical…" at bounding box center [49, 245] width 16496 height 82
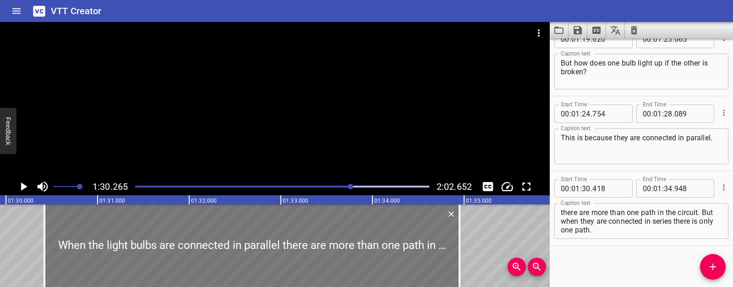
scroll to position [0, 8272]
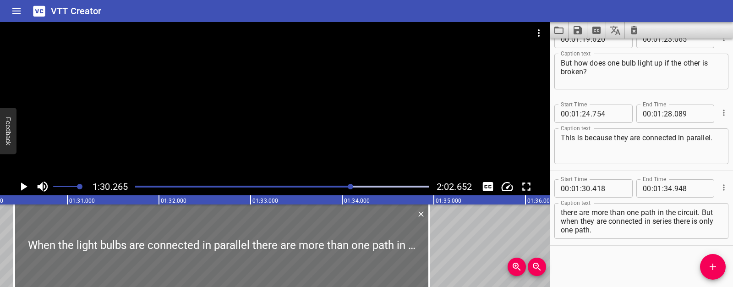
click at [24, 189] on icon "Play/Pause" at bounding box center [23, 187] width 14 height 14
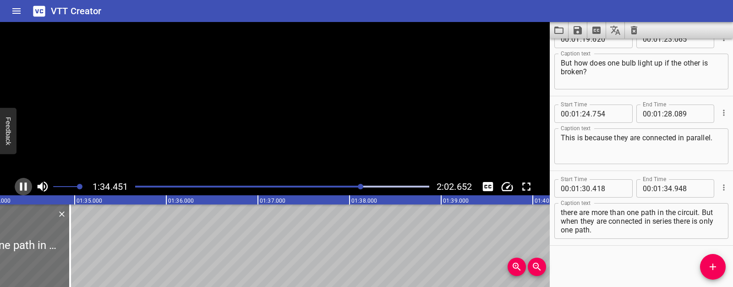
click at [24, 189] on icon "Play/Pause" at bounding box center [23, 186] width 7 height 8
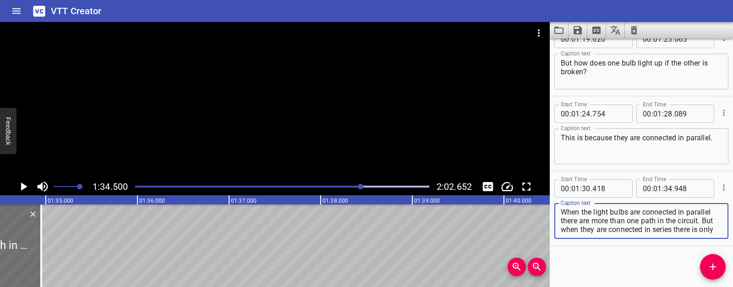
scroll to position [9, 0]
drag, startPoint x: 585, startPoint y: 229, endPoint x: 625, endPoint y: 237, distance: 40.7
click at [625, 237] on div "When the light bulbs are connected in parallel there are more than one path in …" at bounding box center [641, 221] width 174 height 36
type textarea "When the light bulbs are connected in parallel there are more than one path in …"
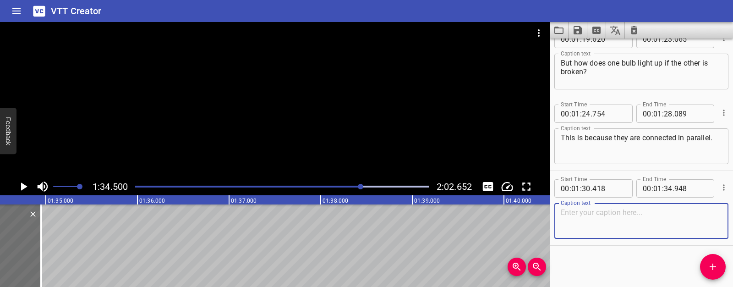
paste textarea "When the light bulbs are connected in parallel there are more than one path in …"
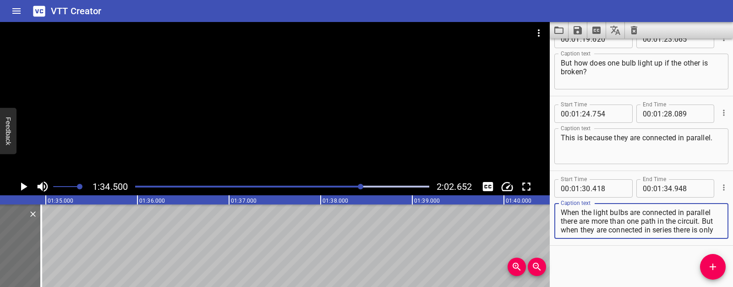
scroll to position [9, 0]
drag, startPoint x: 587, startPoint y: 223, endPoint x: 660, endPoint y: 235, distance: 73.9
click at [660, 235] on div "When the light bulbs are connected in parallel there are more than one path in …" at bounding box center [641, 221] width 174 height 36
drag, startPoint x: 607, startPoint y: 222, endPoint x: 647, endPoint y: 236, distance: 42.6
click at [647, 236] on div "When the light bulbs are connected in parallel there are more than one path in …" at bounding box center [641, 221] width 174 height 36
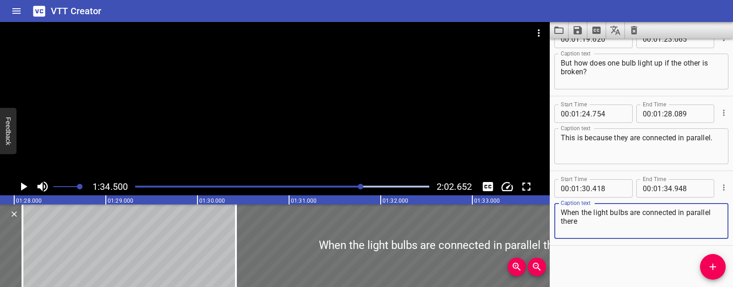
scroll to position [0, 7996]
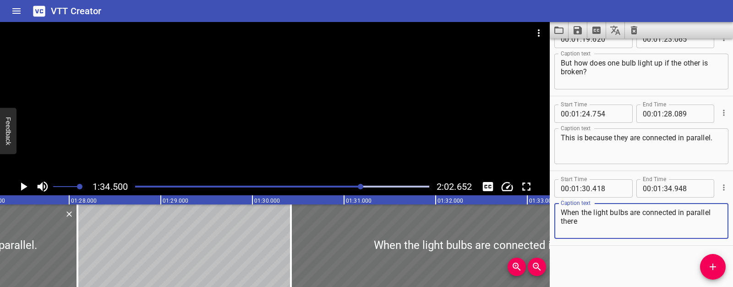
type textarea "When the light bulbs are connected in parallel there"
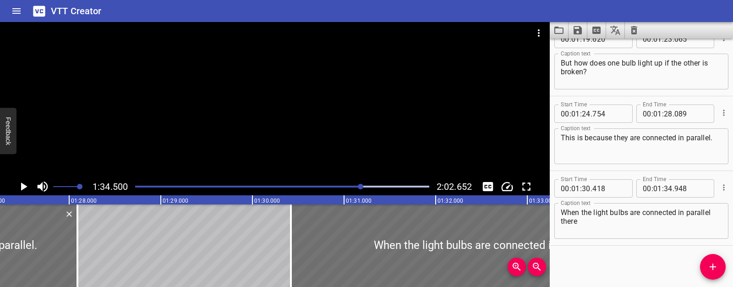
click at [183, 229] on div "The Mystery of the Dark Room It’s so dark in this room. But when the electrical…" at bounding box center [252, 245] width 16496 height 82
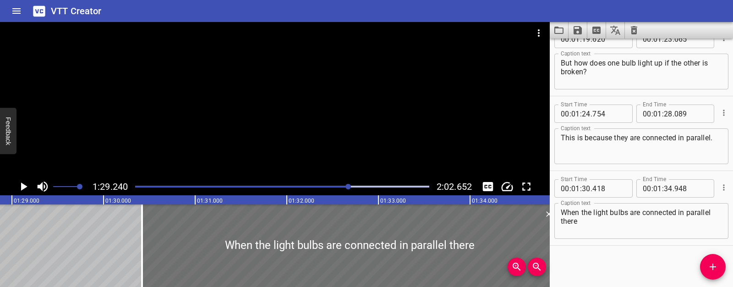
scroll to position [0, 8178]
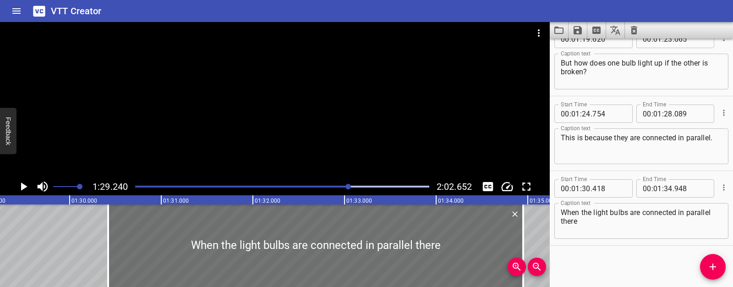
click at [16, 185] on icon "Play/Pause" at bounding box center [23, 187] width 14 height 14
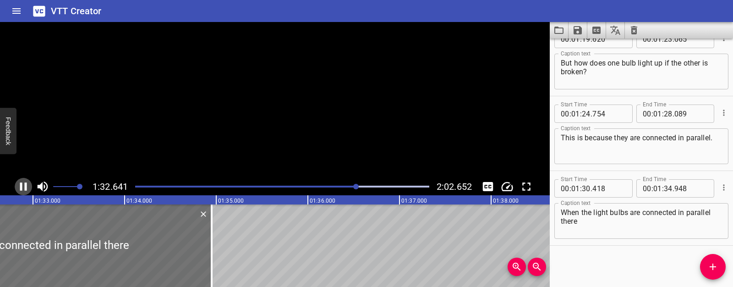
click at [16, 185] on icon "Play/Pause" at bounding box center [23, 187] width 14 height 14
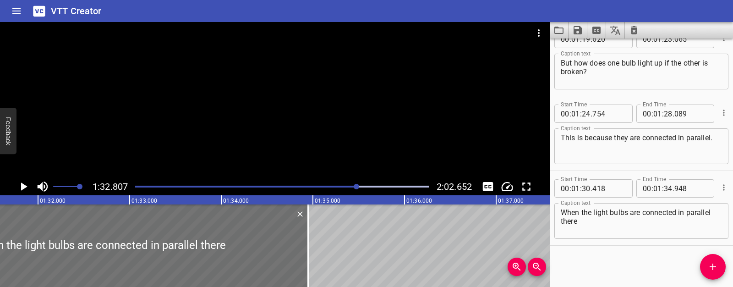
scroll to position [0, 8380]
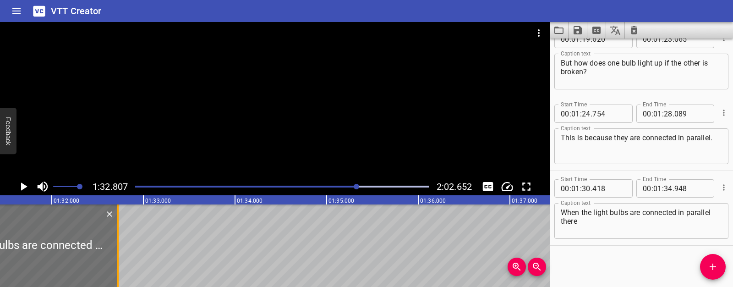
drag, startPoint x: 320, startPoint y: 260, endPoint x: 115, endPoint y: 253, distance: 204.5
click at [115, 253] on div at bounding box center [117, 245] width 9 height 82
type input "32"
type input "718"
click at [48, 246] on div at bounding box center [12, 245] width 211 height 82
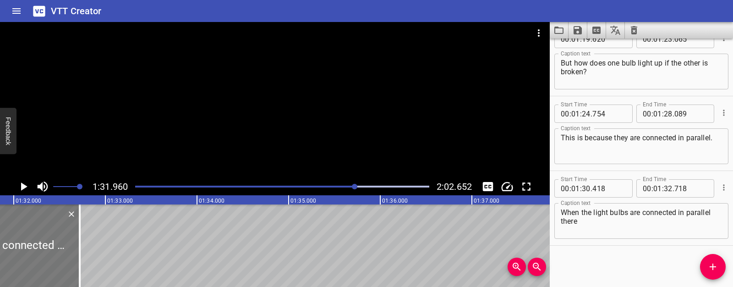
scroll to position [0, 8428]
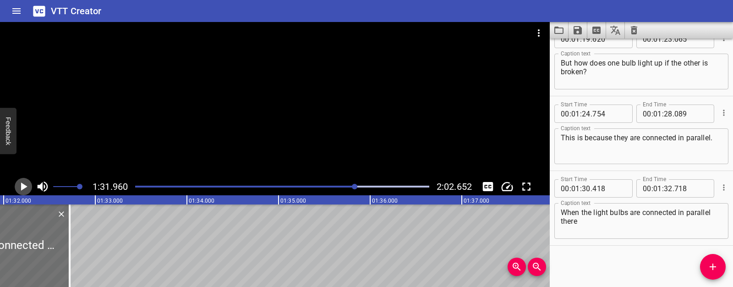
click at [21, 193] on button "Play/Pause" at bounding box center [23, 186] width 17 height 17
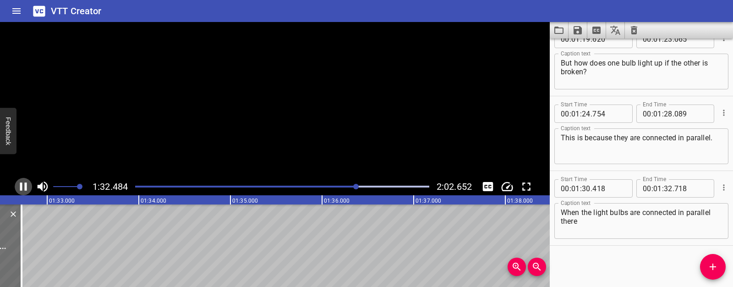
click at [21, 193] on button "Play/Pause" at bounding box center [23, 186] width 17 height 17
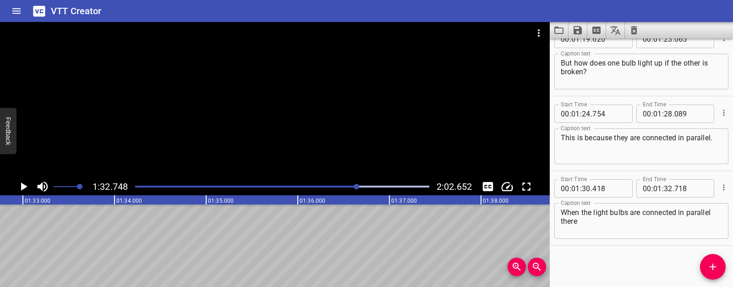
click at [718, 267] on icon "Add Cue" at bounding box center [712, 266] width 11 height 11
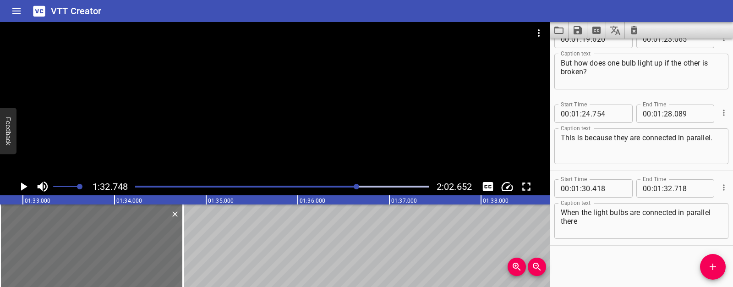
scroll to position [1293, 0]
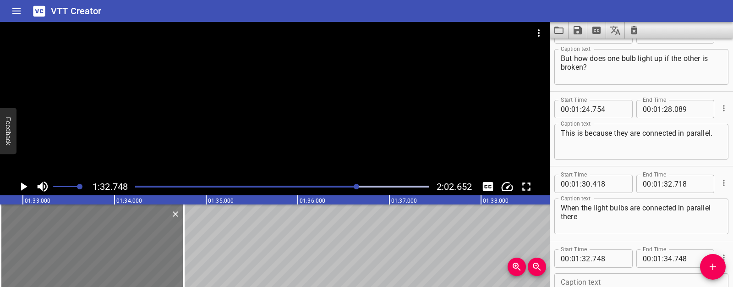
click at [99, 236] on div at bounding box center [91, 245] width 183 height 82
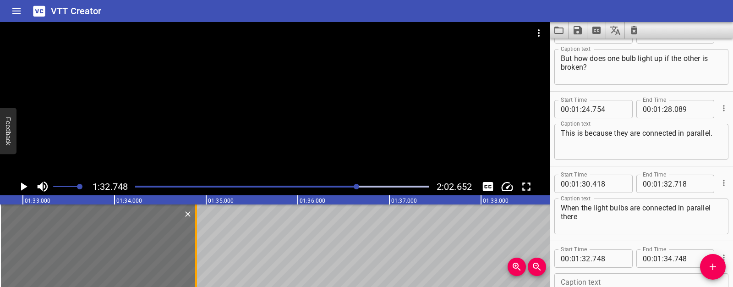
drag, startPoint x: 185, startPoint y: 238, endPoint x: 198, endPoint y: 241, distance: 13.0
click at [198, 241] on div at bounding box center [196, 245] width 9 height 82
type input "888"
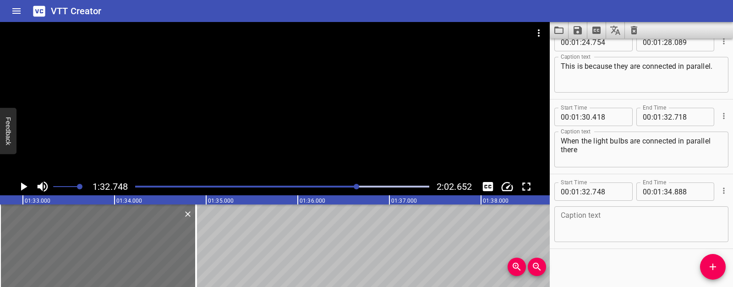
scroll to position [1362, 0]
click at [576, 225] on textarea at bounding box center [641, 222] width 161 height 26
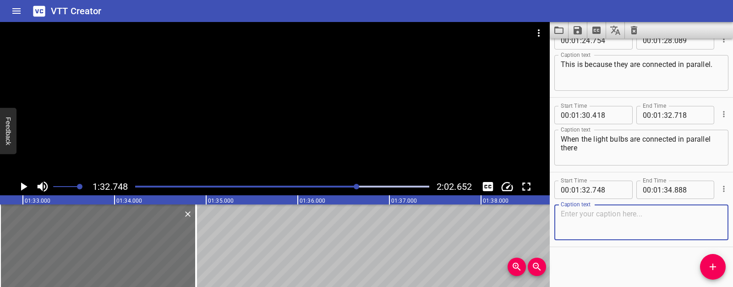
paste textarea "are more than one path in the circuit. But when they are connected in series th…"
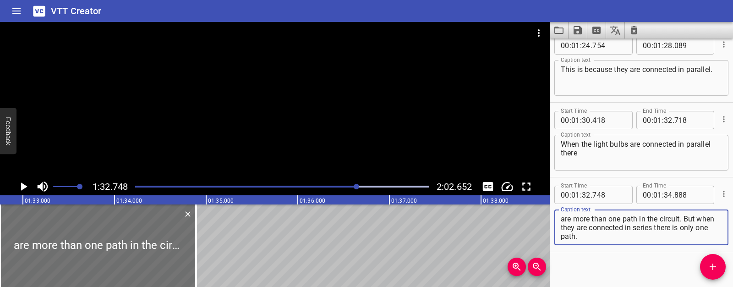
scroll to position [1350, 0]
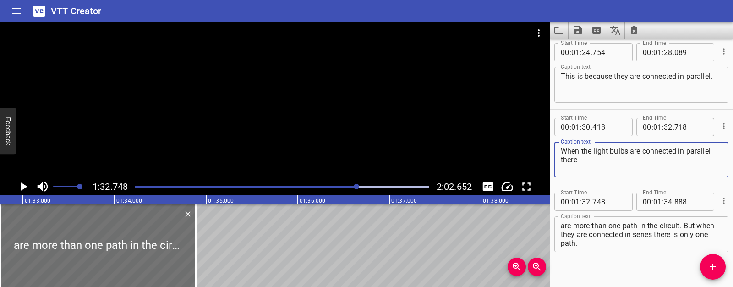
click at [567, 160] on textarea "When the light bulbs are connected in parallel there" at bounding box center [641, 160] width 161 height 26
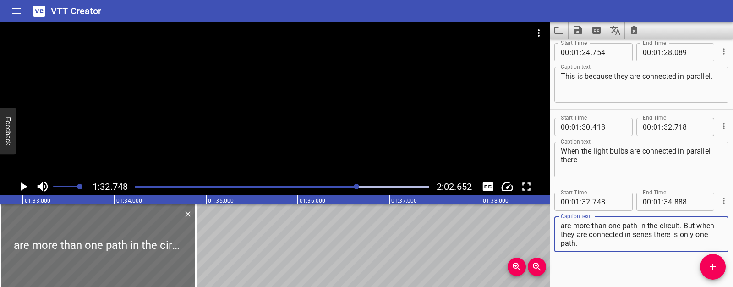
click at [562, 227] on textarea "are more than one path in the circuit. But when they are connected in series th…" at bounding box center [641, 234] width 161 height 26
paste textarea "there"
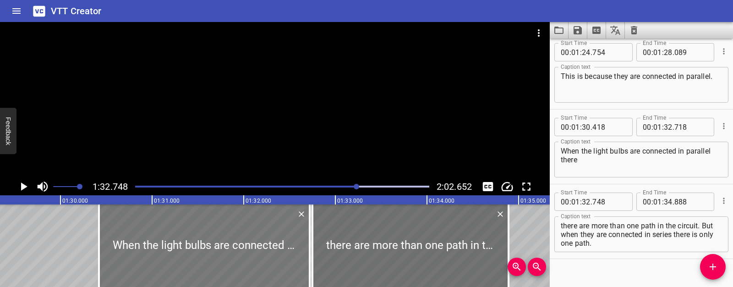
click at [149, 232] on div at bounding box center [204, 245] width 211 height 82
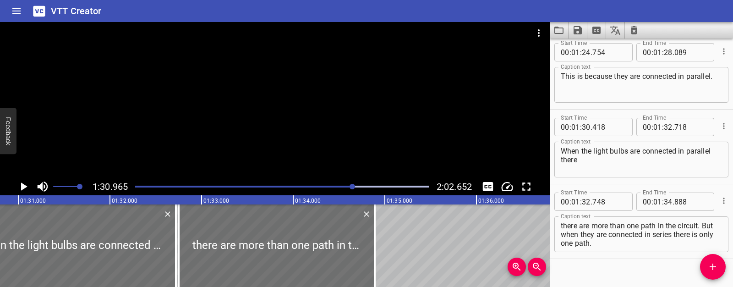
scroll to position [0, 8336]
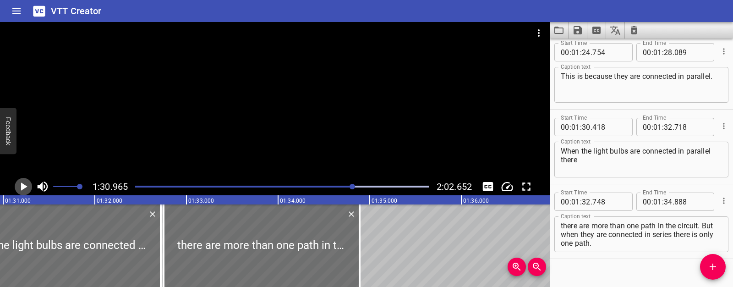
click at [23, 184] on icon "Play/Pause" at bounding box center [24, 186] width 6 height 8
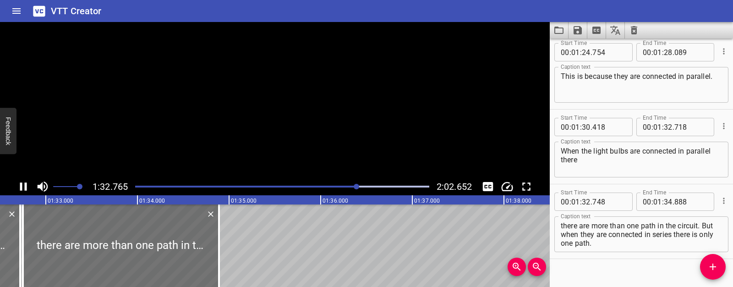
scroll to position [1363, 0]
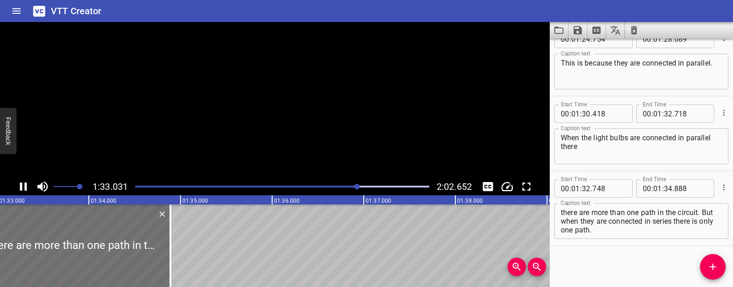
click at [23, 184] on icon "Play/Pause" at bounding box center [23, 187] width 14 height 14
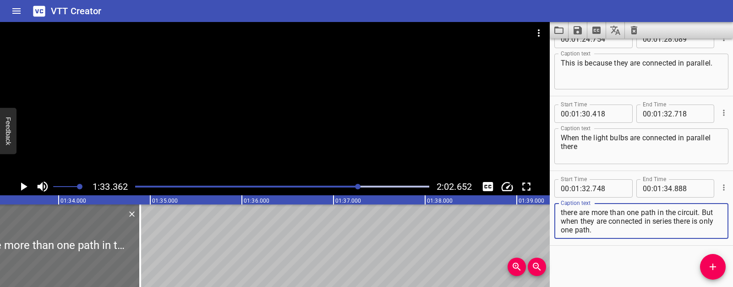
drag, startPoint x: 704, startPoint y: 210, endPoint x: 704, endPoint y: 228, distance: 17.9
click at [704, 228] on textarea "there are more than one path in the circuit. But when they are connected in ser…" at bounding box center [641, 221] width 161 height 26
type textarea "there are more than one path in the circuit."
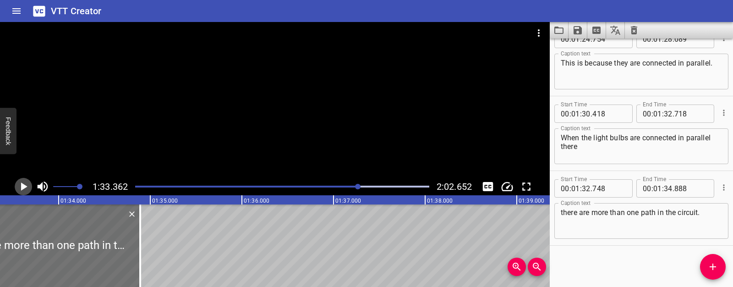
click at [16, 186] on icon "Play/Pause" at bounding box center [23, 187] width 14 height 14
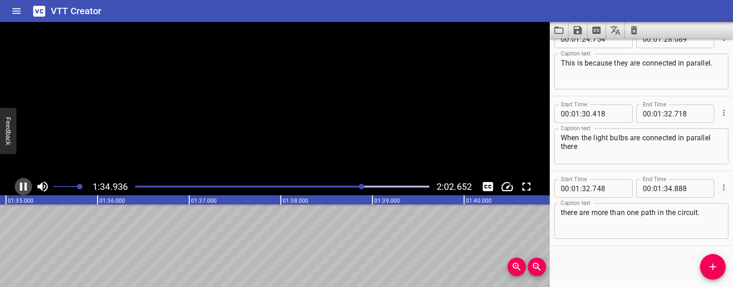
click at [16, 186] on icon "Play/Pause" at bounding box center [23, 187] width 14 height 14
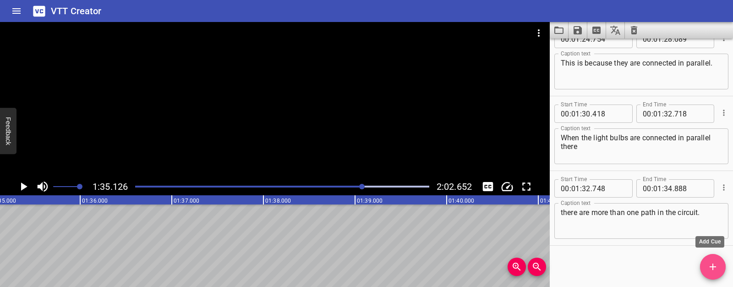
click at [712, 267] on icon "Add Cue" at bounding box center [713, 266] width 6 height 6
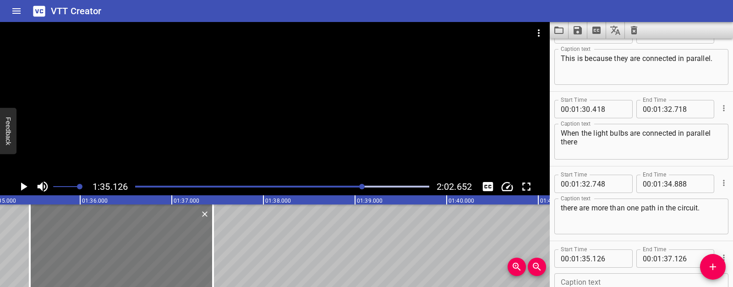
drag, startPoint x: 116, startPoint y: 242, endPoint x: 145, endPoint y: 242, distance: 29.3
click at [145, 242] on div at bounding box center [121, 245] width 183 height 82
type input "451"
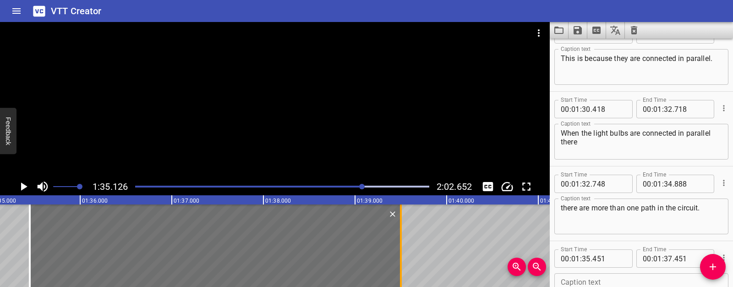
drag, startPoint x: 213, startPoint y: 243, endPoint x: 400, endPoint y: 247, distance: 187.9
click at [400, 247] on div at bounding box center [401, 245] width 2 height 82
type input "39"
type input "501"
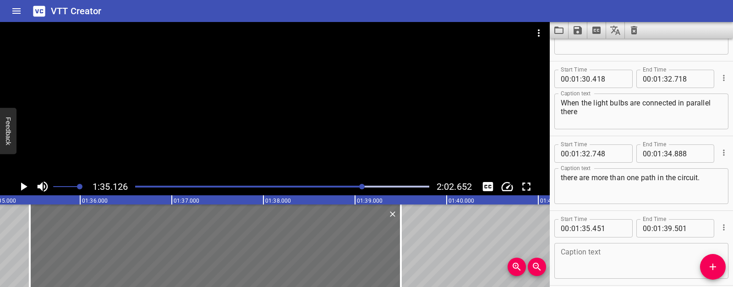
scroll to position [1438, 0]
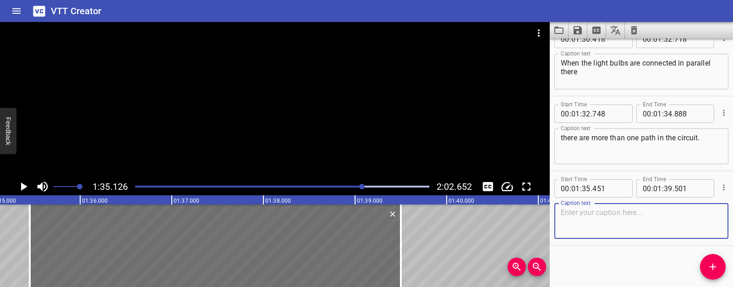
click at [589, 223] on textarea at bounding box center [641, 221] width 161 height 26
paste textarea "But when they are connected in series there is only one path."
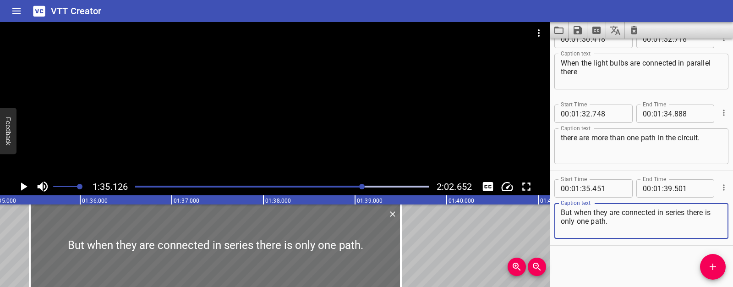
type textarea "But when they are connected in series there is only one path."
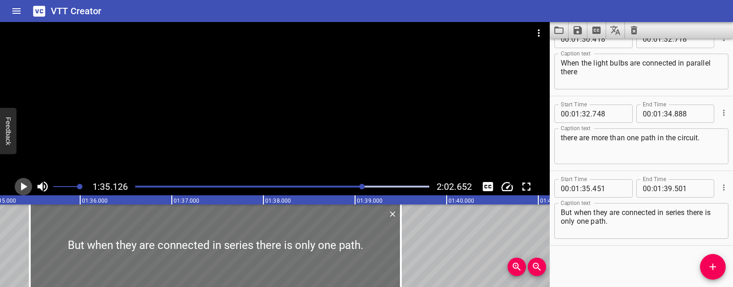
click at [24, 189] on icon "Play/Pause" at bounding box center [23, 187] width 14 height 14
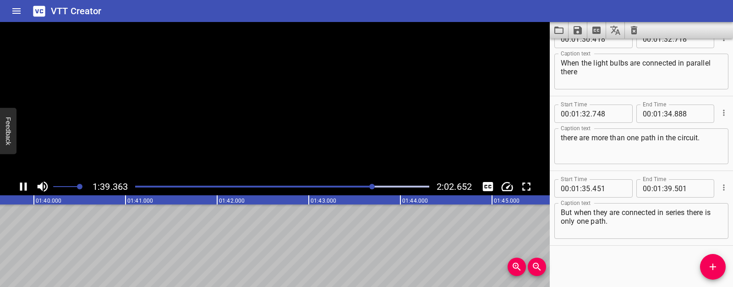
click at [24, 189] on icon "Play/Pause" at bounding box center [23, 187] width 14 height 14
click at [26, 186] on icon "Play/Pause" at bounding box center [24, 186] width 6 height 8
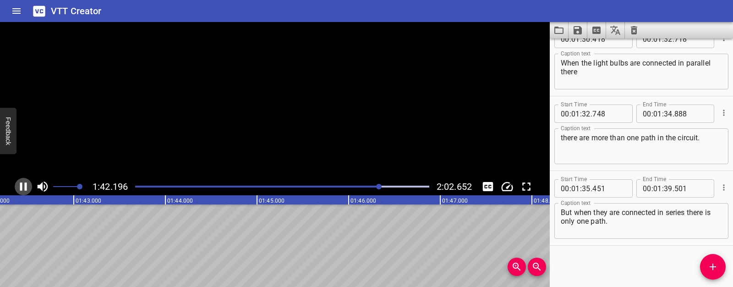
click at [26, 186] on icon "Play/Pause" at bounding box center [23, 186] width 7 height 8
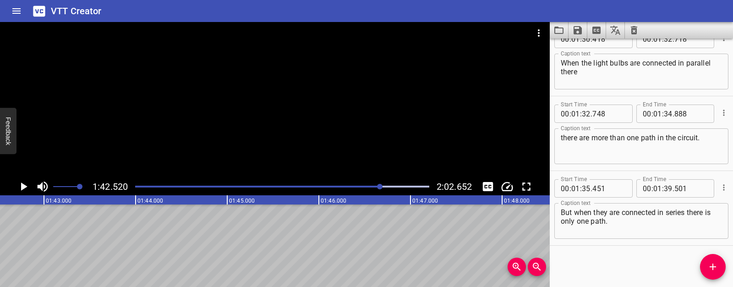
scroll to position [0, 9322]
click at [715, 268] on icon "Add Cue" at bounding box center [712, 266] width 11 height 11
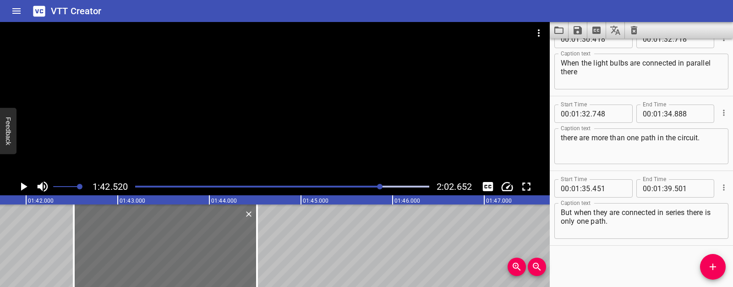
scroll to position [1442, 0]
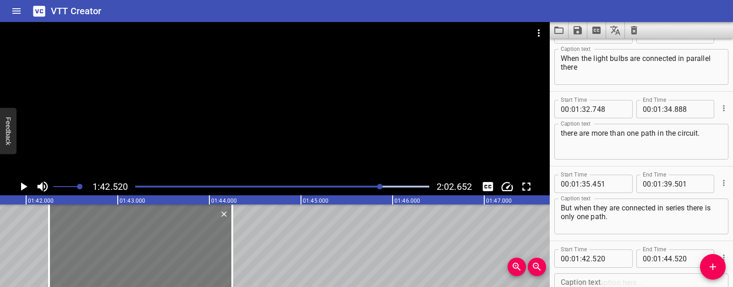
drag, startPoint x: 122, startPoint y: 252, endPoint x: 97, endPoint y: 252, distance: 24.7
click at [97, 252] on div at bounding box center [140, 245] width 183 height 82
type input "250"
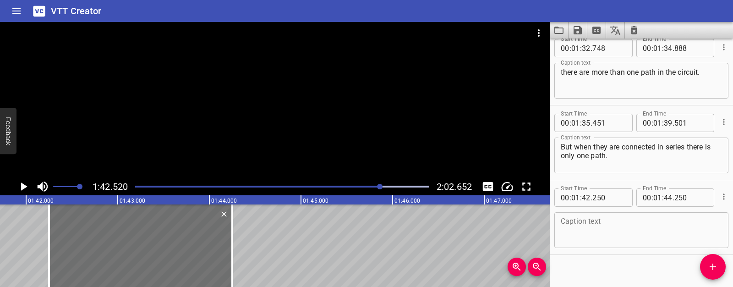
scroll to position [1513, 0]
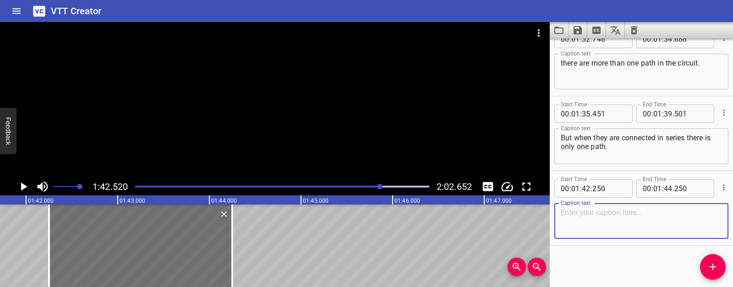
click at [587, 221] on textarea at bounding box center [641, 221] width 161 height 26
paste textarea "When the light bulbs are connected in series and one lightbulb breaks, the whol…"
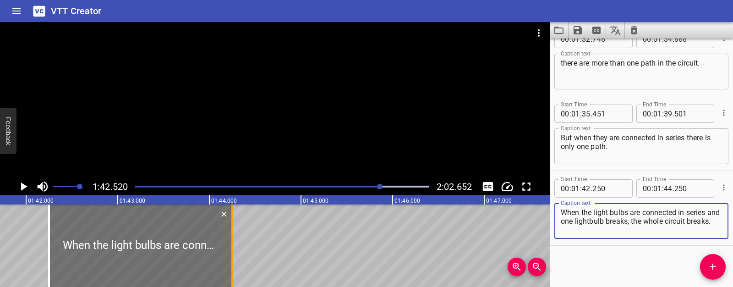
type textarea "When the light bulbs are connected in series and one lightbulb breaks, the whol…"
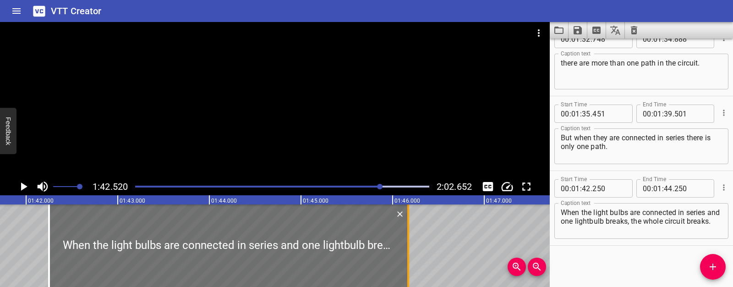
drag, startPoint x: 232, startPoint y: 236, endPoint x: 408, endPoint y: 237, distance: 176.0
click at [408, 237] on div at bounding box center [408, 245] width 2 height 82
type input "46"
type input "170"
click at [19, 186] on icon "Play/Pause" at bounding box center [23, 187] width 14 height 14
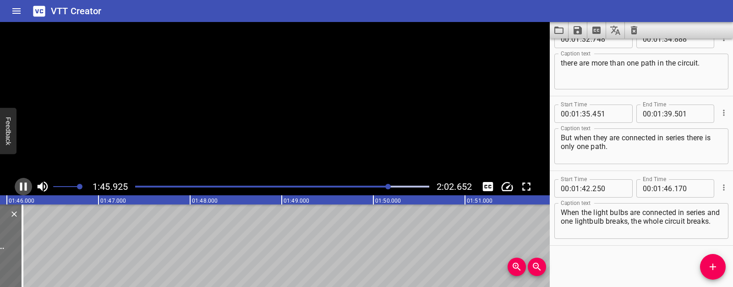
click at [19, 186] on icon "Play/Pause" at bounding box center [23, 187] width 14 height 14
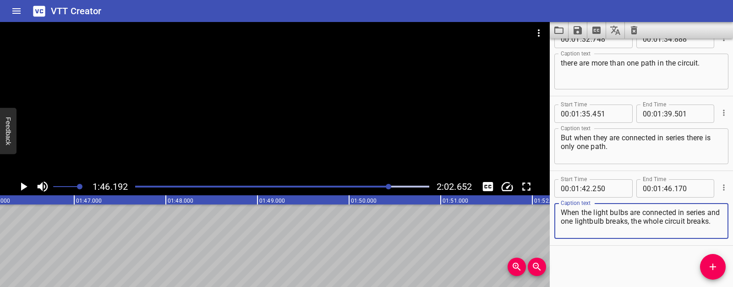
click at [645, 228] on textarea "When the light bulbs are connected in series and one lightbulb breaks, the whol…" at bounding box center [641, 221] width 161 height 26
drag, startPoint x: 646, startPoint y: 222, endPoint x: 648, endPoint y: 232, distance: 10.2
click at [648, 232] on textarea "When the light bulbs are connected in series and one lightbulb breaks, the whol…" at bounding box center [641, 221] width 161 height 26
type textarea "When the light bulbs are connected in series and one lightbulb breaks,"
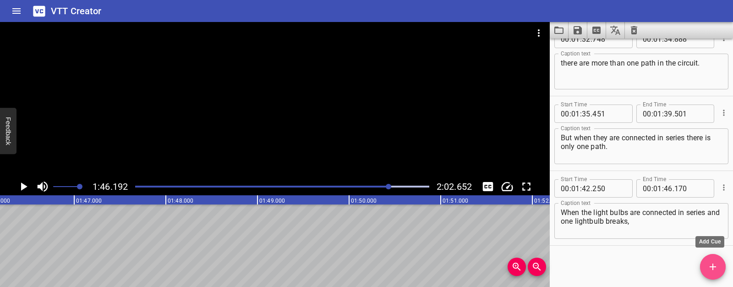
click at [717, 267] on icon "Add Cue" at bounding box center [712, 266] width 11 height 11
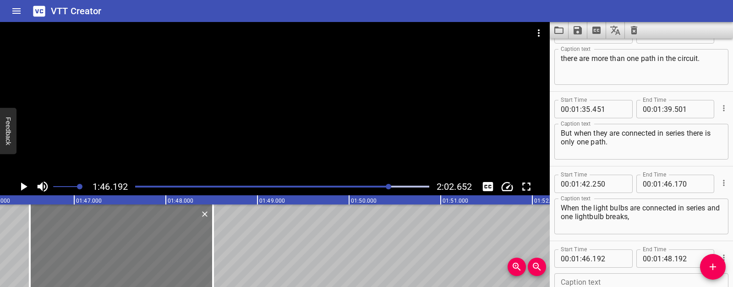
drag, startPoint x: 154, startPoint y: 242, endPoint x: 184, endPoint y: 242, distance: 29.8
click at [184, 242] on div at bounding box center [121, 245] width 183 height 82
type input "517"
drag, startPoint x: 211, startPoint y: 241, endPoint x: 192, endPoint y: 241, distance: 18.3
click at [192, 241] on div at bounding box center [194, 245] width 9 height 82
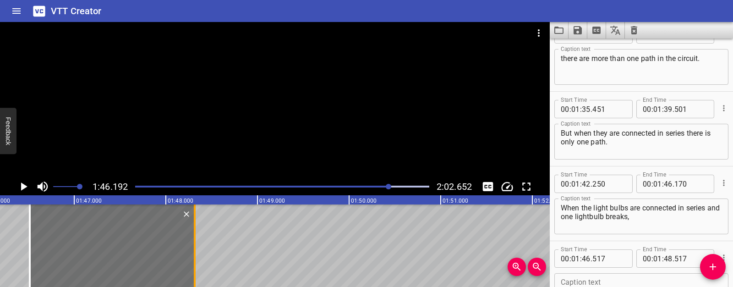
type input "317"
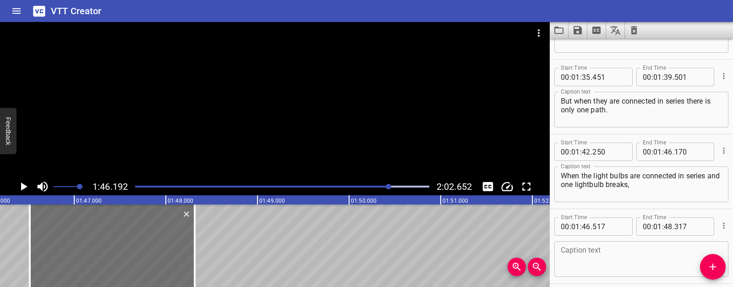
scroll to position [1587, 0]
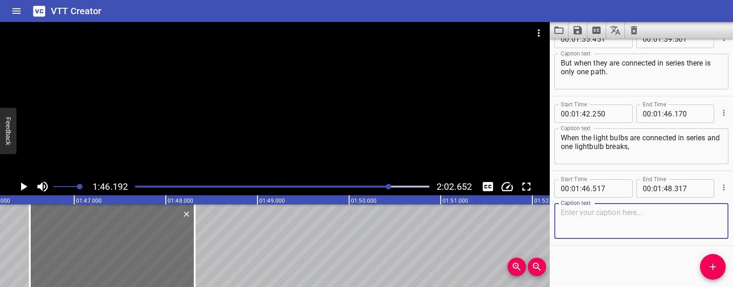
click at [590, 225] on textarea at bounding box center [641, 221] width 161 height 26
paste textarea "the whole circuit breaks."
type textarea "the whole circuit breaks."
click at [22, 189] on icon "Play/Pause" at bounding box center [23, 187] width 14 height 14
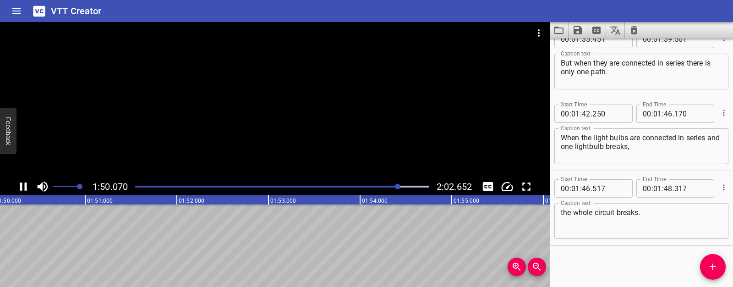
click at [22, 189] on icon "Play/Pause" at bounding box center [23, 186] width 7 height 8
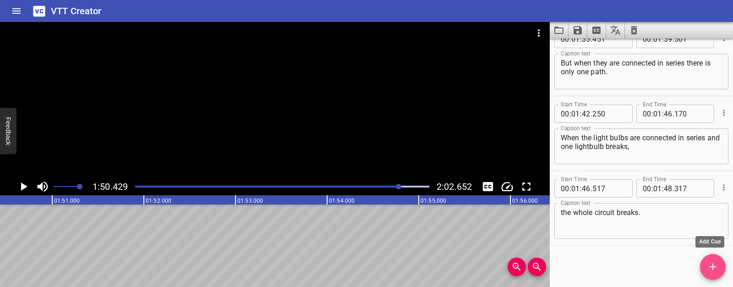
drag, startPoint x: 716, startPoint y: 272, endPoint x: 430, endPoint y: 253, distance: 286.5
click at [716, 272] on icon "Add Cue" at bounding box center [712, 266] width 11 height 11
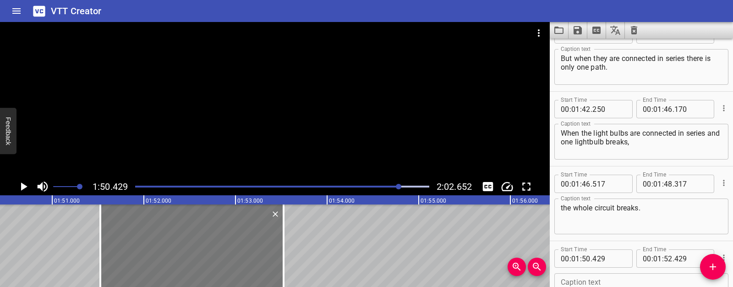
drag, startPoint x: 110, startPoint y: 230, endPoint x: 210, endPoint y: 248, distance: 102.1
click at [210, 248] on div at bounding box center [191, 245] width 183 height 82
type input "51"
type input "524"
type input "53"
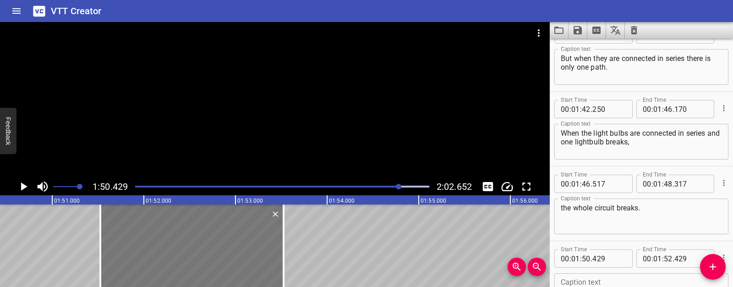
type input "524"
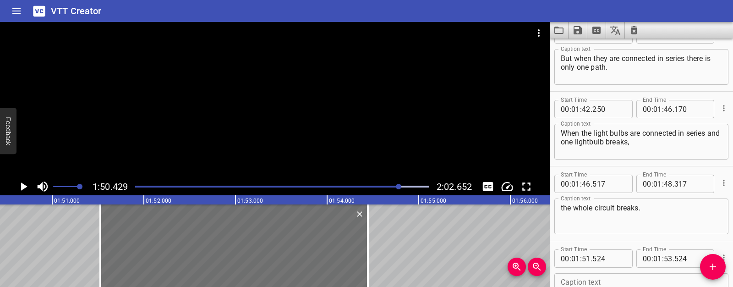
drag, startPoint x: 283, startPoint y: 252, endPoint x: 381, endPoint y: 114, distance: 169.7
click at [367, 254] on div at bounding box center [368, 245] width 2 height 82
type input "54"
type input "444"
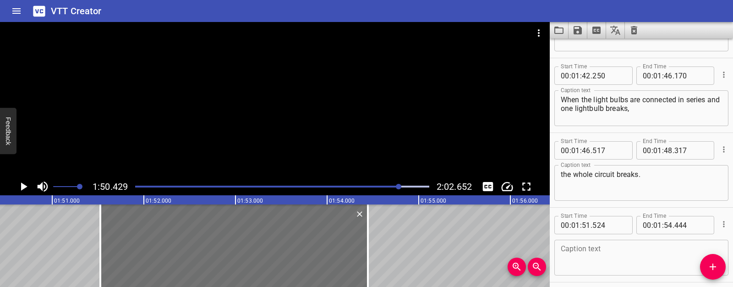
scroll to position [1662, 0]
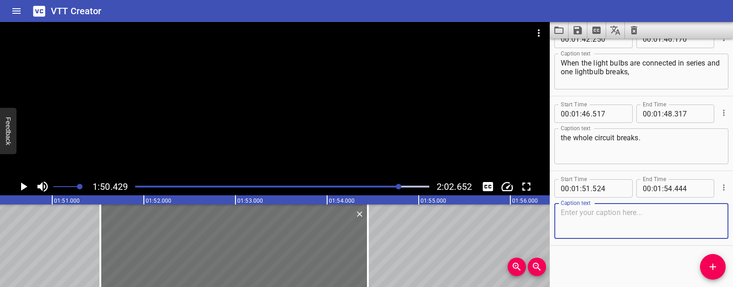
click at [607, 216] on textarea at bounding box center [641, 221] width 161 height 26
paste textarea "By understanding how electric circuits work, we can design safer homes, brighte…"
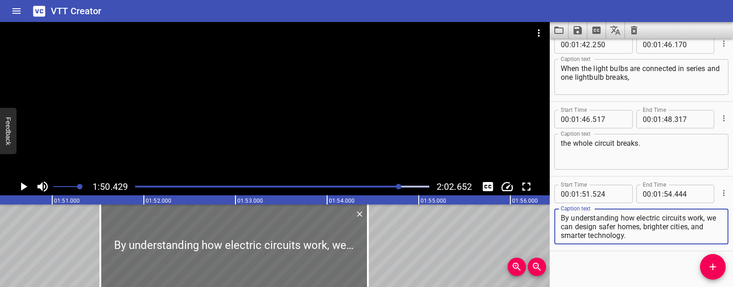
scroll to position [1649, 0]
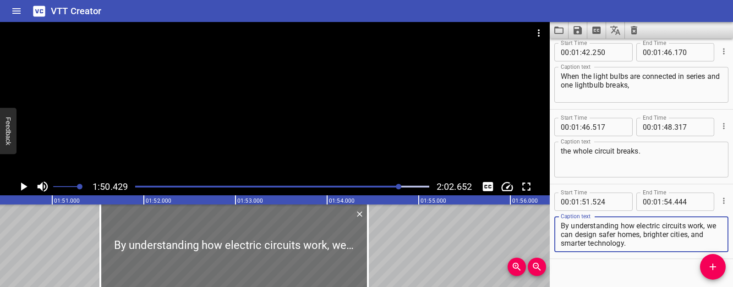
type textarea "By understanding how electric circuits work, we can design safer homes, brighte…"
click at [651, 83] on textarea "When the light bulbs are connected in series and one lightbulb breaks," at bounding box center [641, 85] width 161 height 26
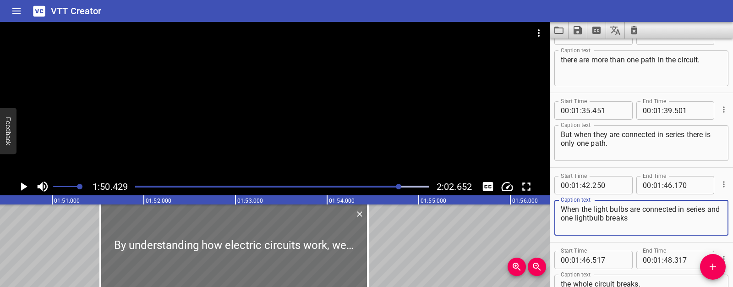
scroll to position [1662, 0]
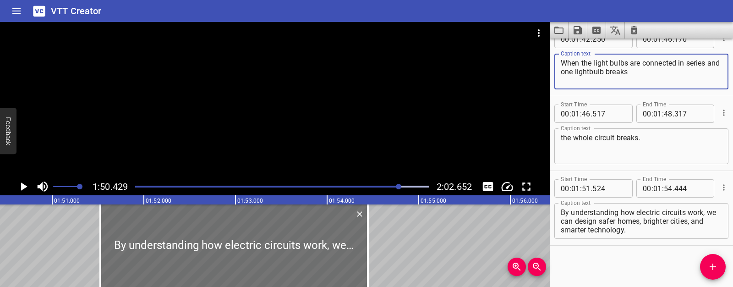
type textarea "When the light bulbs are connected in series and one lightbulb breaks"
click at [30, 188] on button "Play/Pause" at bounding box center [23, 186] width 17 height 17
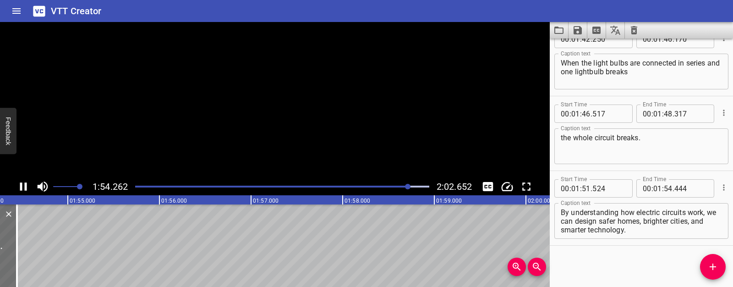
click at [30, 188] on button "Play/Pause" at bounding box center [23, 186] width 17 height 17
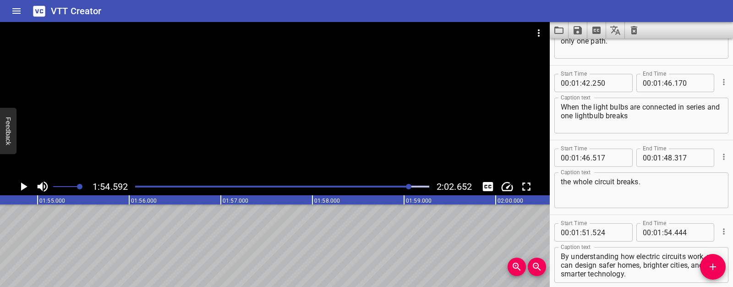
scroll to position [1628, 0]
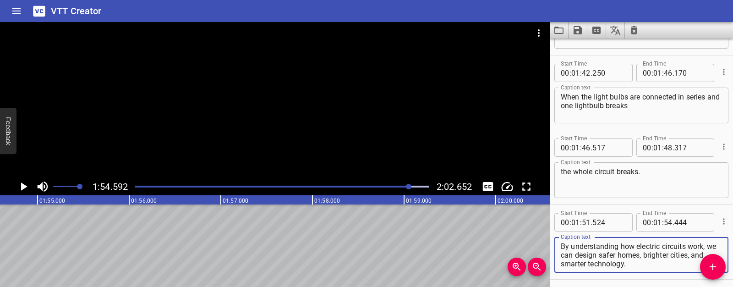
drag, startPoint x: 562, startPoint y: 257, endPoint x: 642, endPoint y: 265, distance: 80.1
click at [642, 265] on textarea "By understanding how electric circuits work, we can design safer homes, brighte…" at bounding box center [641, 255] width 161 height 26
type textarea "By understanding how electric circuits work"
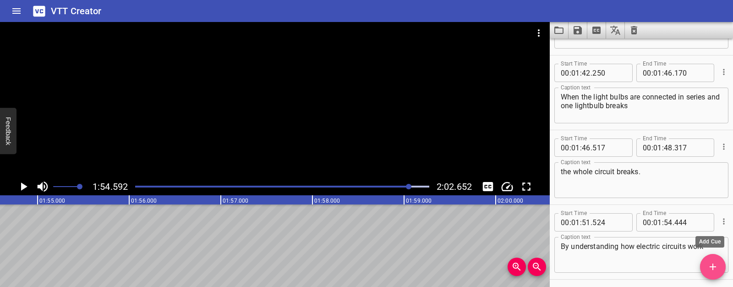
click at [711, 267] on icon "Add Cue" at bounding box center [713, 266] width 6 height 6
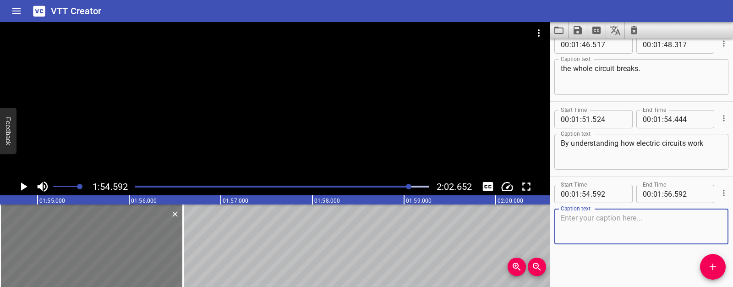
scroll to position [1737, 0]
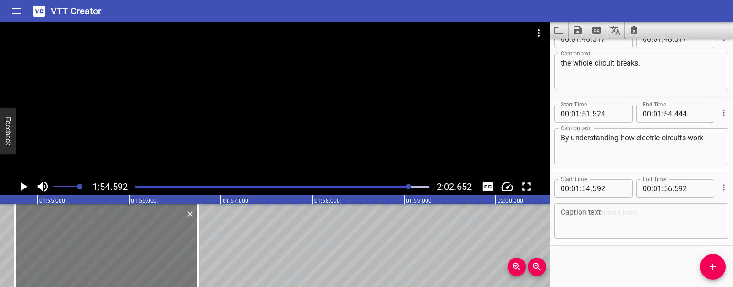
drag, startPoint x: 132, startPoint y: 251, endPoint x: 148, endPoint y: 251, distance: 16.0
click at [147, 251] on div at bounding box center [106, 245] width 183 height 82
type input "752"
click at [181, 247] on div at bounding box center [181, 245] width 2 height 82
type input "592"
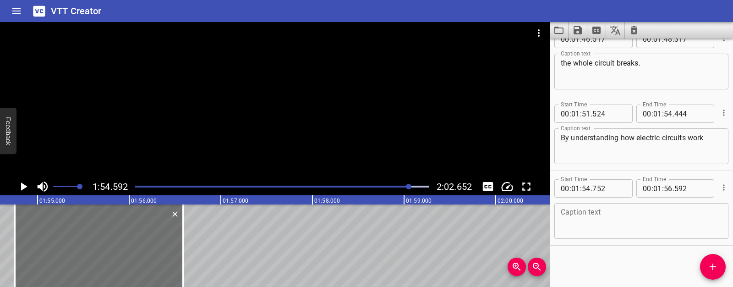
click at [581, 228] on textarea at bounding box center [641, 221] width 161 height 26
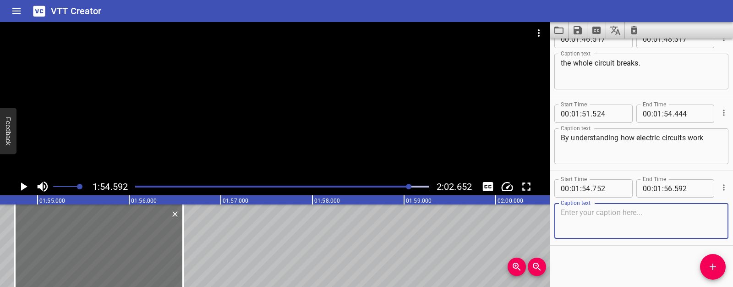
paste textarea "we can design safer homes, brighter cities, and smarter technology."
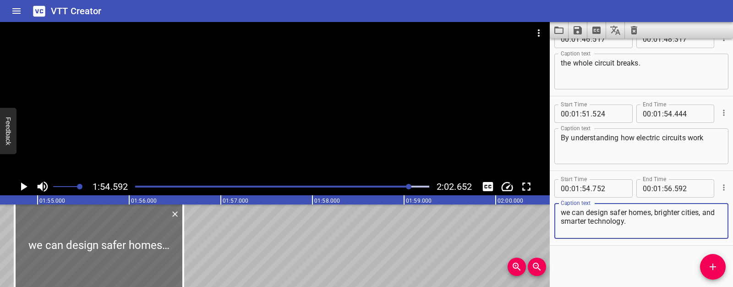
type textarea "we can design safer homes, brighter cities, and smarter technology."
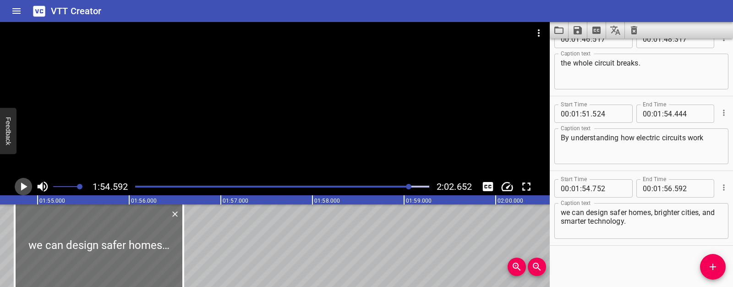
click at [22, 185] on icon "Play/Pause" at bounding box center [24, 186] width 6 height 8
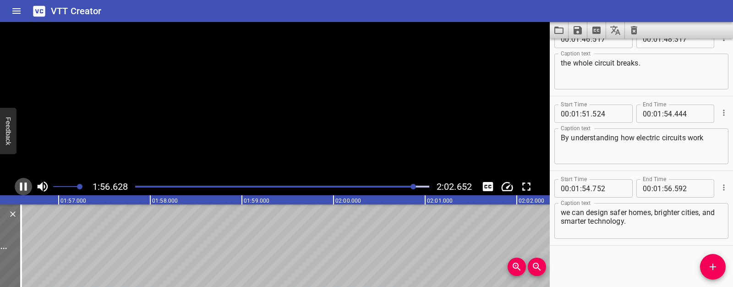
scroll to position [0, 10699]
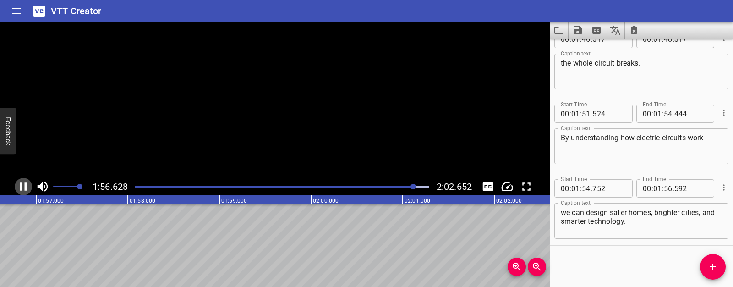
click at [22, 185] on icon "Play/Pause" at bounding box center [23, 187] width 14 height 14
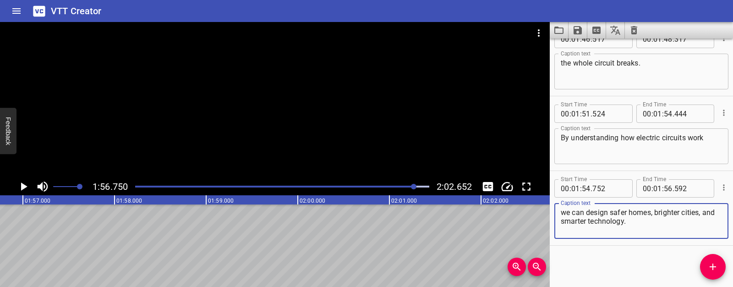
drag, startPoint x: 656, startPoint y: 214, endPoint x: 663, endPoint y: 230, distance: 17.6
click at [663, 230] on textarea "we can design safer homes, brighter cities, and smarter technology." at bounding box center [641, 221] width 161 height 26
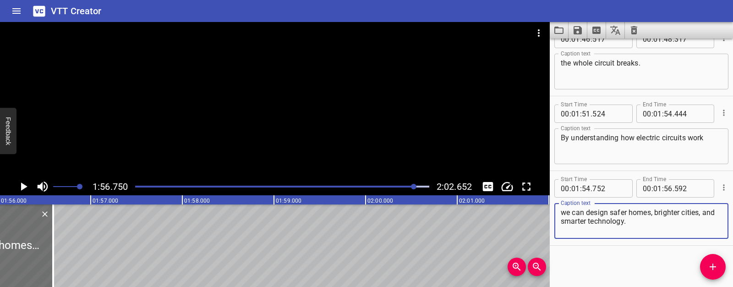
scroll to position [0, 10590]
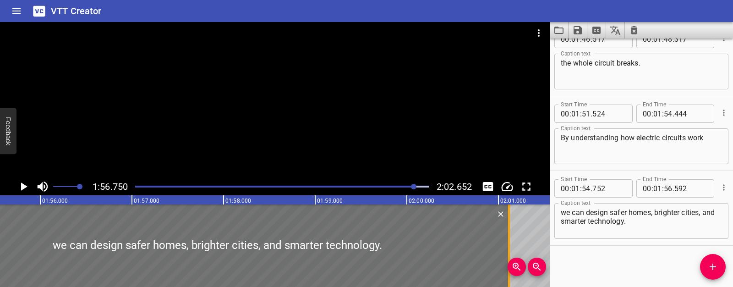
drag, startPoint x: 93, startPoint y: 243, endPoint x: 507, endPoint y: 252, distance: 414.8
click at [507, 252] on div at bounding box center [509, 245] width 9 height 82
type input "02"
type input "01"
type input "117"
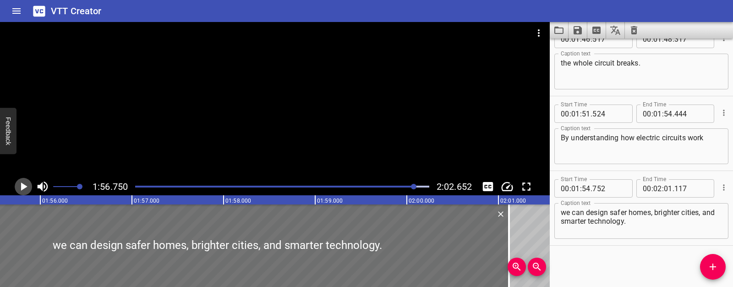
click at [28, 186] on icon "Play/Pause" at bounding box center [23, 187] width 14 height 14
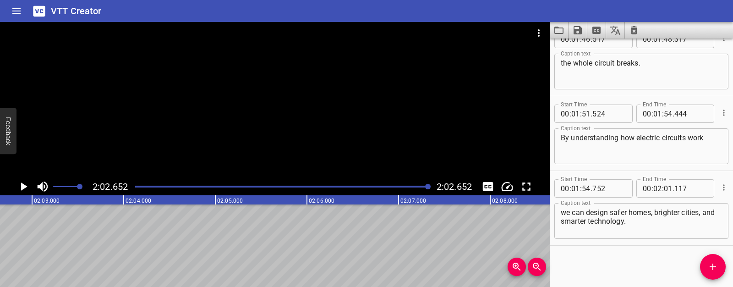
click at [163, 136] on div at bounding box center [275, 100] width 550 height 156
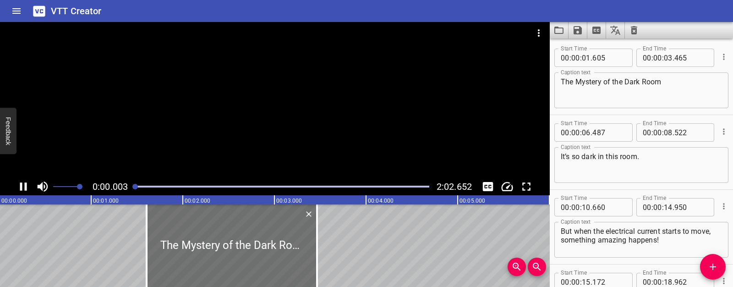
scroll to position [0, 0]
drag, startPoint x: 150, startPoint y: 186, endPoint x: 129, endPoint y: 189, distance: 21.3
click at [129, 189] on div "0:00.000 2:02.652" at bounding box center [275, 186] width 550 height 17
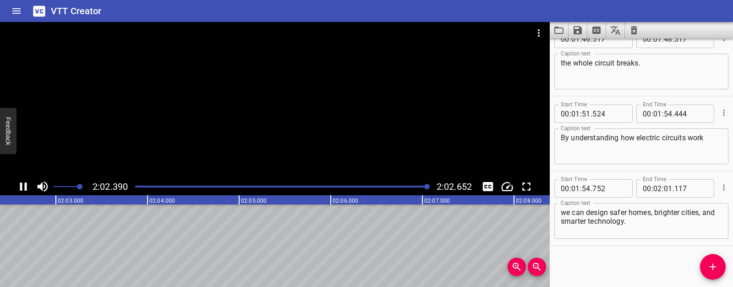
scroll to position [0, 11240]
click at [272, 104] on div at bounding box center [275, 100] width 550 height 156
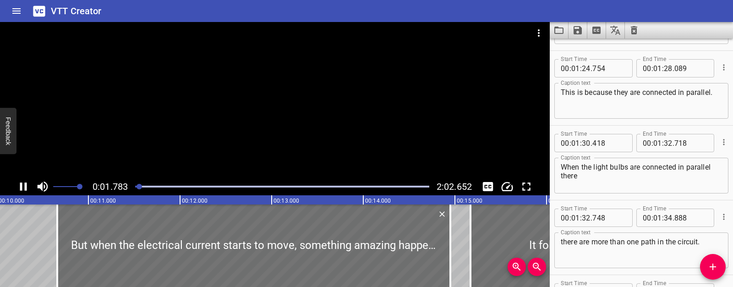
scroll to position [0, 702]
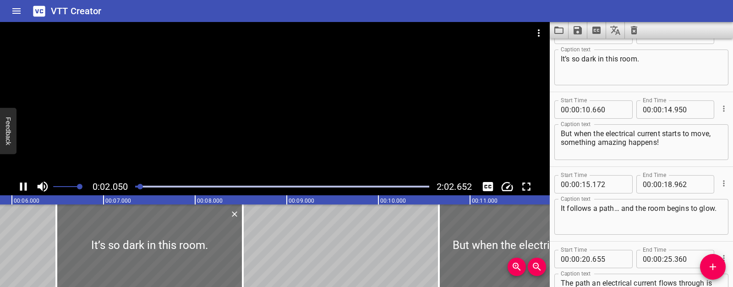
click at [21, 183] on icon "Play/Pause" at bounding box center [23, 186] width 7 height 8
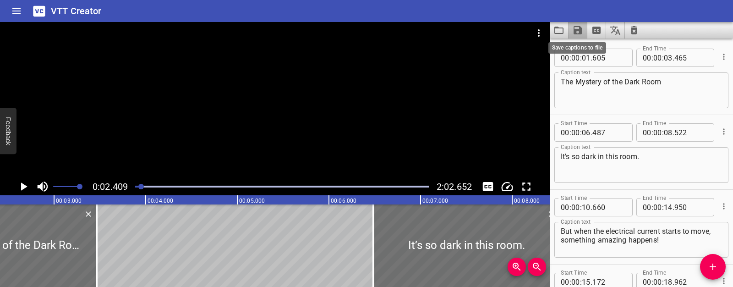
click at [581, 27] on icon "Save captions to file" at bounding box center [577, 30] width 11 height 11
click at [585, 49] on li "Save to VTT file" at bounding box center [602, 50] width 67 height 16
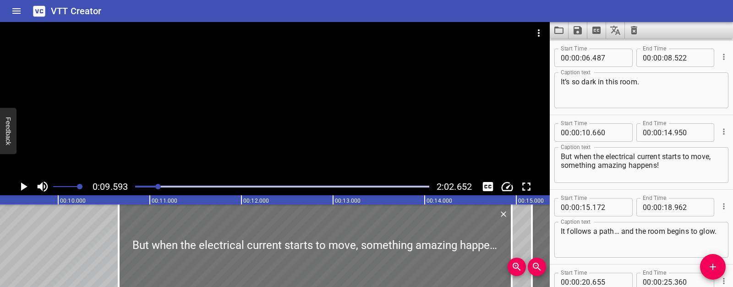
scroll to position [0, 879]
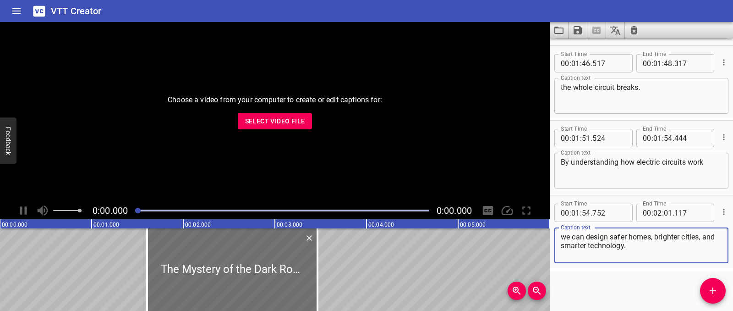
scroll to position [1713, 0]
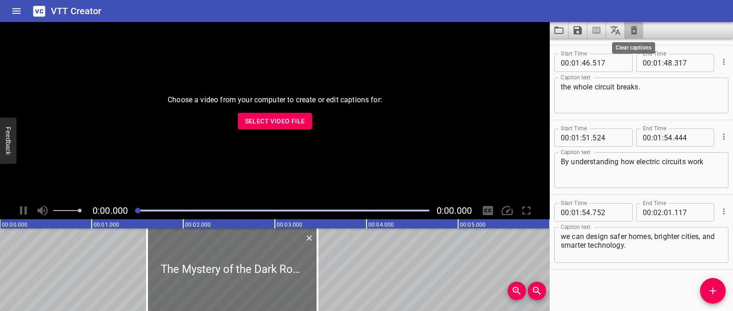
click at [634, 35] on icon "Clear captions" at bounding box center [634, 30] width 11 height 11
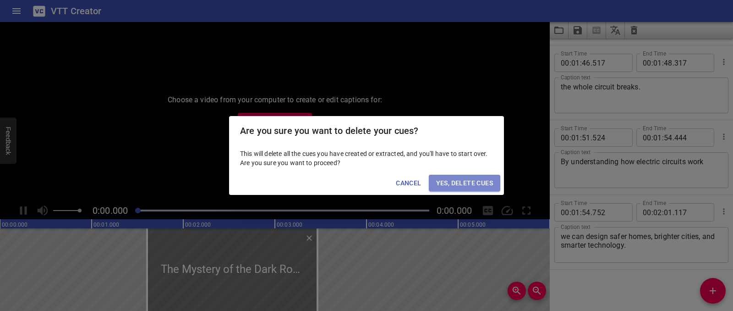
click at [474, 183] on span "Yes, Delete Cues" at bounding box center [464, 182] width 57 height 11
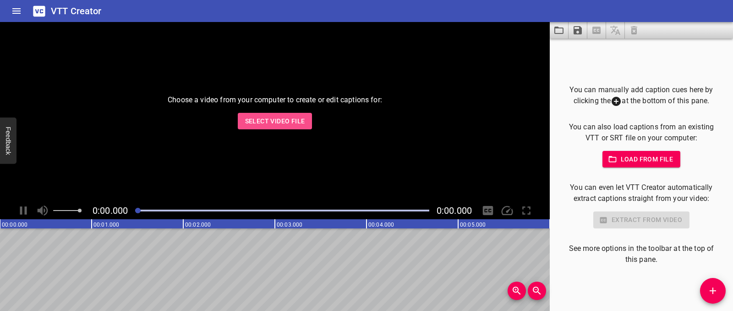
click at [278, 116] on span "Select Video File" at bounding box center [275, 120] width 60 height 11
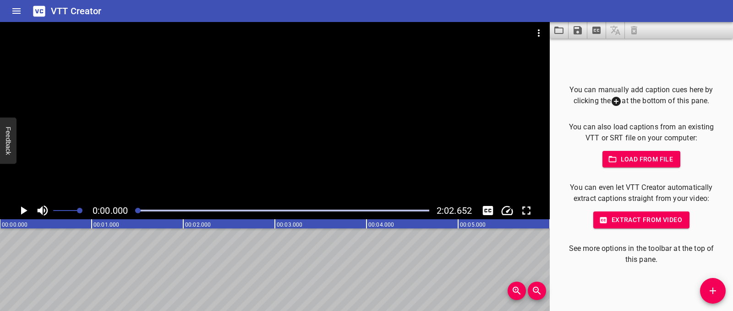
click at [580, 29] on icon "Save captions to file" at bounding box center [578, 30] width 8 height 8
click at [558, 33] on div at bounding box center [366, 155] width 733 height 311
click at [558, 33] on icon "Load captions from file" at bounding box center [559, 30] width 11 height 11
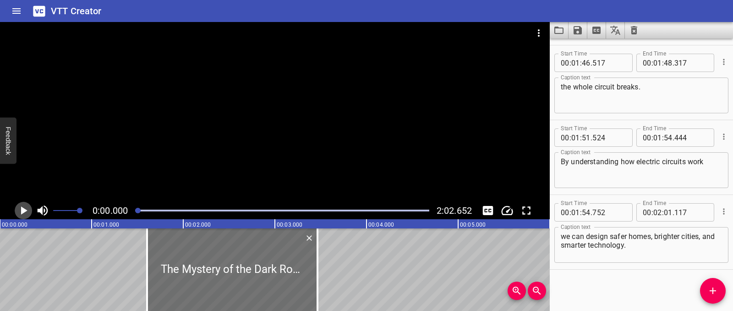
click at [22, 210] on icon "Play/Pause" at bounding box center [24, 210] width 6 height 8
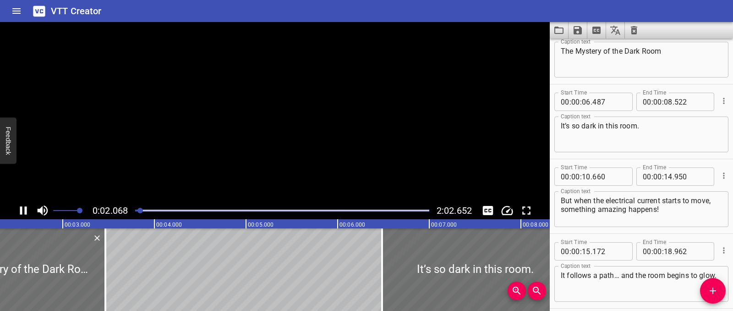
scroll to position [0, 0]
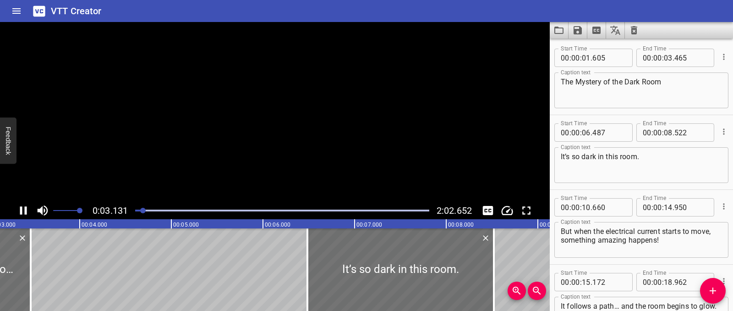
click at [22, 210] on icon "Play/Pause" at bounding box center [23, 210] width 7 height 8
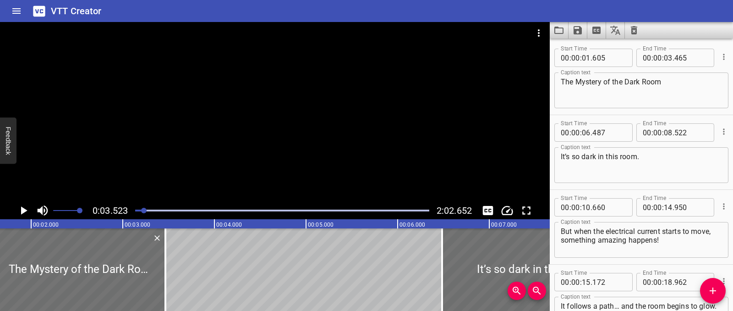
scroll to position [0, 166]
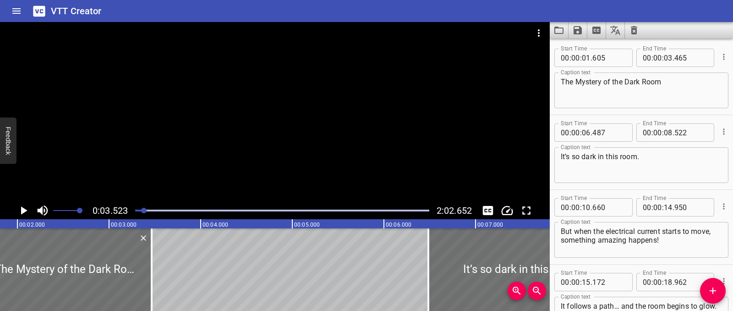
click at [25, 210] on icon "Play/Pause" at bounding box center [24, 210] width 6 height 8
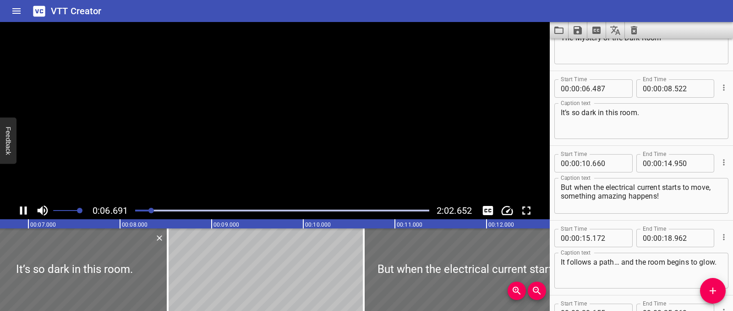
scroll to position [75, 0]
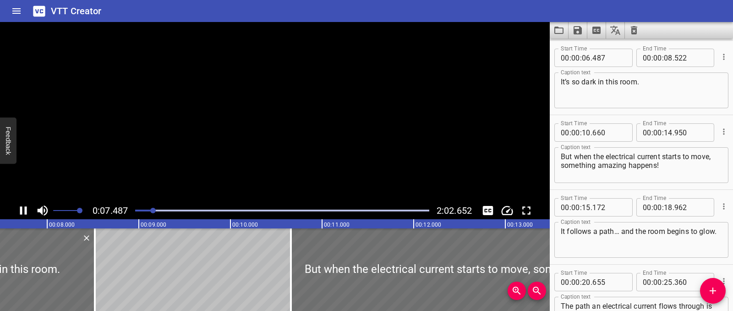
click at [25, 210] on icon "Play/Pause" at bounding box center [23, 210] width 7 height 8
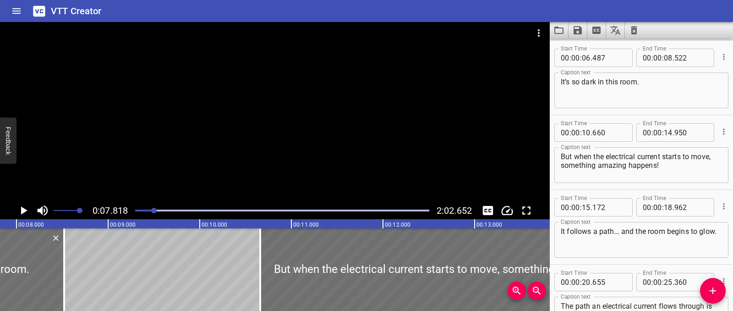
click at [25, 210] on icon "Play/Pause" at bounding box center [24, 210] width 6 height 8
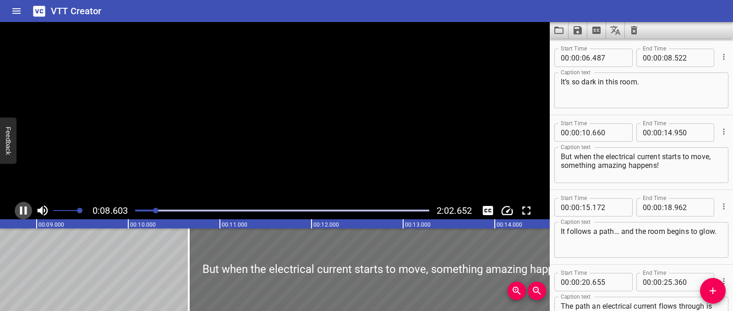
click at [25, 210] on icon "Play/Pause" at bounding box center [23, 210] width 7 height 8
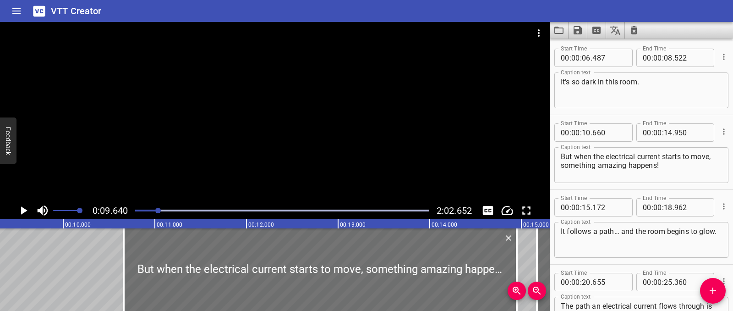
scroll to position [0, 883]
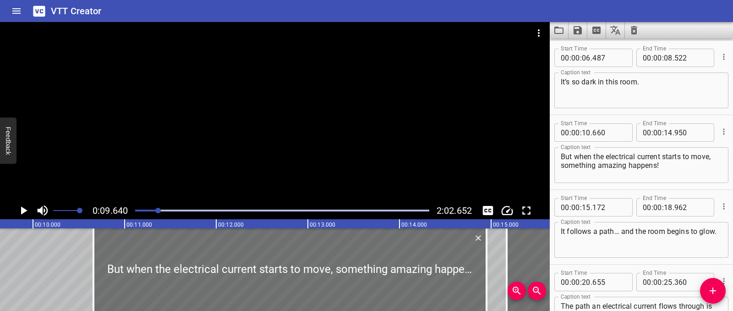
click at [22, 214] on icon "Play/Pause" at bounding box center [23, 210] width 14 height 14
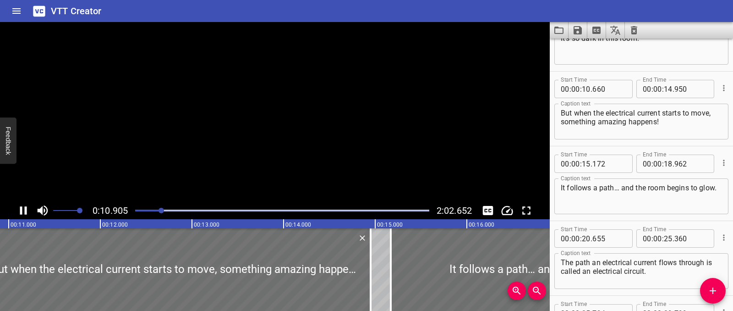
scroll to position [149, 0]
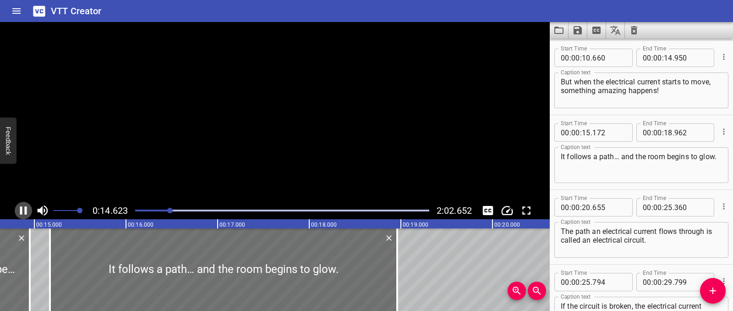
click at [22, 214] on icon "Play/Pause" at bounding box center [23, 210] width 7 height 8
